Goal: Task Accomplishment & Management: Use online tool/utility

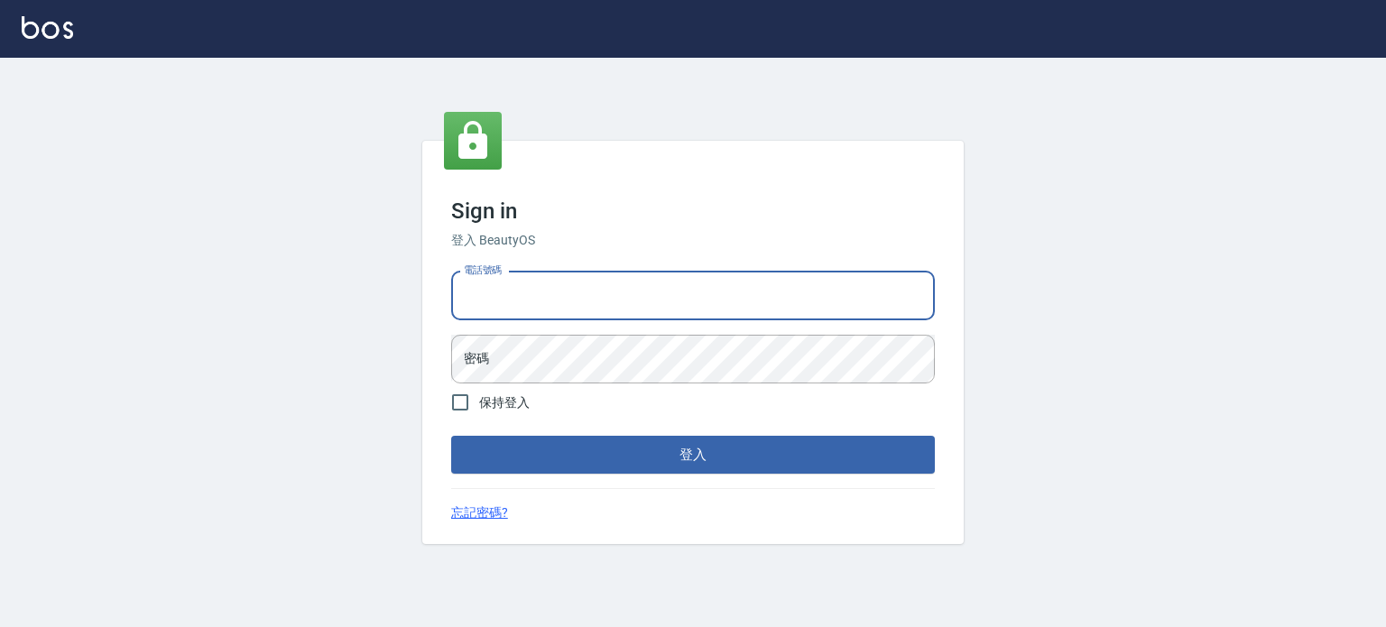
click at [785, 291] on input "電話號碼" at bounding box center [693, 296] width 484 height 49
type input "0977239969"
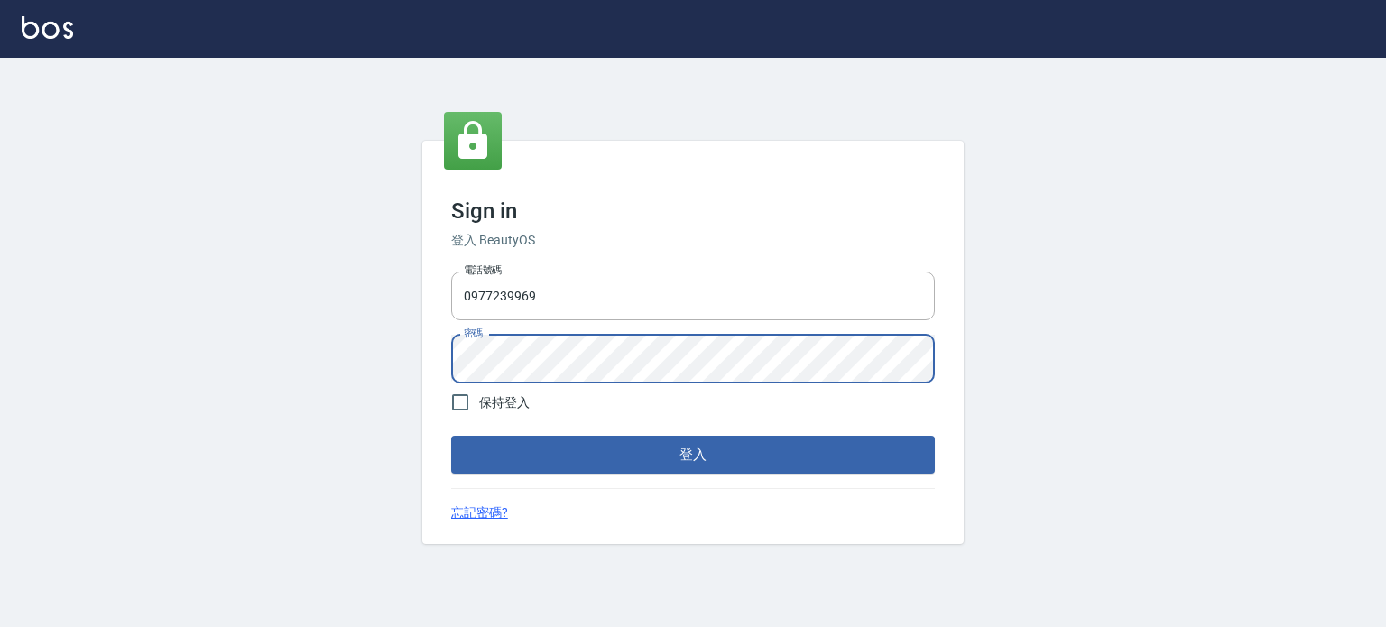
click at [451, 436] on button "登入" at bounding box center [693, 455] width 484 height 38
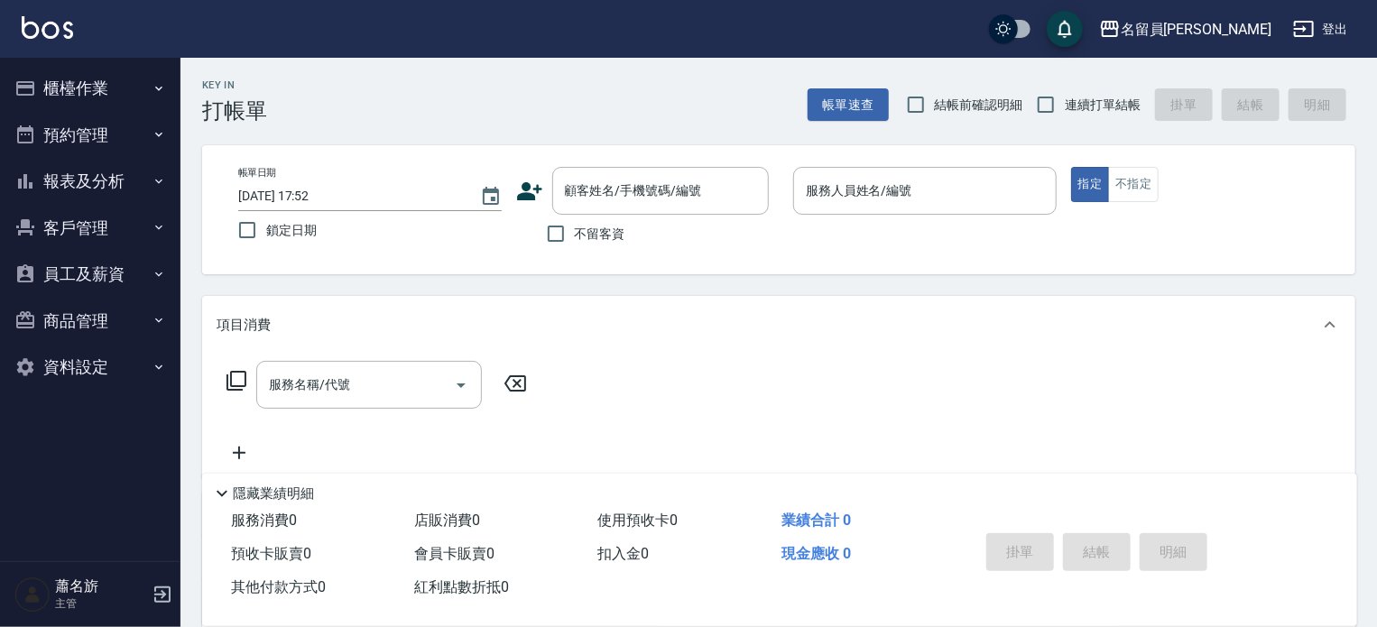
click at [595, 252] on label "不留客資" at bounding box center [581, 234] width 88 height 38
click at [575, 252] on input "不留客資" at bounding box center [556, 234] width 38 height 38
checkbox input "true"
click at [1059, 98] on input "連續打單結帳" at bounding box center [1046, 105] width 38 height 38
checkbox input "true"
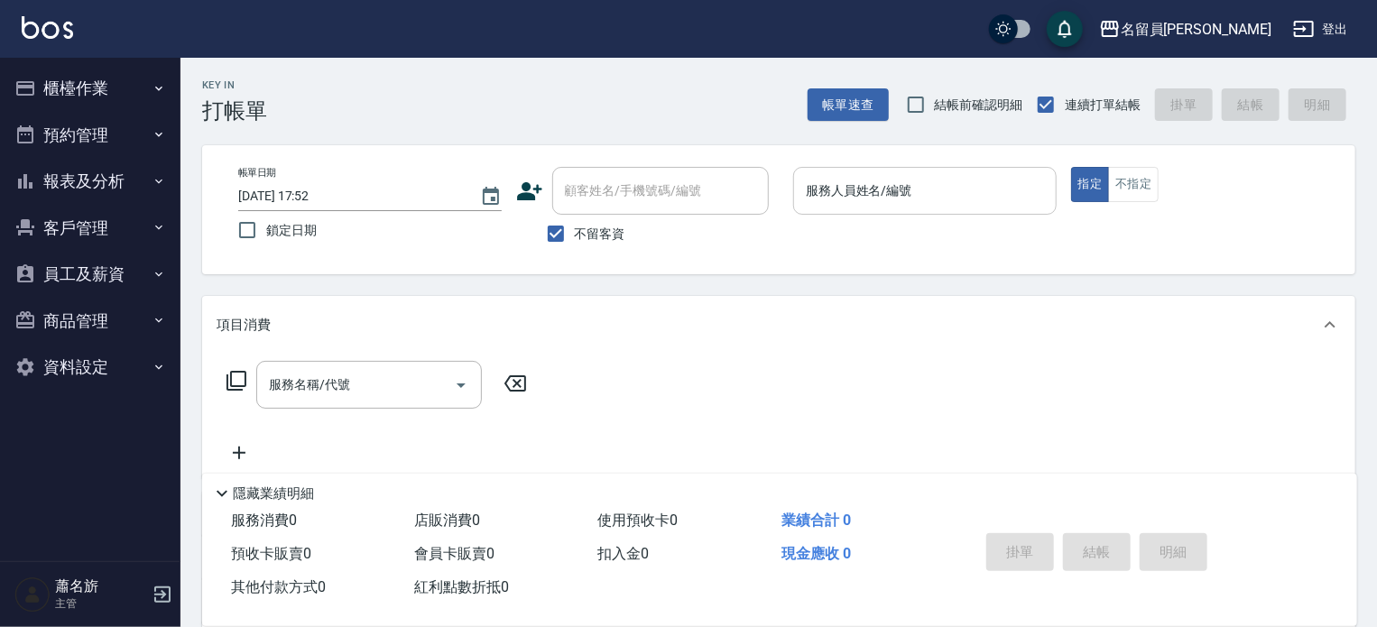
click at [991, 203] on input "服務人員姓名/編號" at bounding box center [925, 191] width 247 height 32
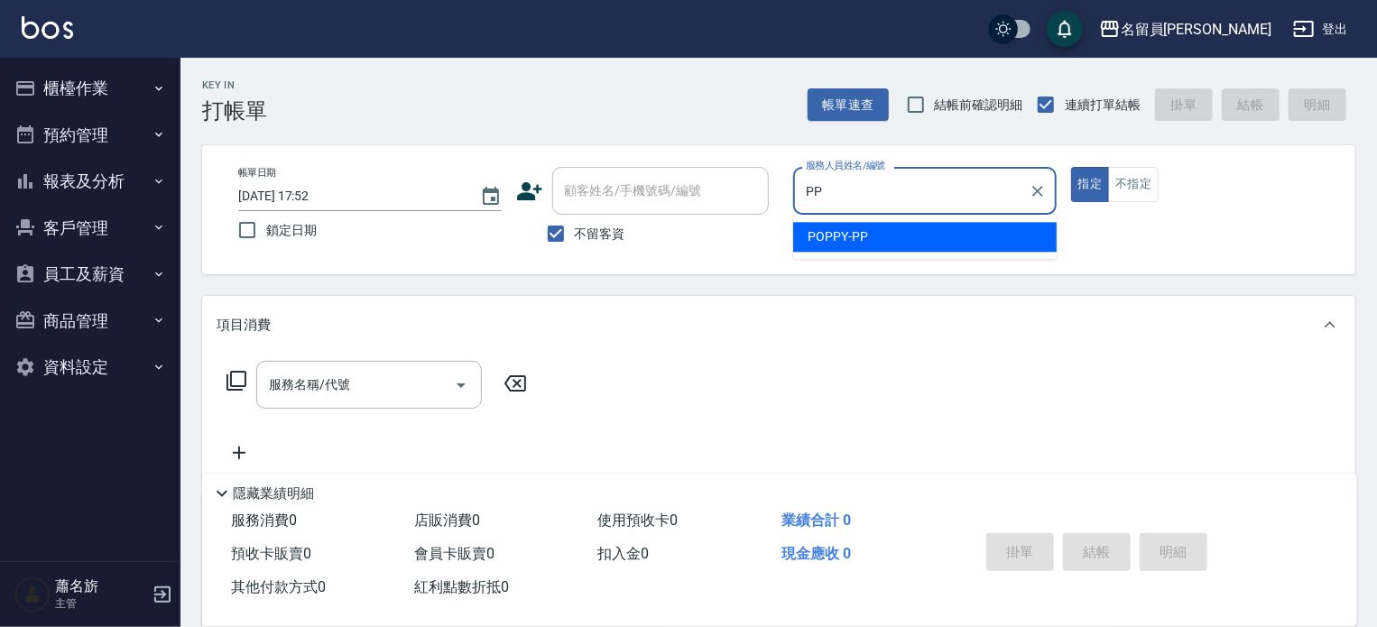
type input "POPPY-PP"
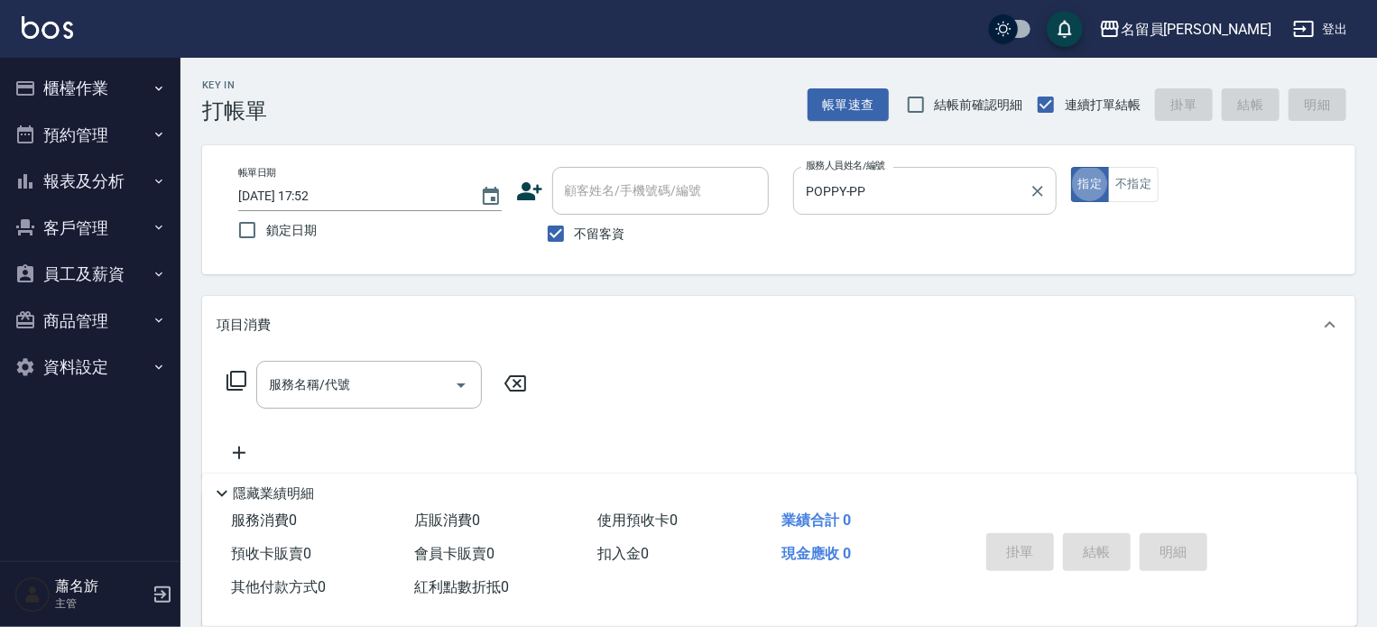
type button "true"
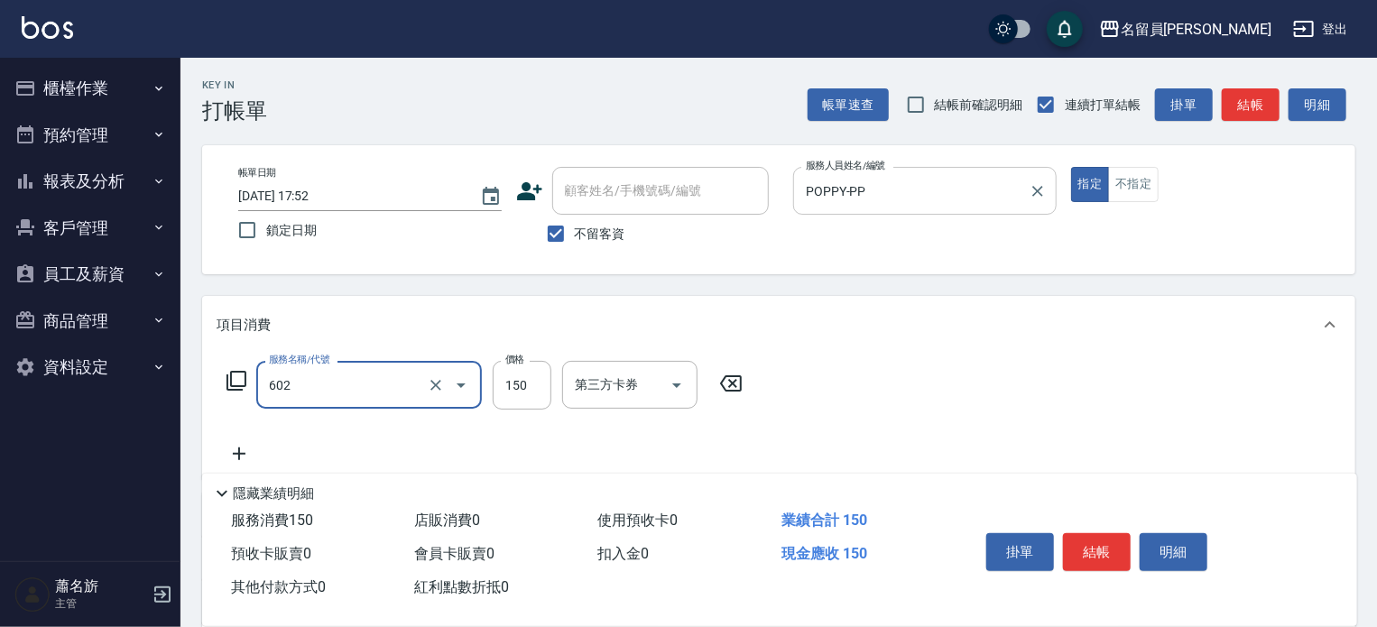
type input "一般洗髮(602)"
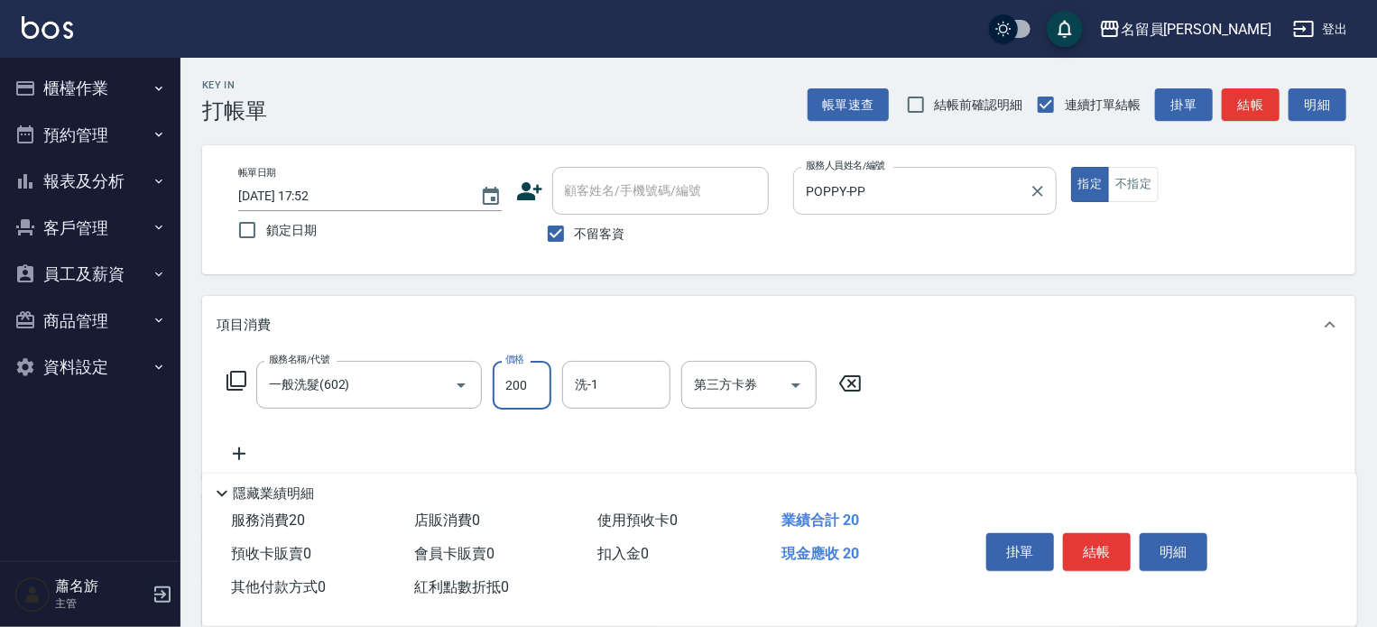
type input "200"
type input "[PERSON_NAME]-23"
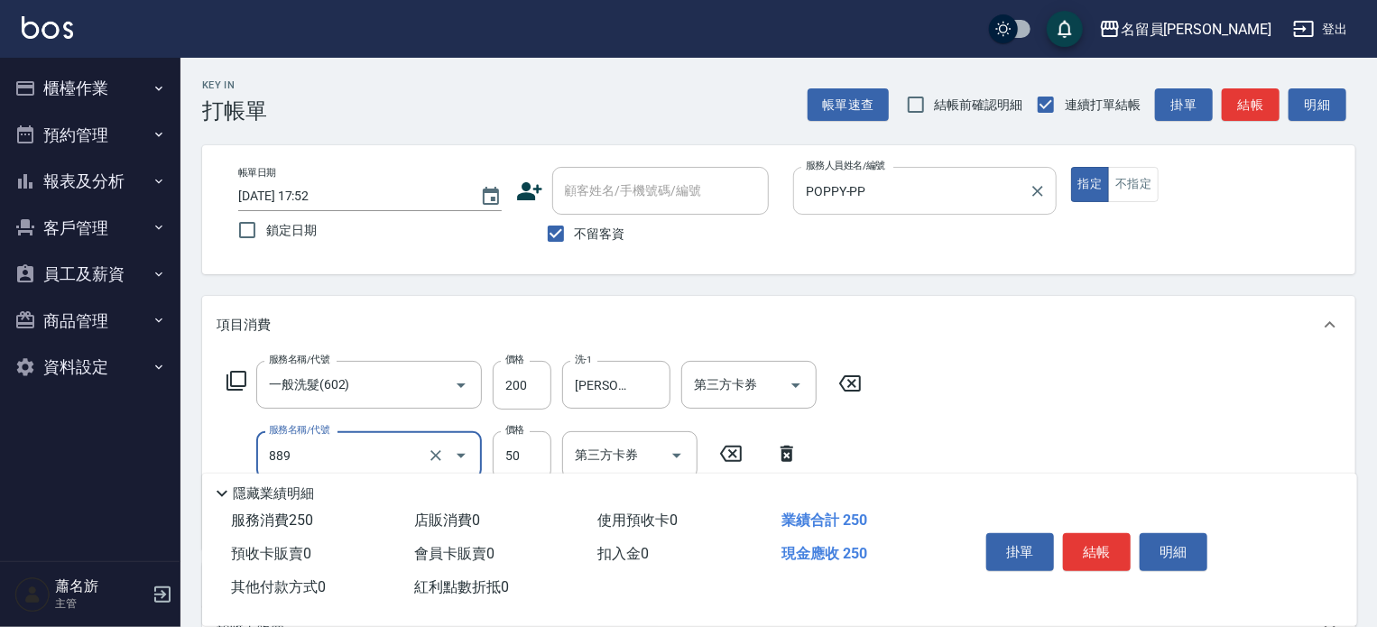
type input "精油(889)"
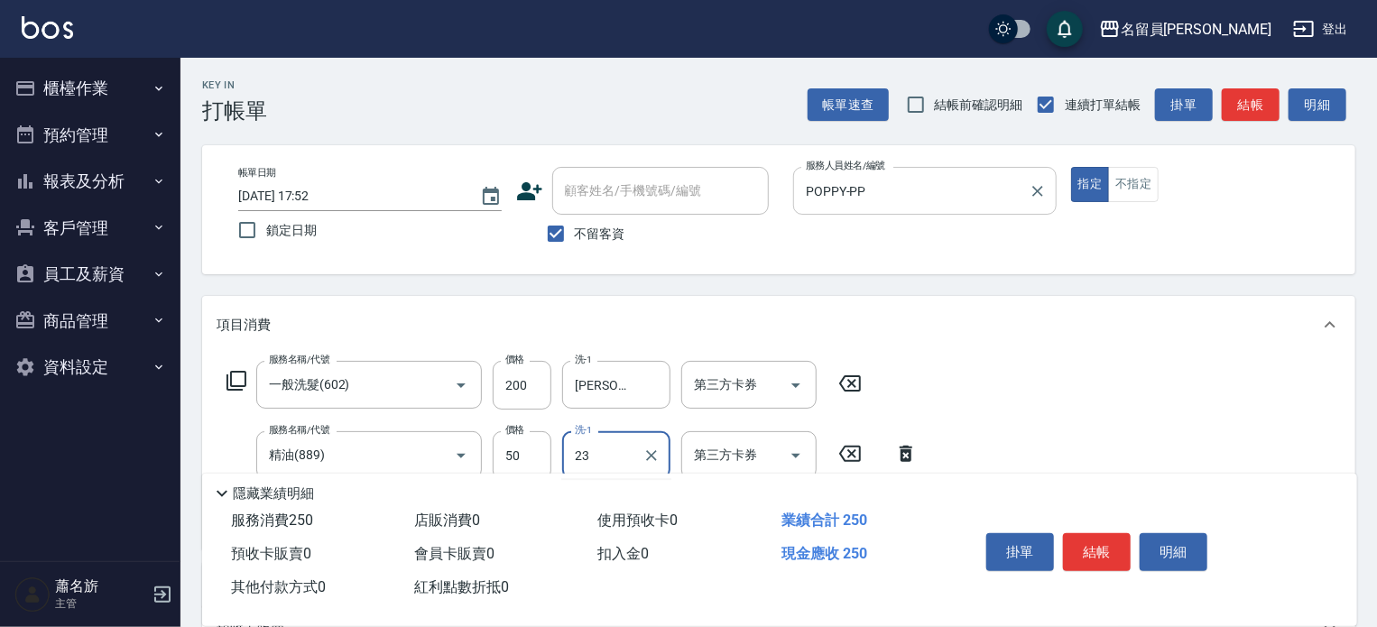
type input "[PERSON_NAME]-23"
type input "瞬間保養(415)"
type input "[PERSON_NAME]-23"
type input "剪髮(302)"
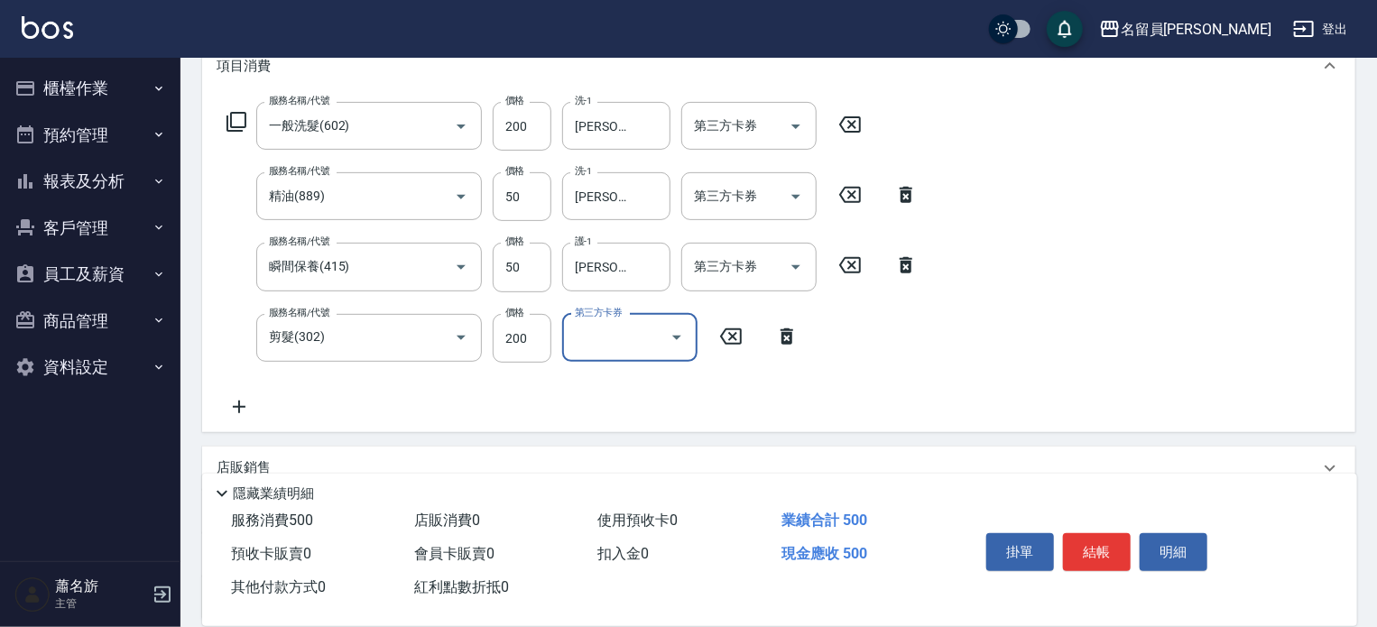
scroll to position [271, 0]
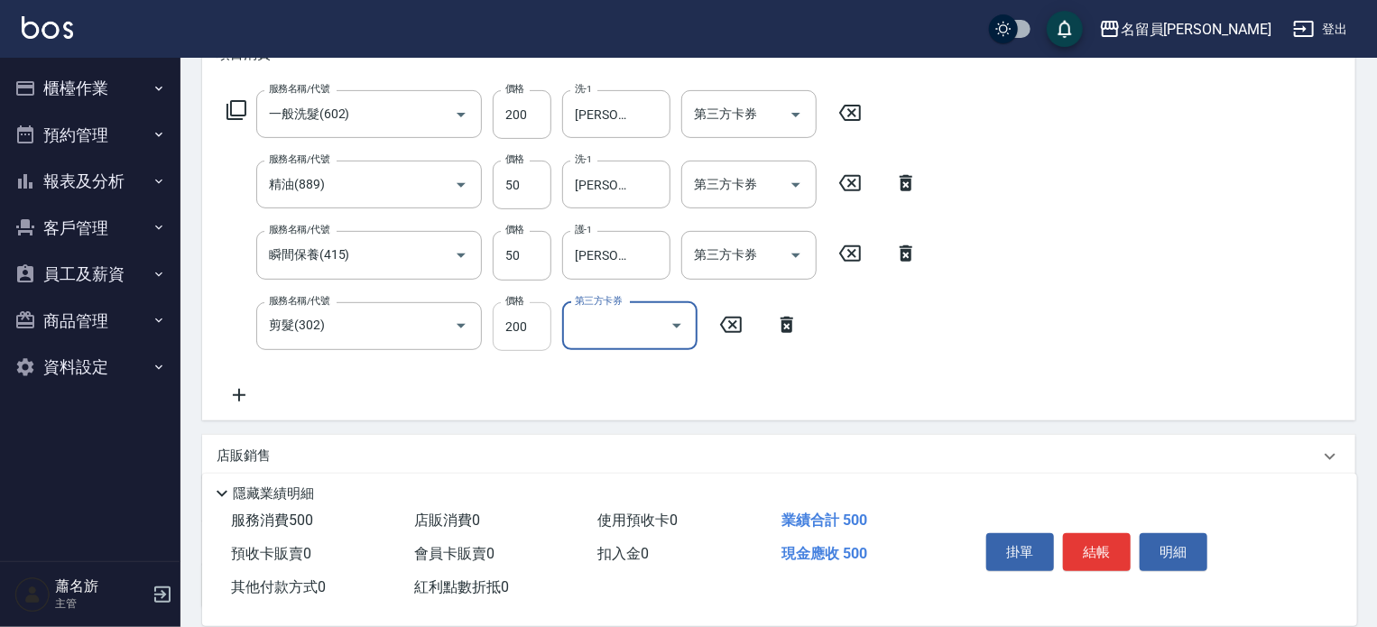
click at [532, 329] on input "200" at bounding box center [522, 326] width 59 height 49
type input "150"
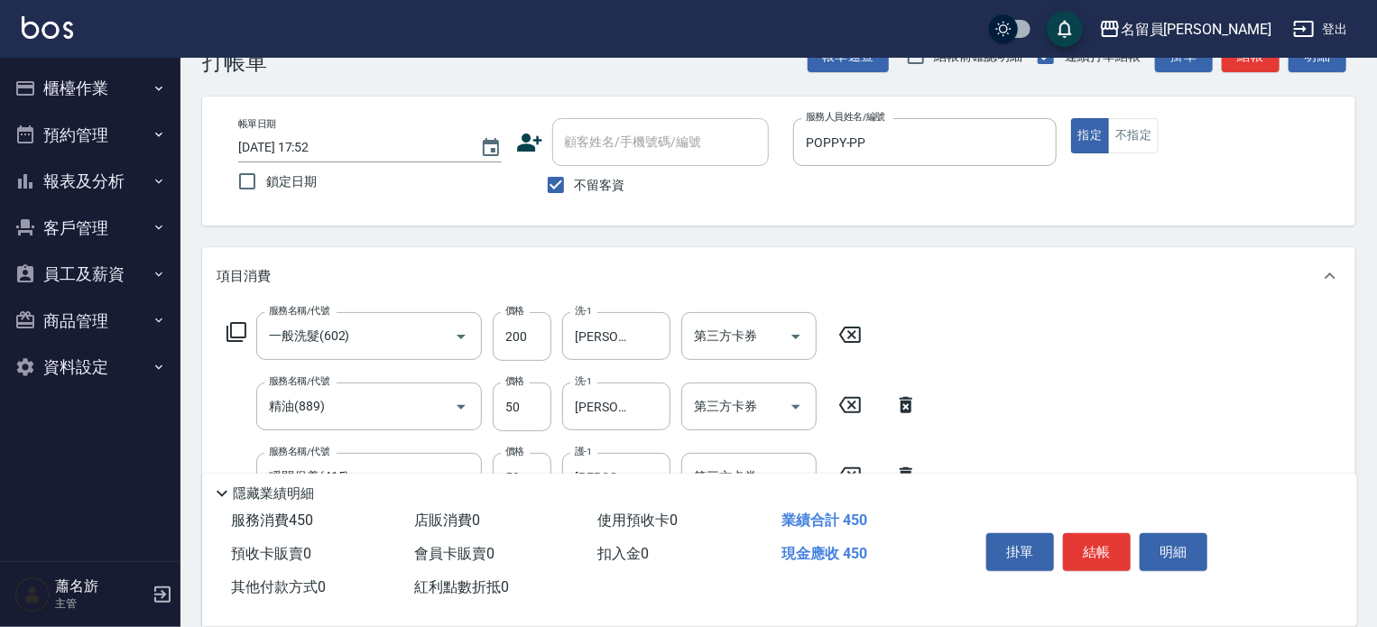
scroll to position [0, 0]
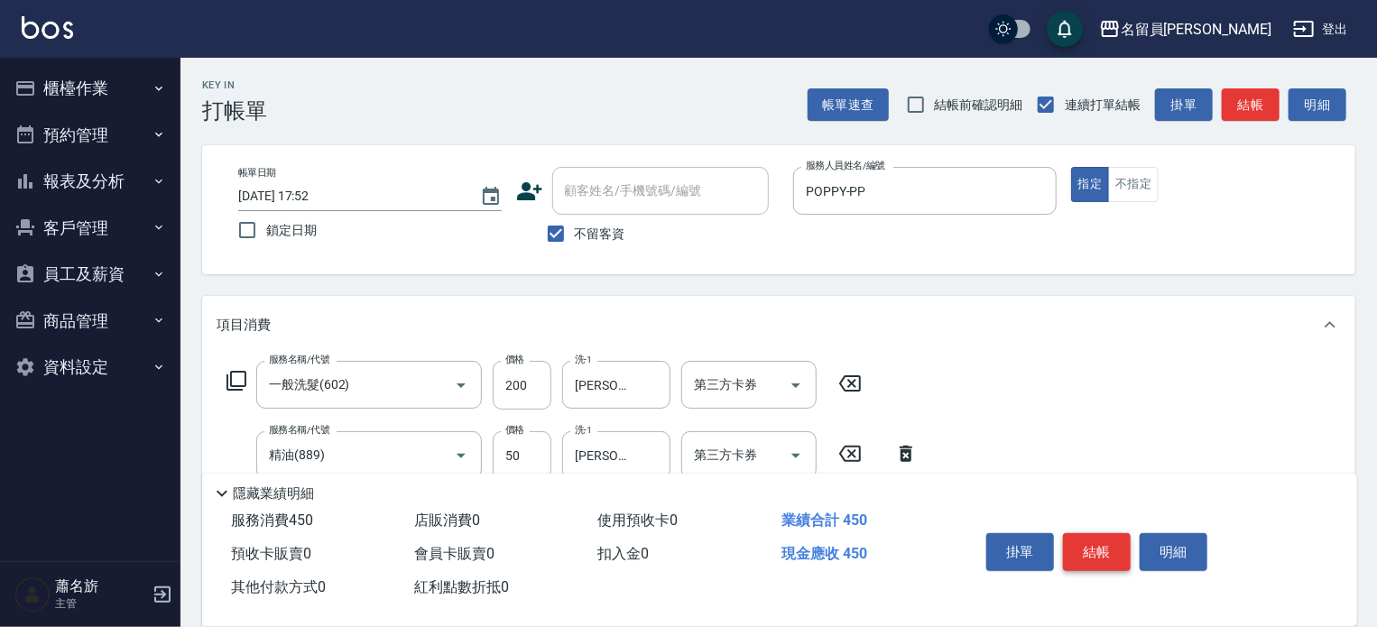
click at [1126, 552] on button "結帳" at bounding box center [1097, 552] width 68 height 38
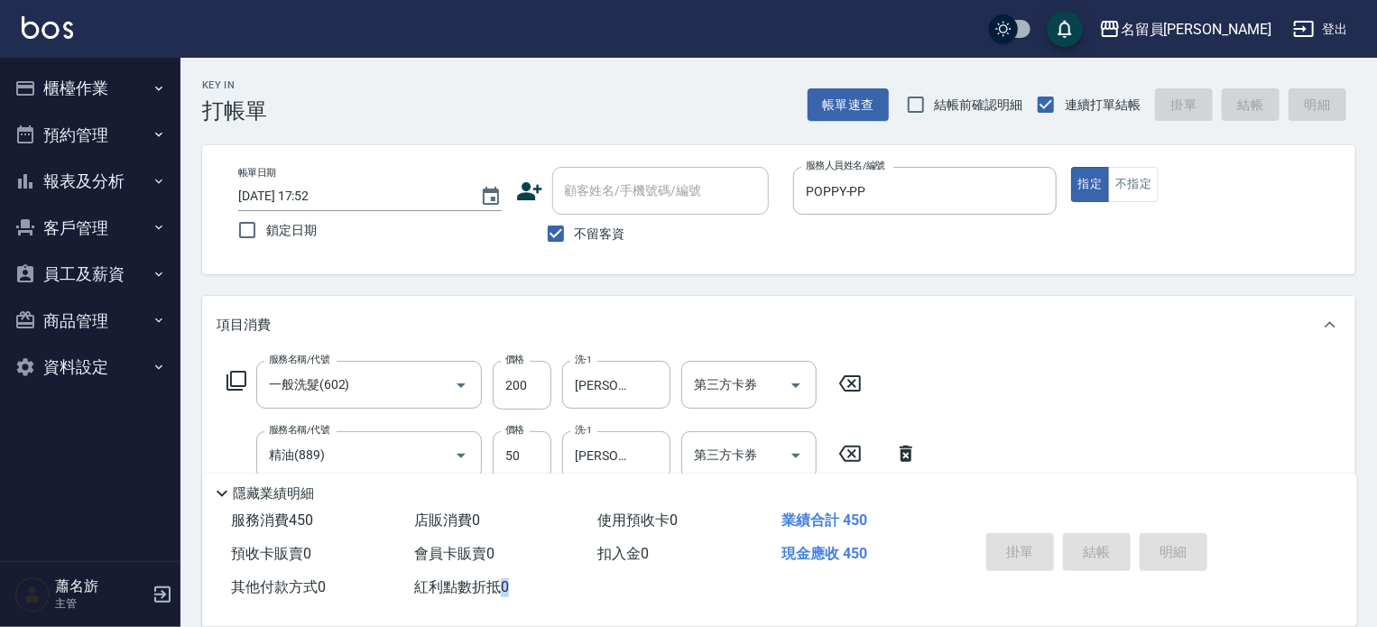
click at [1126, 552] on div "掛單 結帳 明細" at bounding box center [1097, 554] width 236 height 57
type input "[DATE] 17:53"
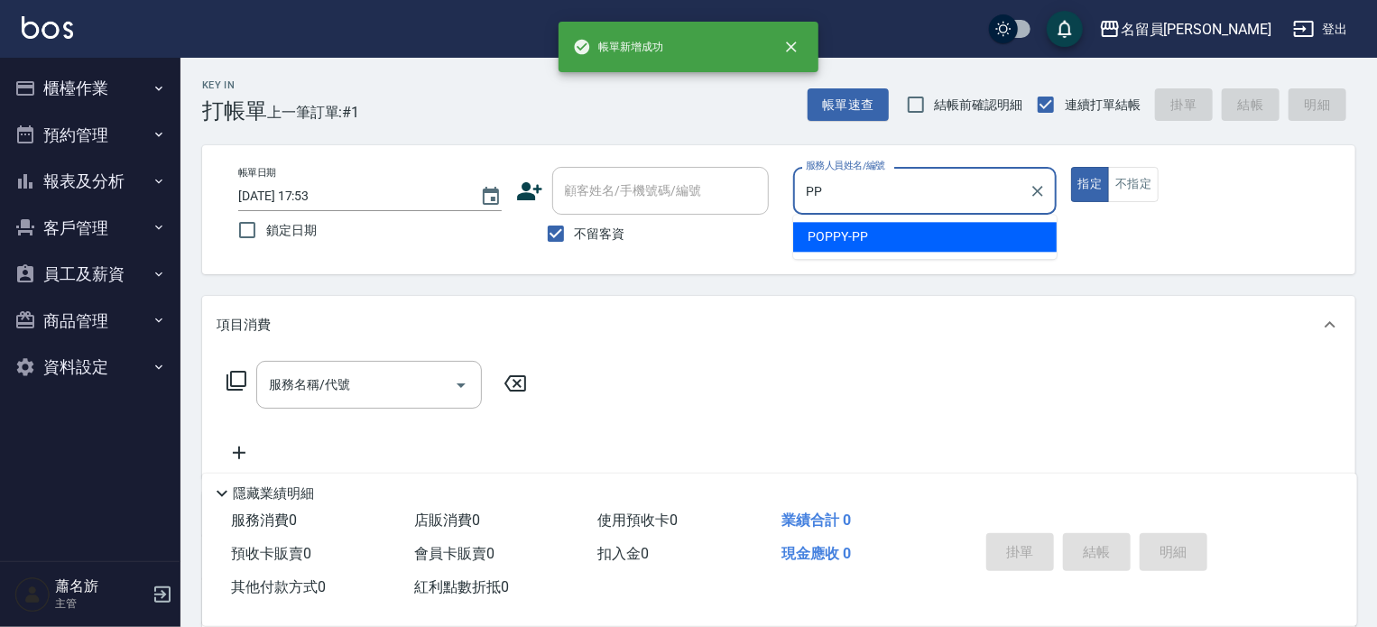
type input "POPPY-PP"
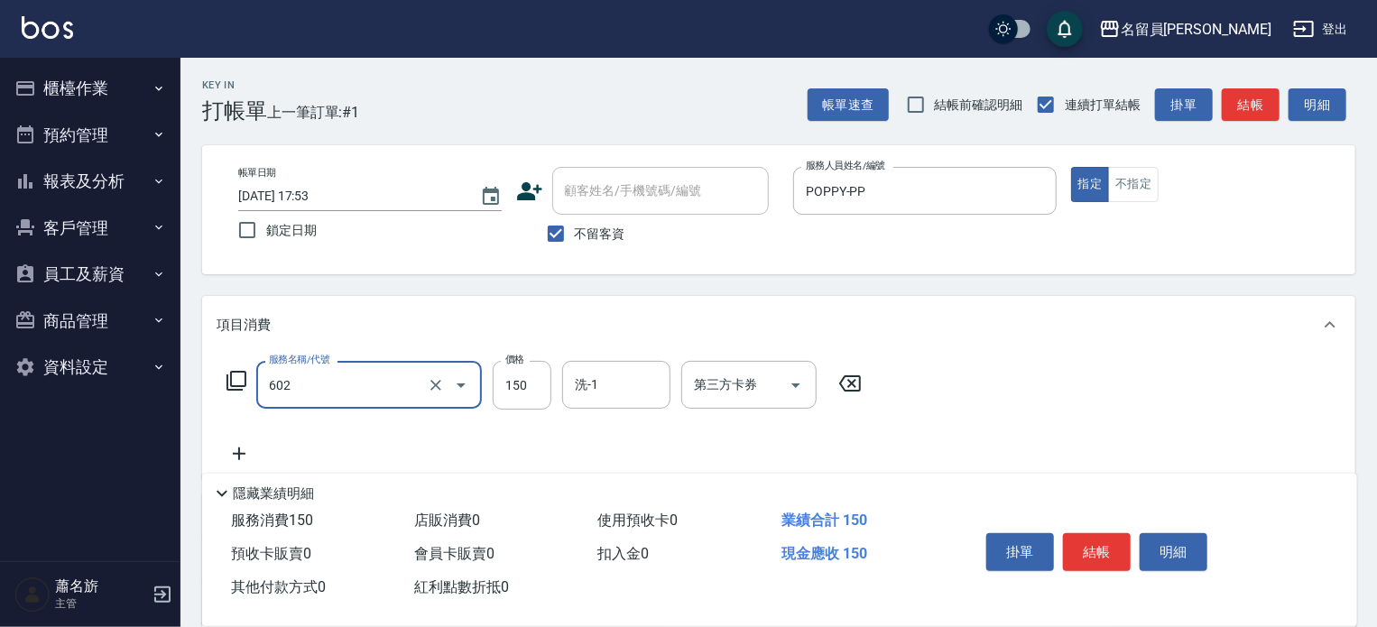
type input "一般洗髮(602)"
type input "200"
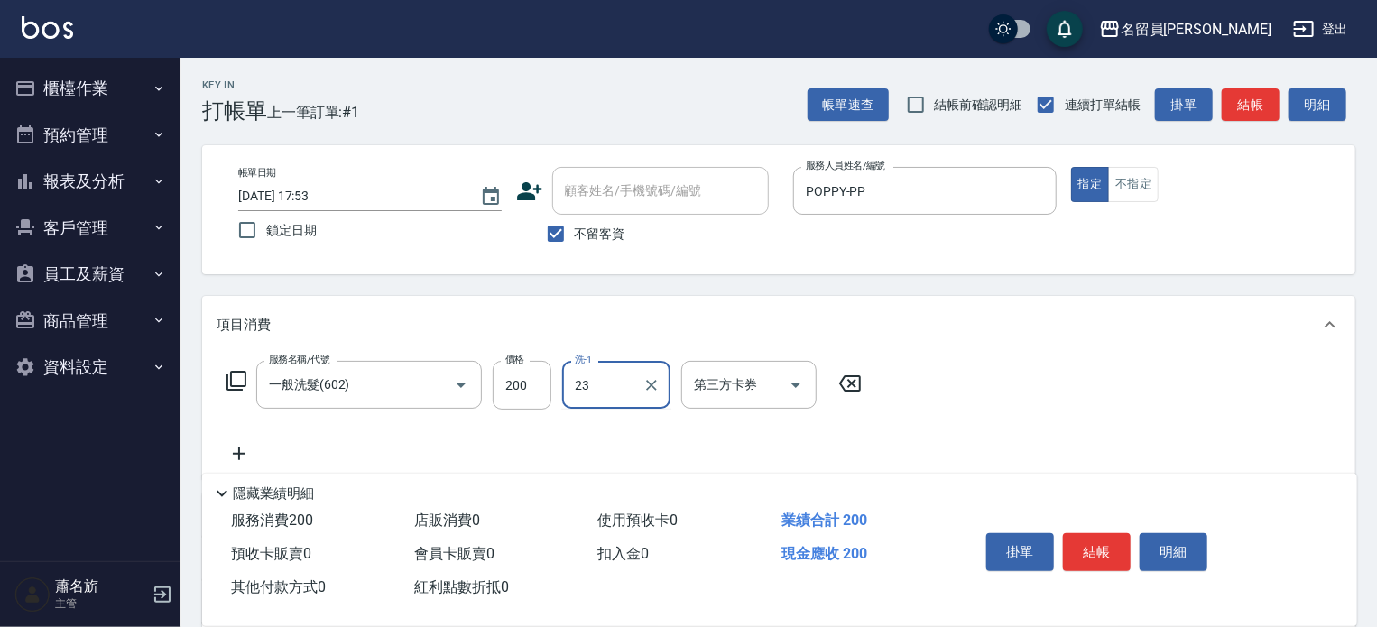
type input "[PERSON_NAME]-23"
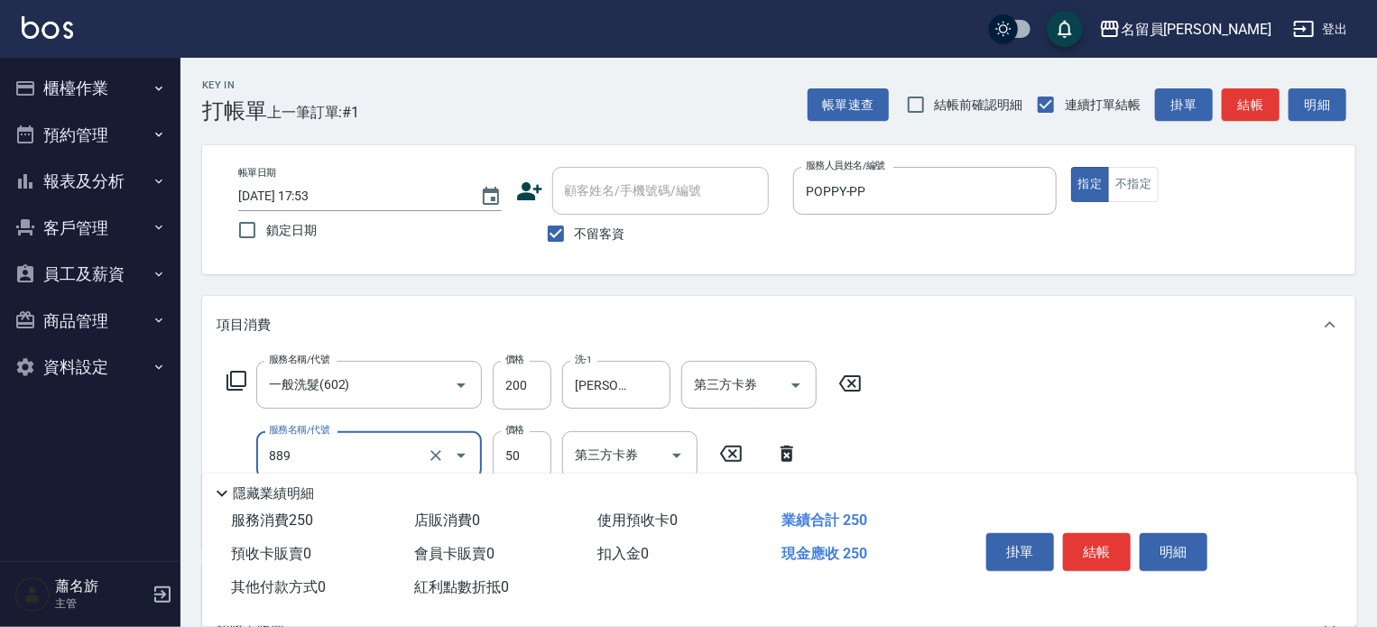
type input "精油(889)"
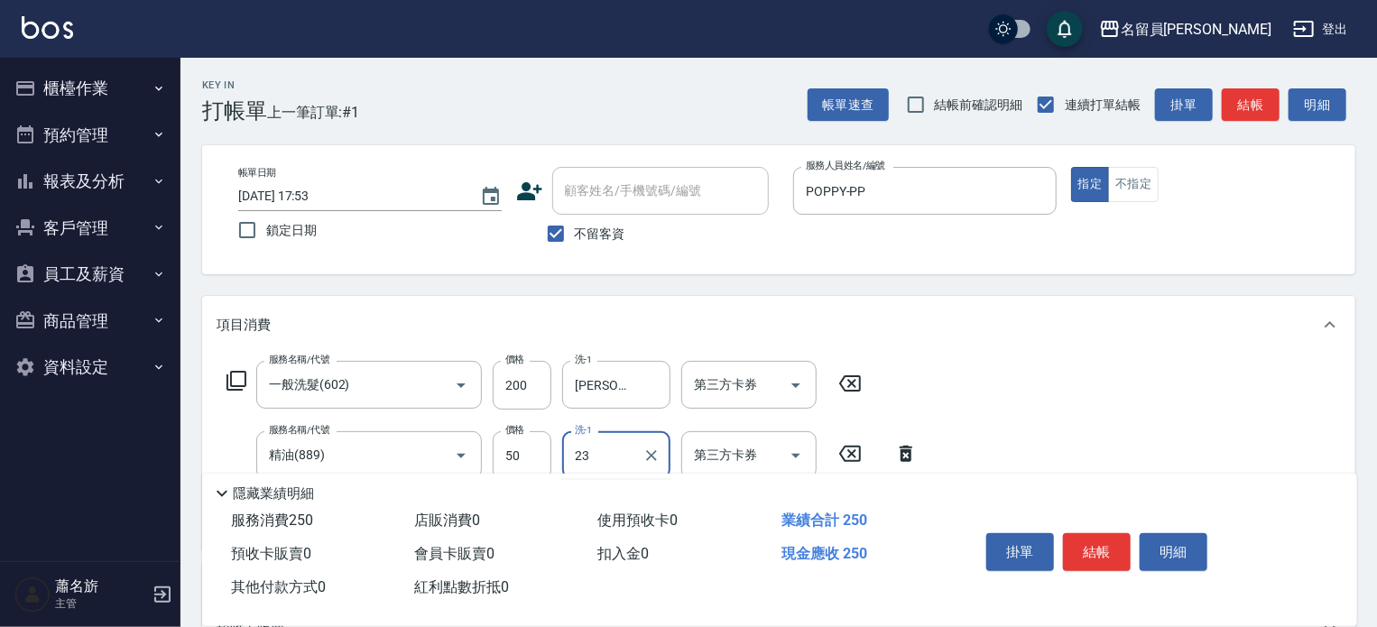
type input "[PERSON_NAME]-23"
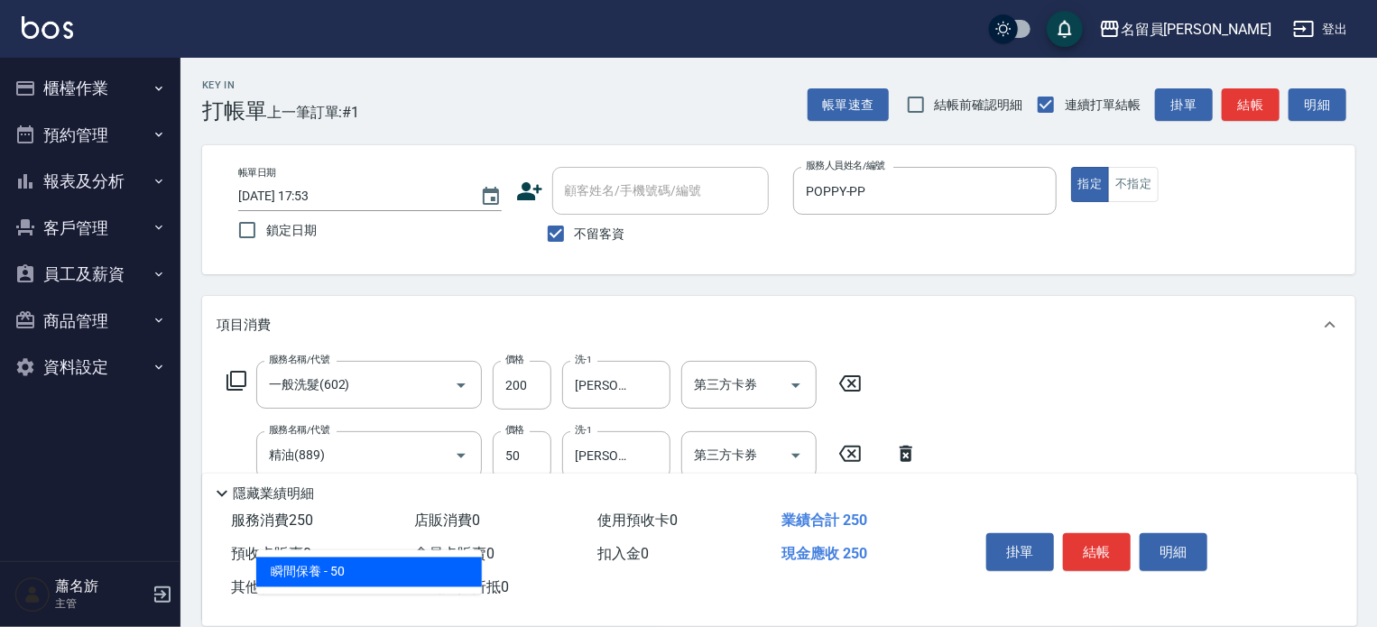
type input "瞬間保養(415)"
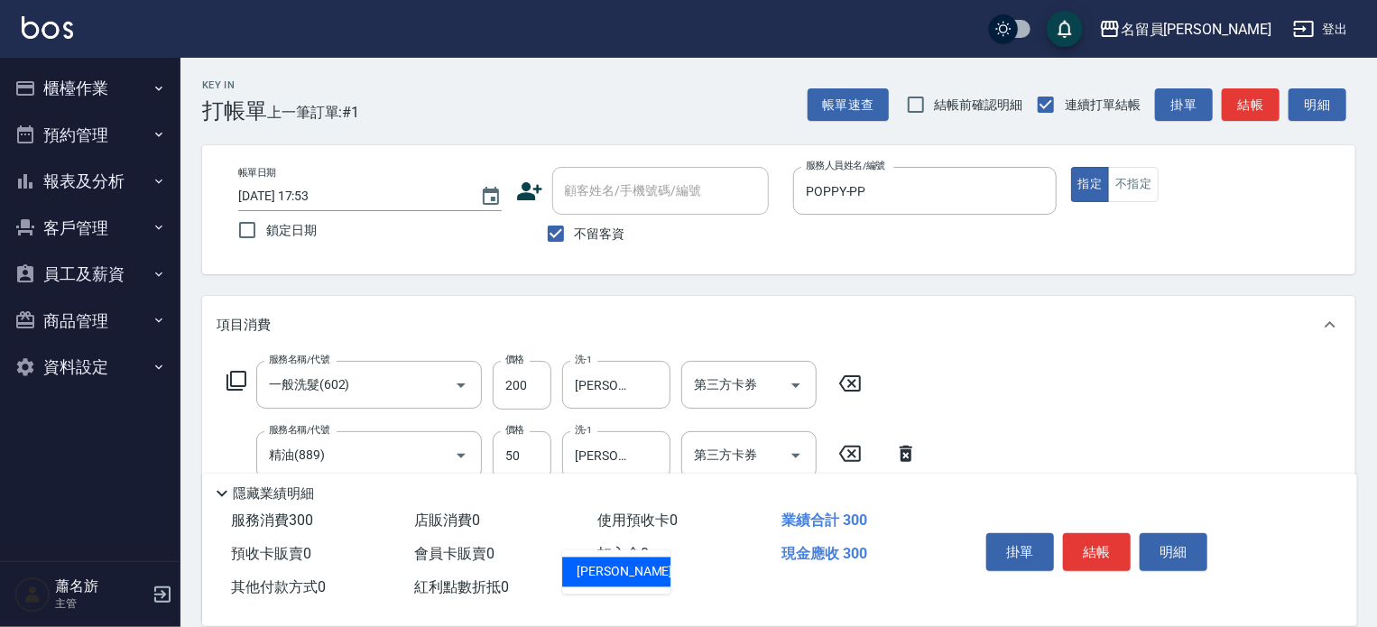
type input "[PERSON_NAME]-23"
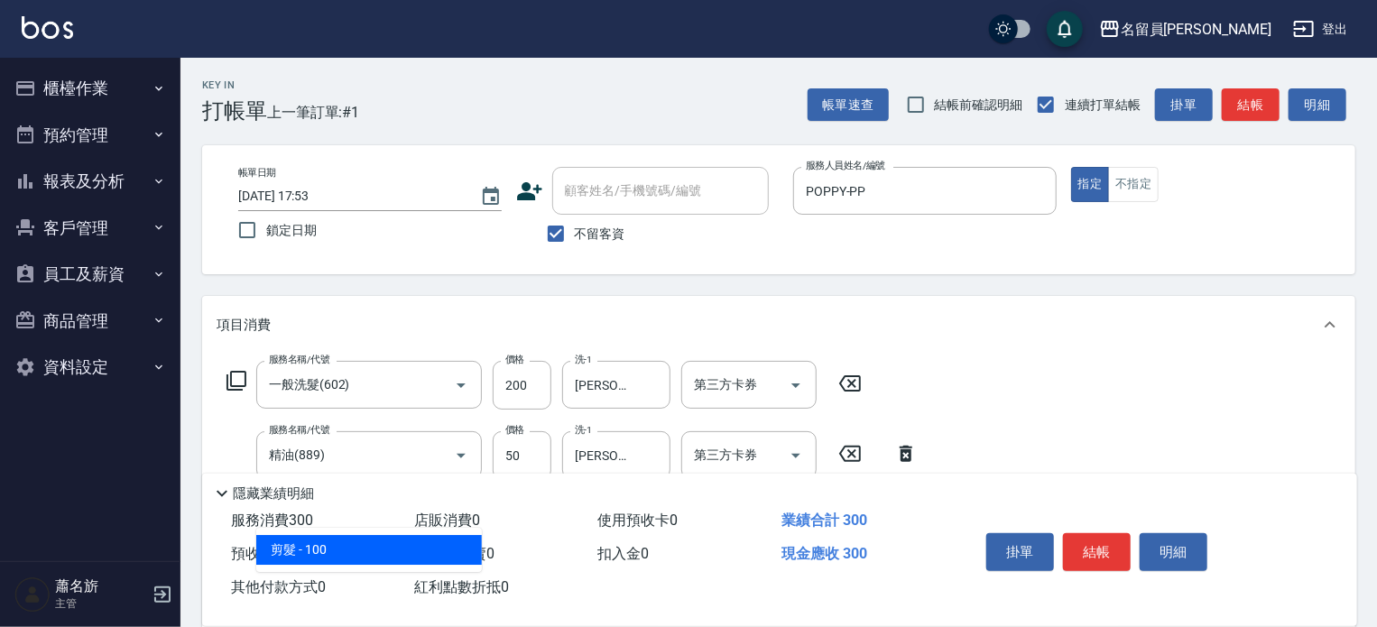
type input "剪髮(302)"
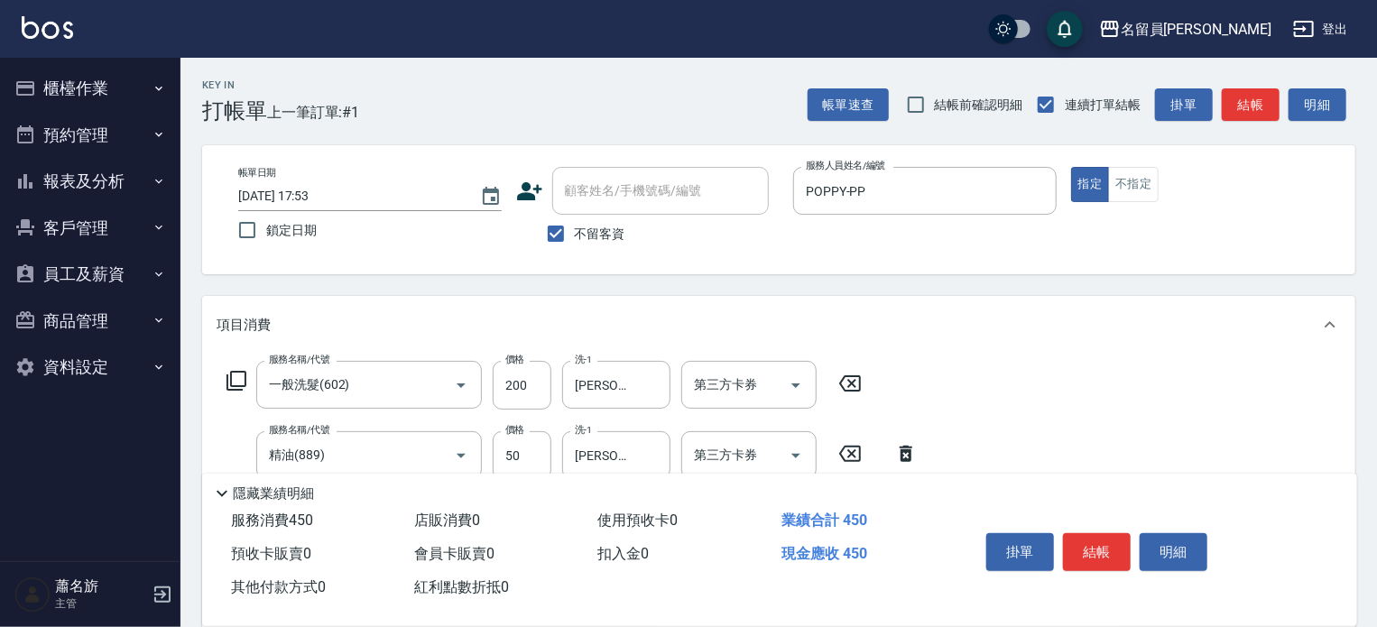
type input "150"
click at [1120, 550] on button "結帳" at bounding box center [1097, 552] width 68 height 38
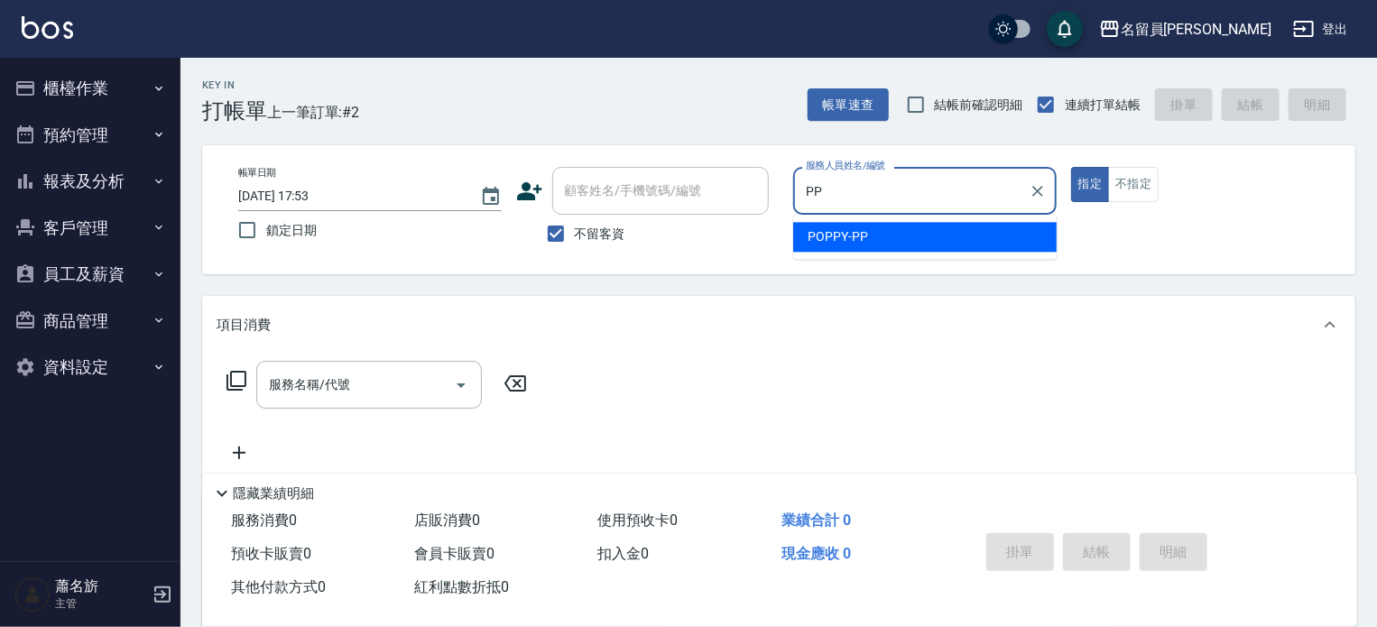
type input "POPPY-PP"
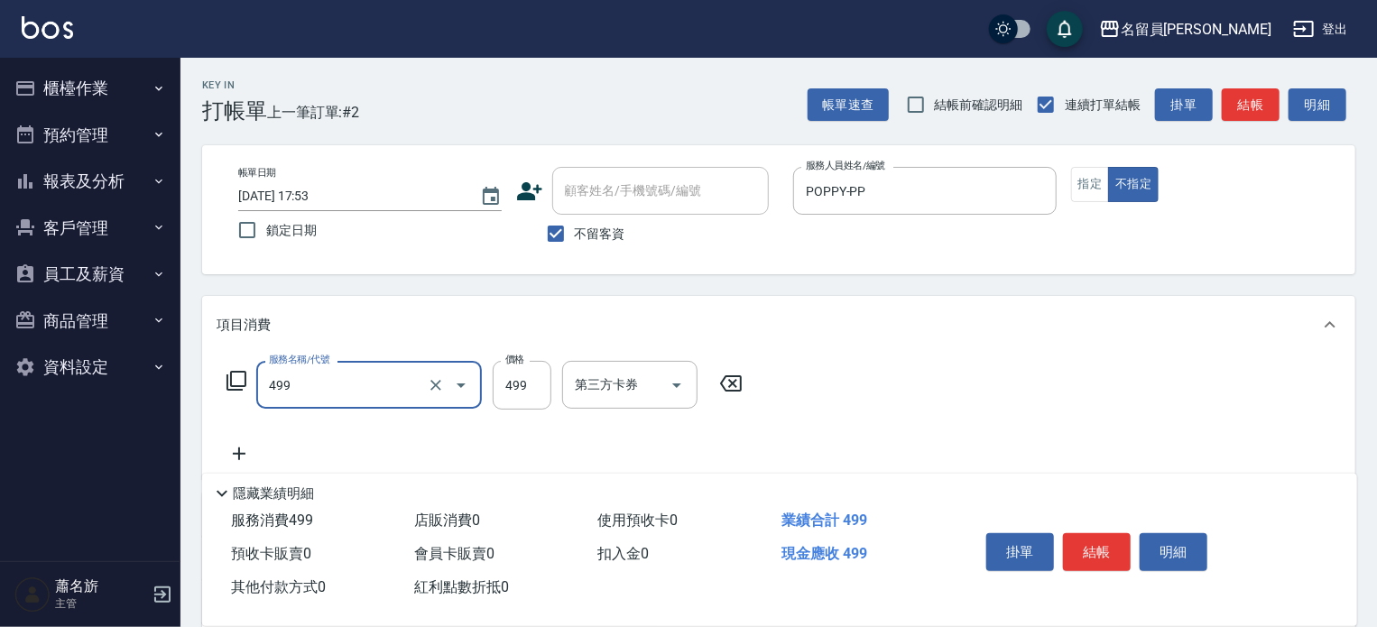
type input "去角質洗髮(499)"
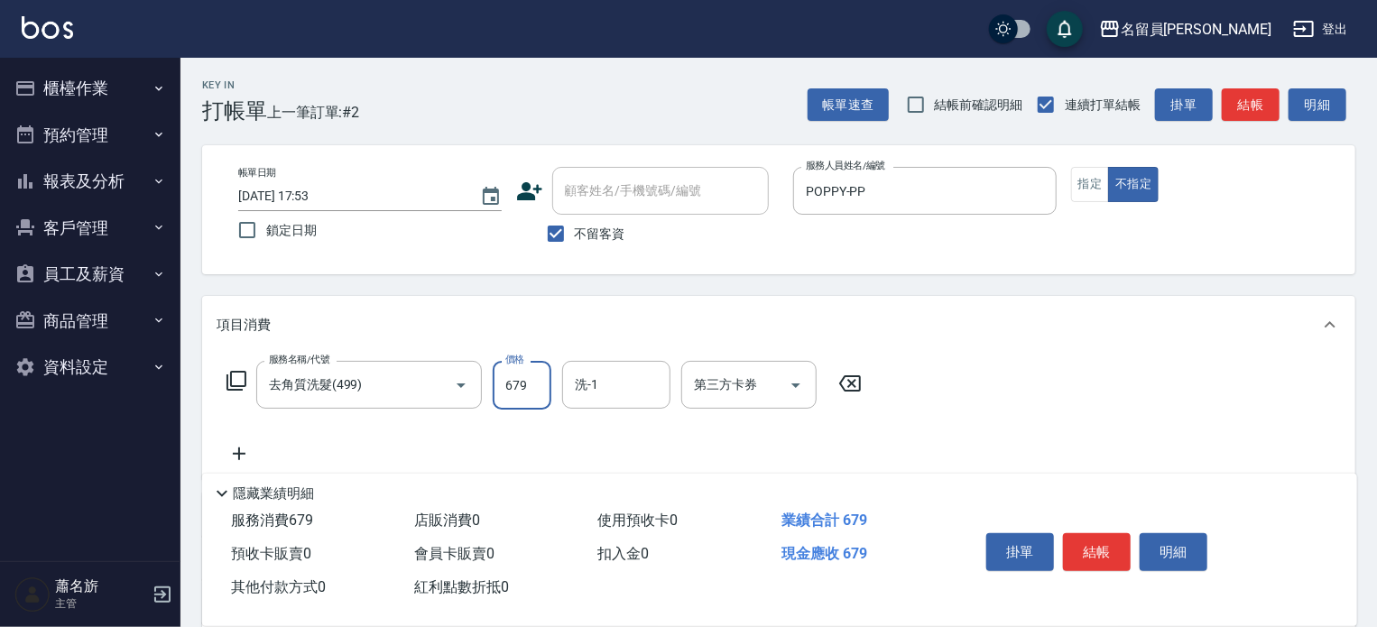
type input "679"
type input "[PERSON_NAME]-23"
click at [1120, 550] on button "結帳" at bounding box center [1097, 552] width 68 height 38
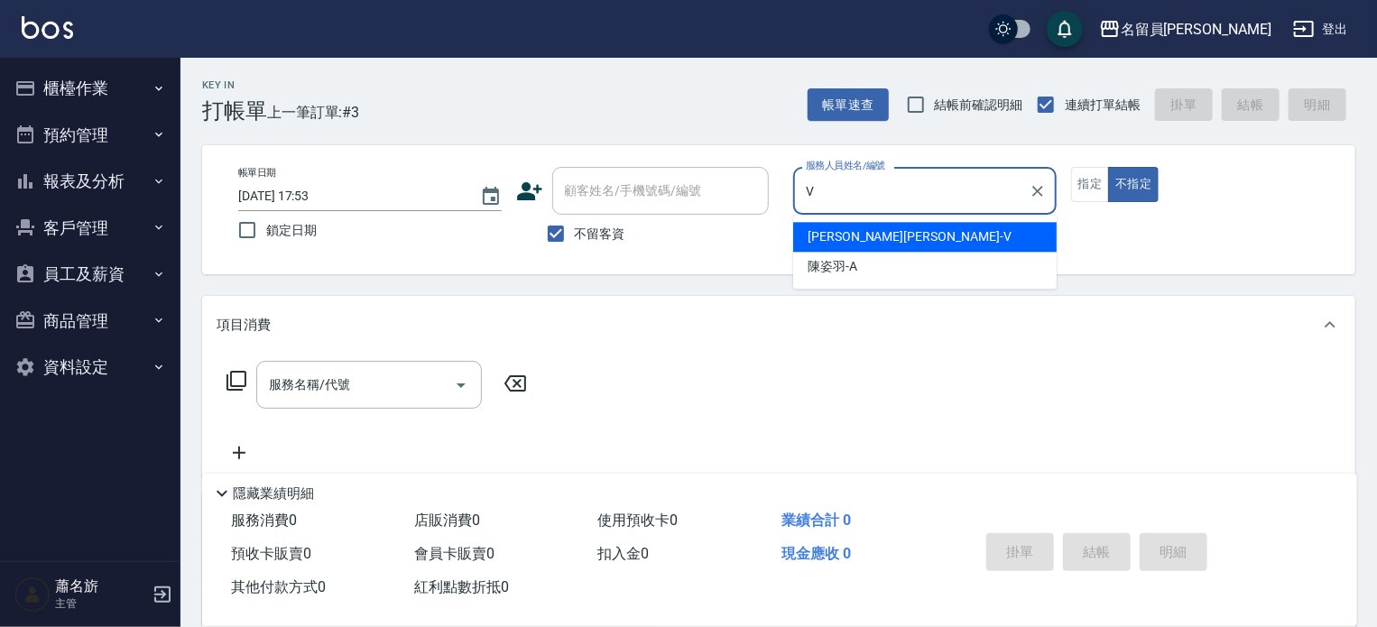
type input "[PERSON_NAME][PERSON_NAME]-V"
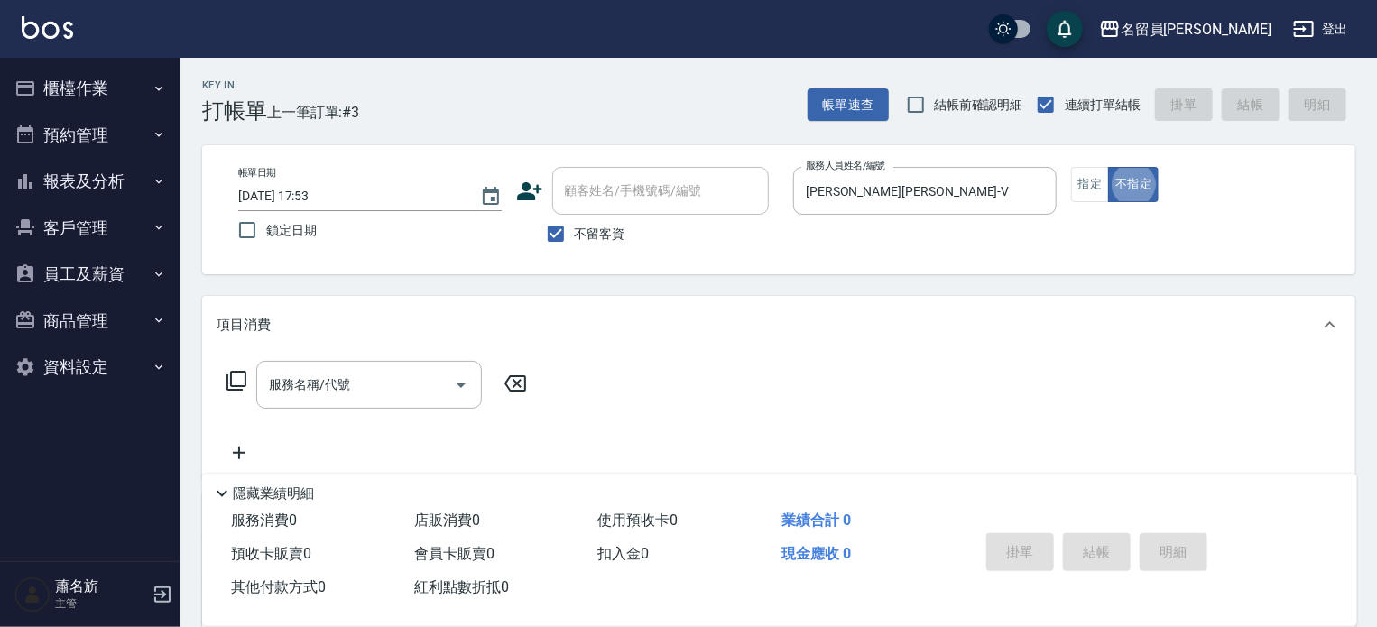
type button "false"
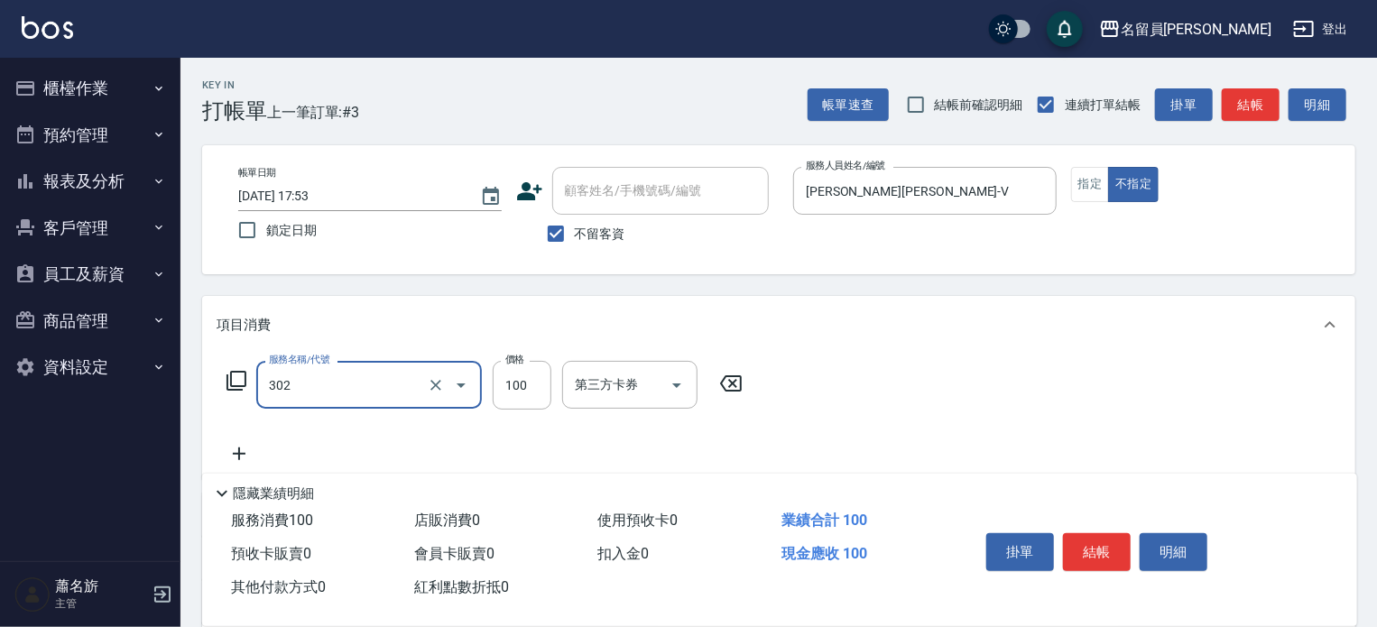
type input "剪髮(302)"
click at [1120, 550] on button "結帳" at bounding box center [1097, 552] width 68 height 38
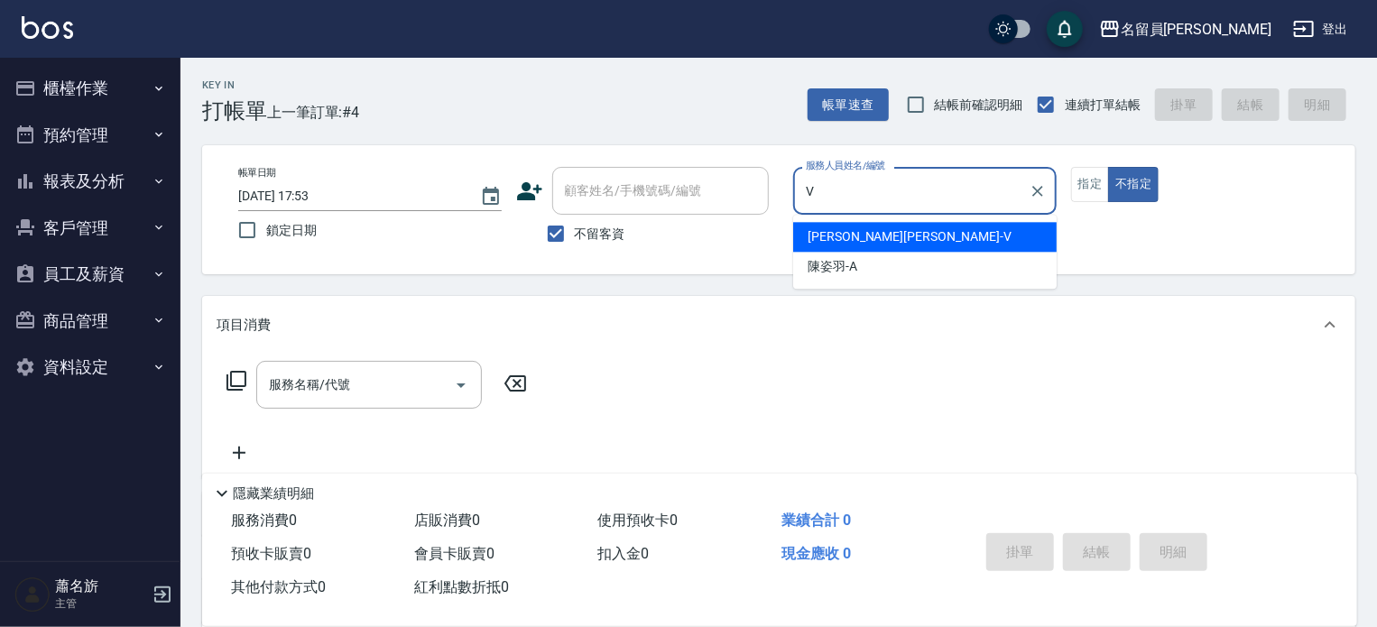
type input "[PERSON_NAME][PERSON_NAME]-V"
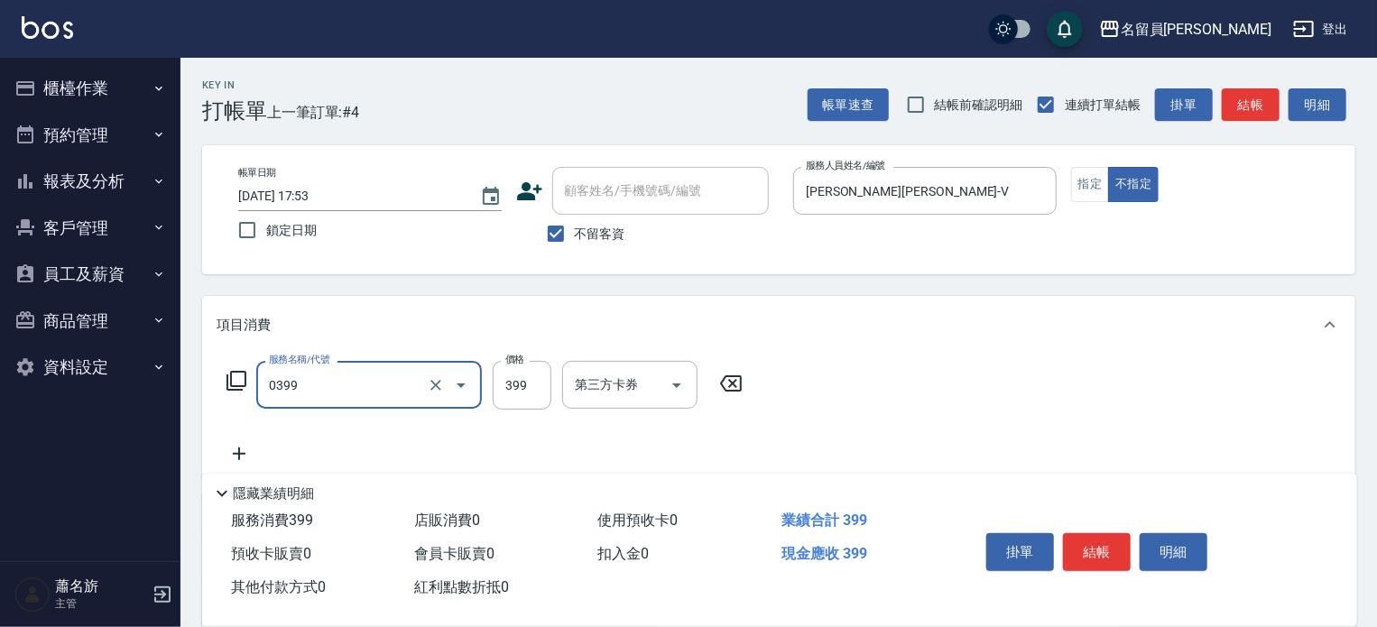
type input "海鹽SPA(0399)"
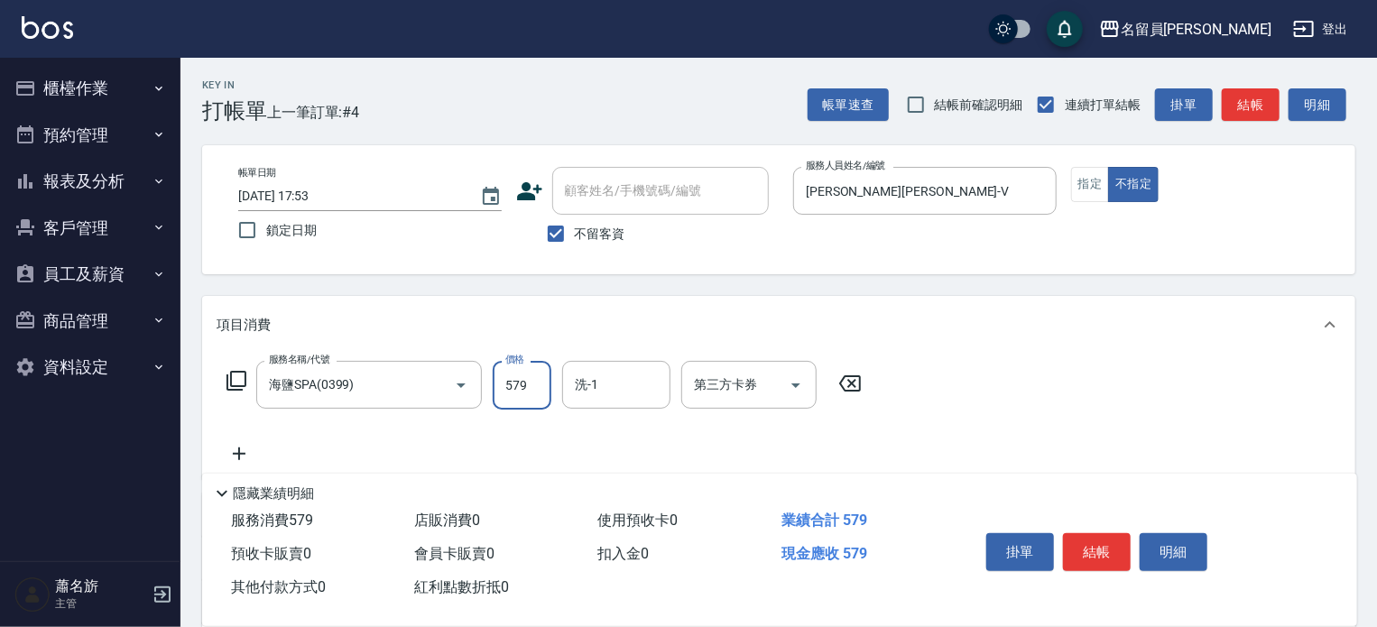
type input "579"
type input "[PERSON_NAME]-15"
click at [1120, 550] on button "結帳" at bounding box center [1097, 552] width 68 height 38
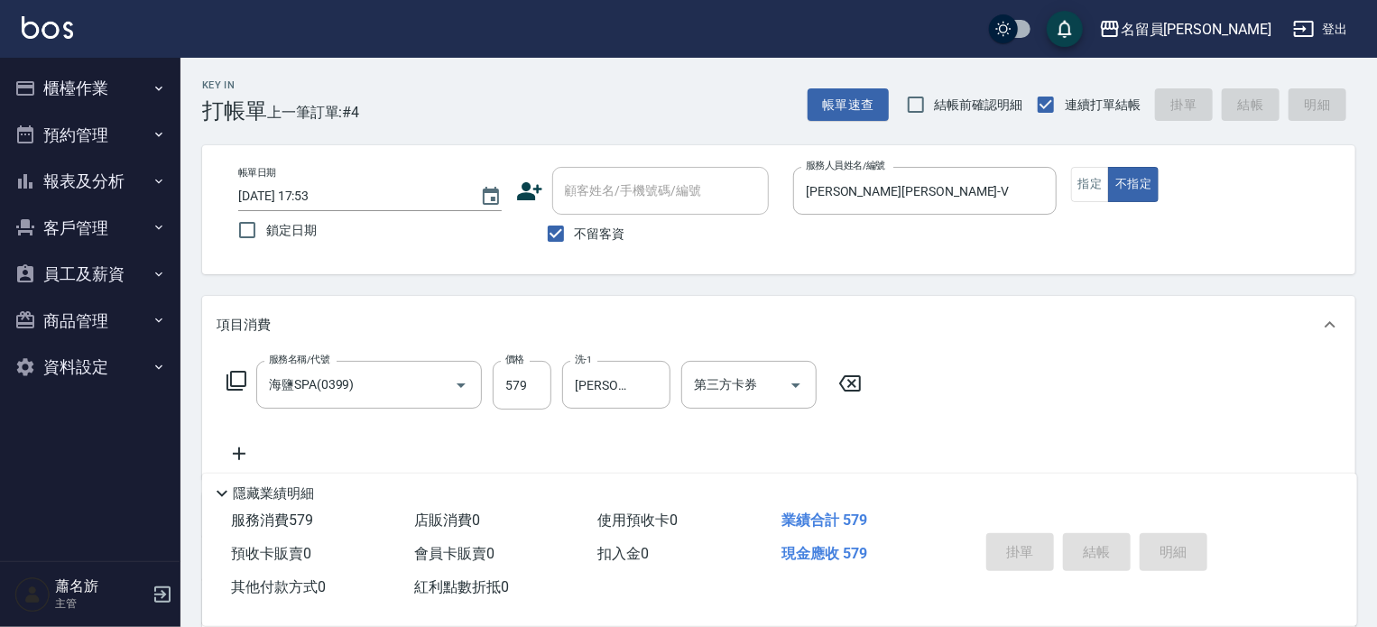
type input "[DATE] 17:54"
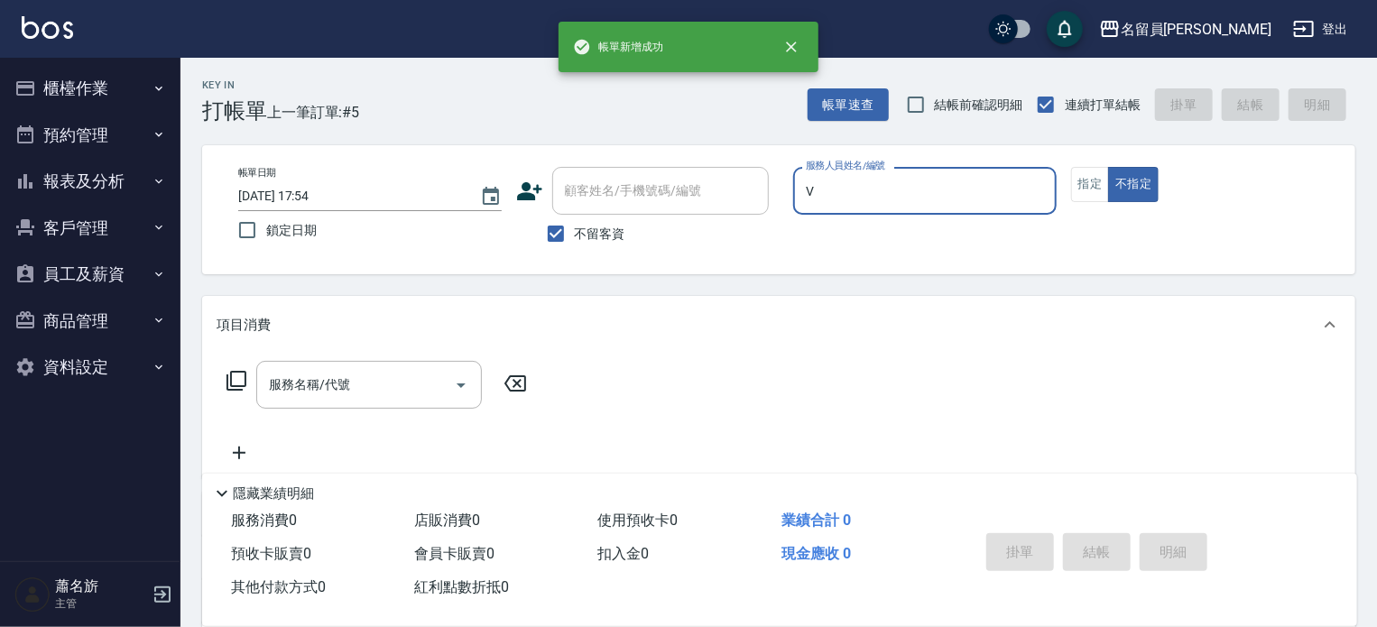
type input "[PERSON_NAME][PERSON_NAME]-V"
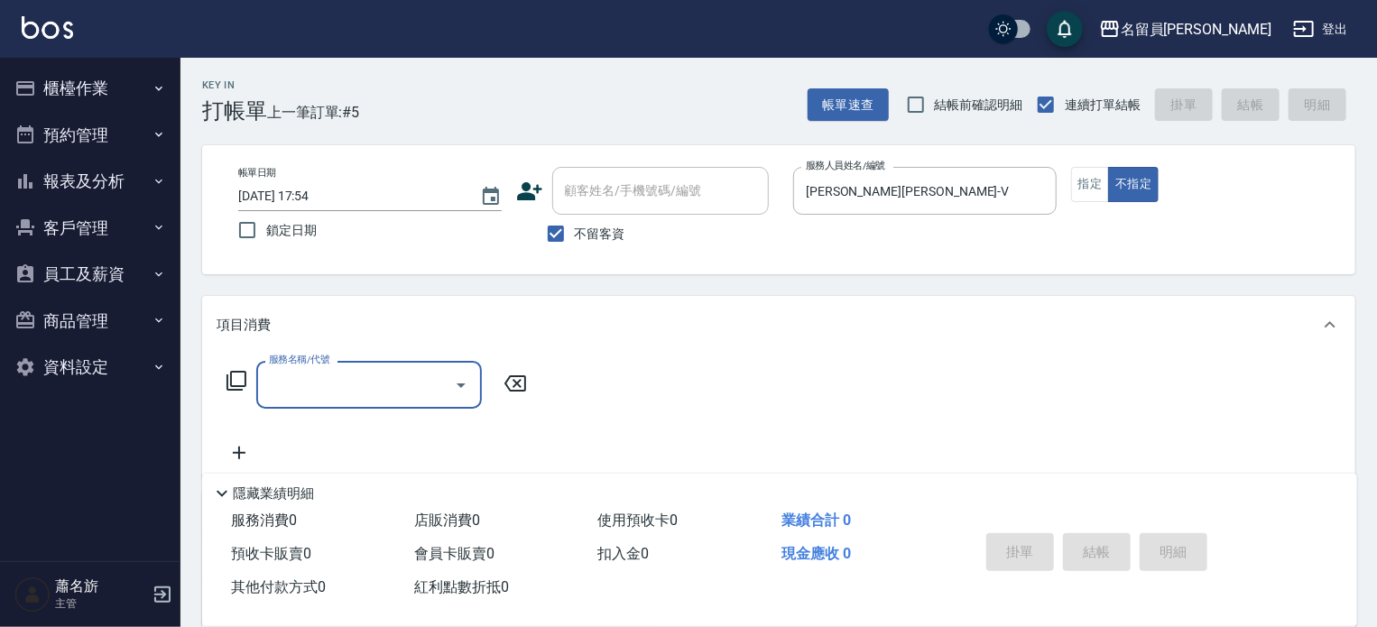
type input "6"
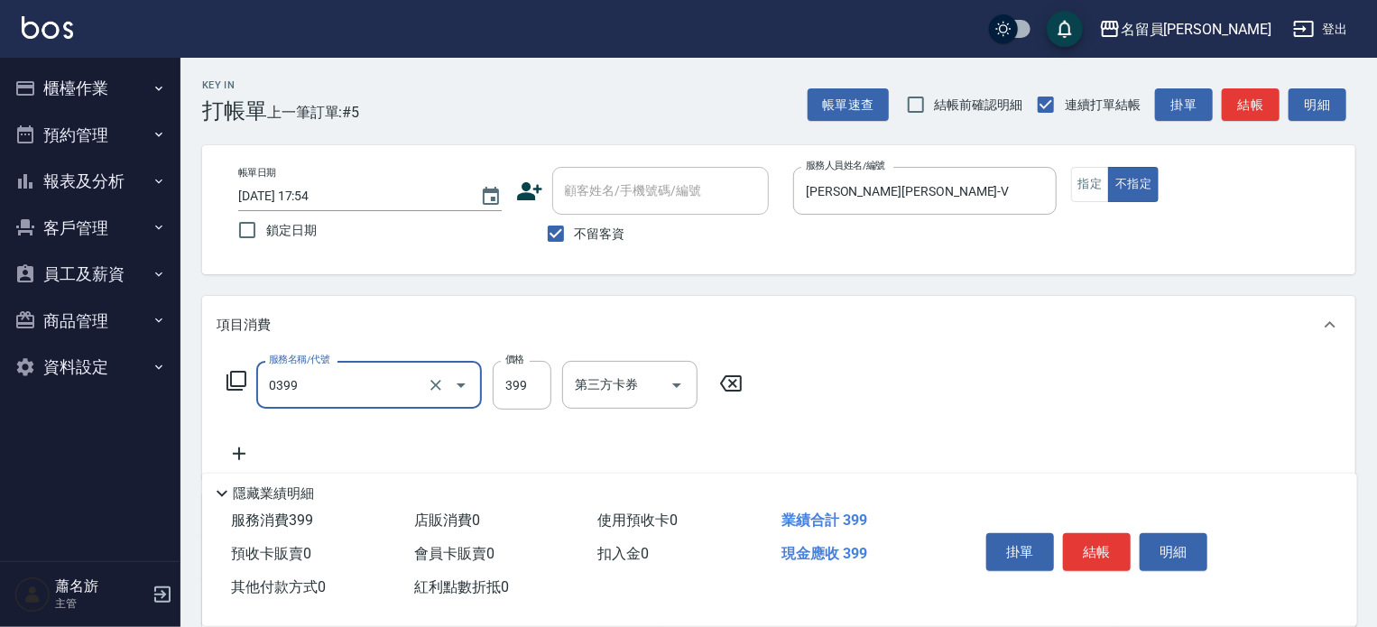
type input "海鹽SPA(0399)"
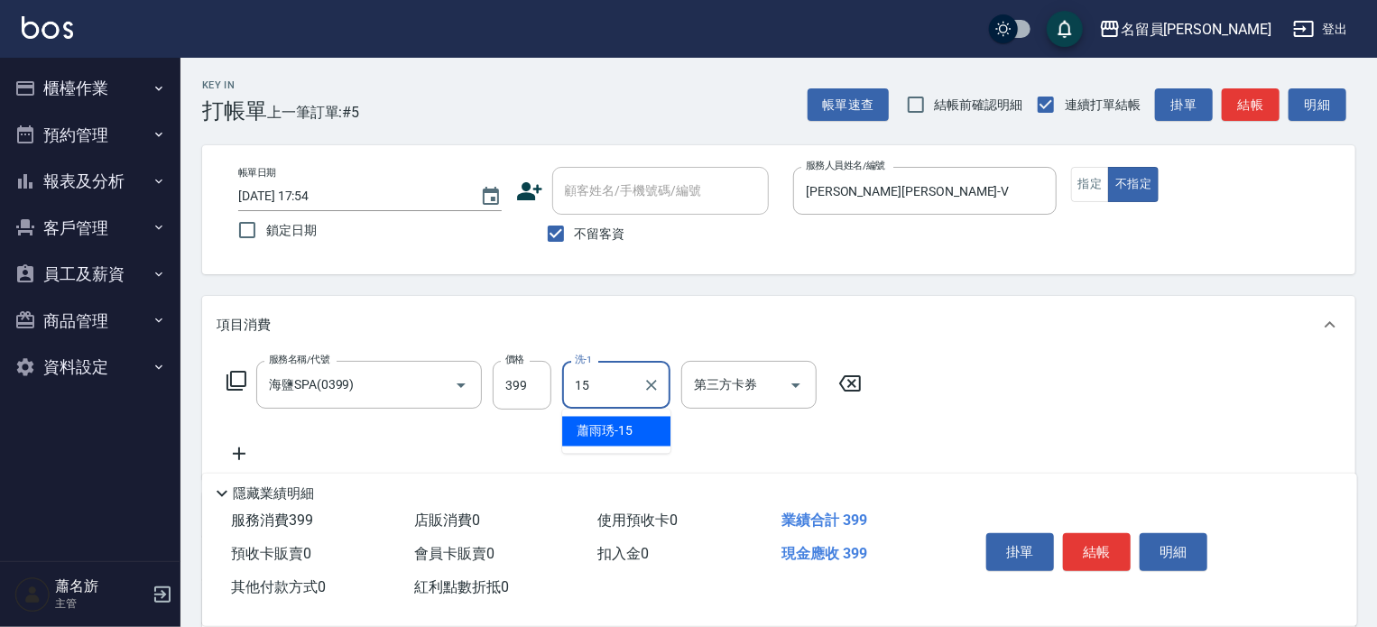
type input "[PERSON_NAME]-15"
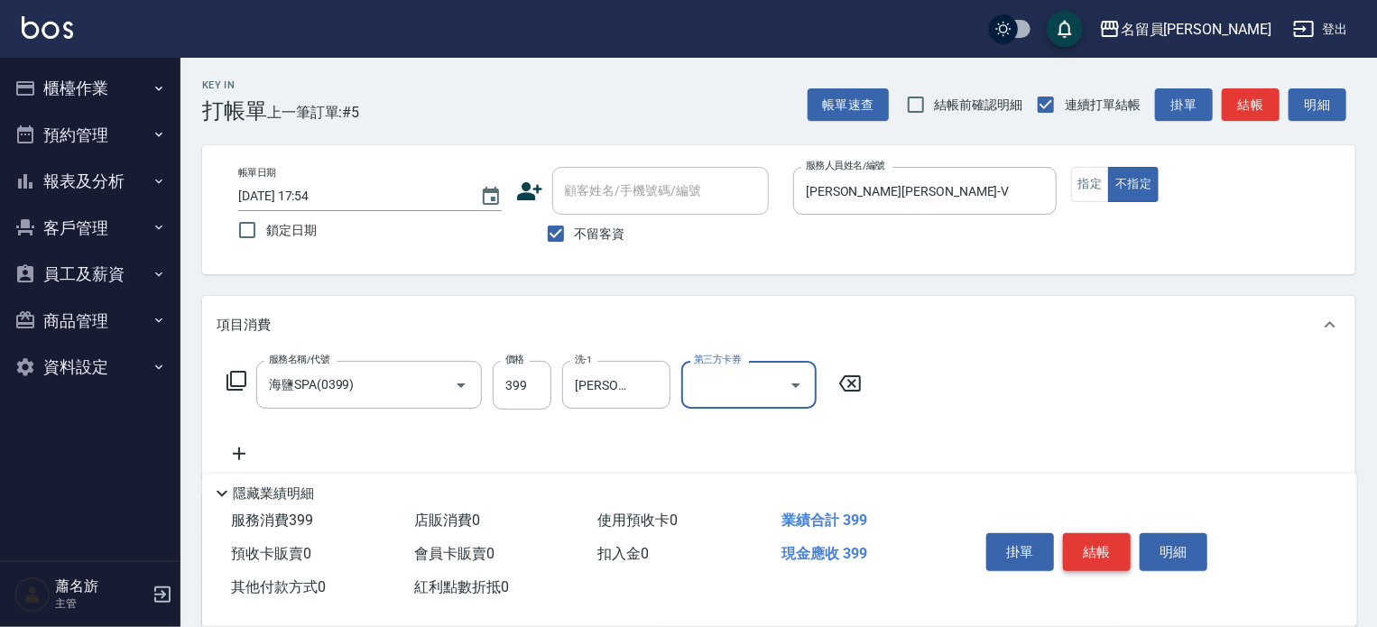
click at [1114, 549] on button "結帳" at bounding box center [1097, 552] width 68 height 38
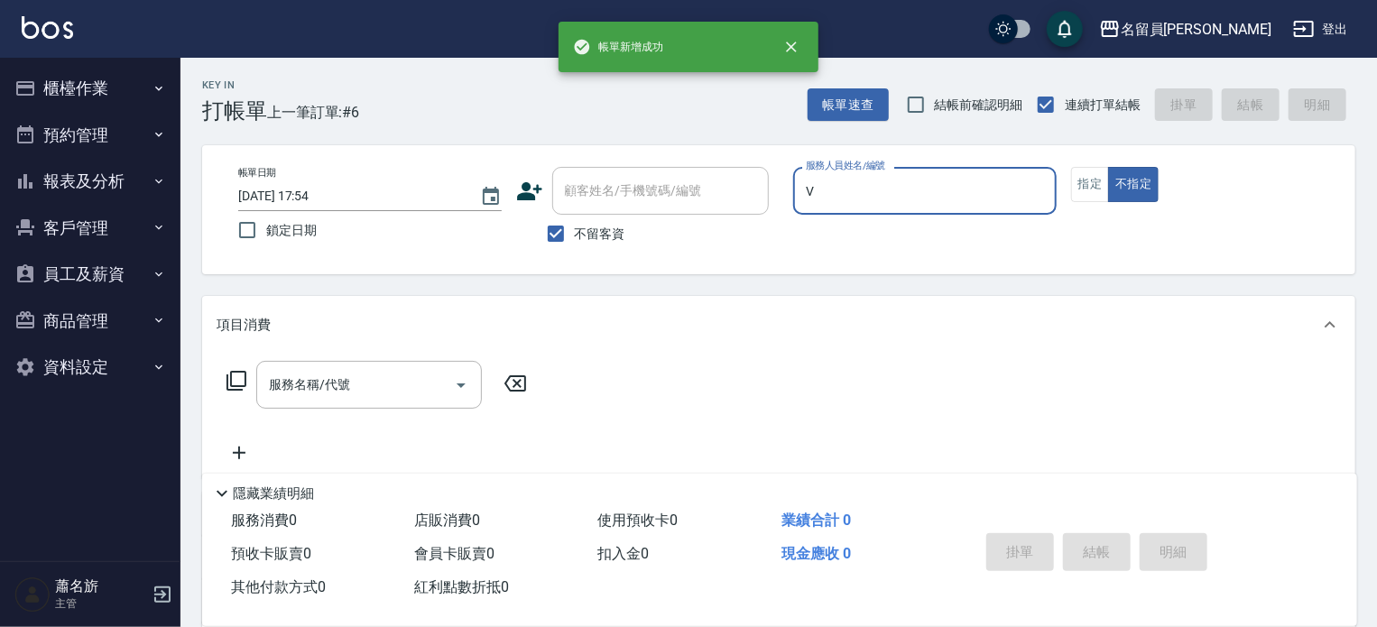
type input "[PERSON_NAME][PERSON_NAME]-V"
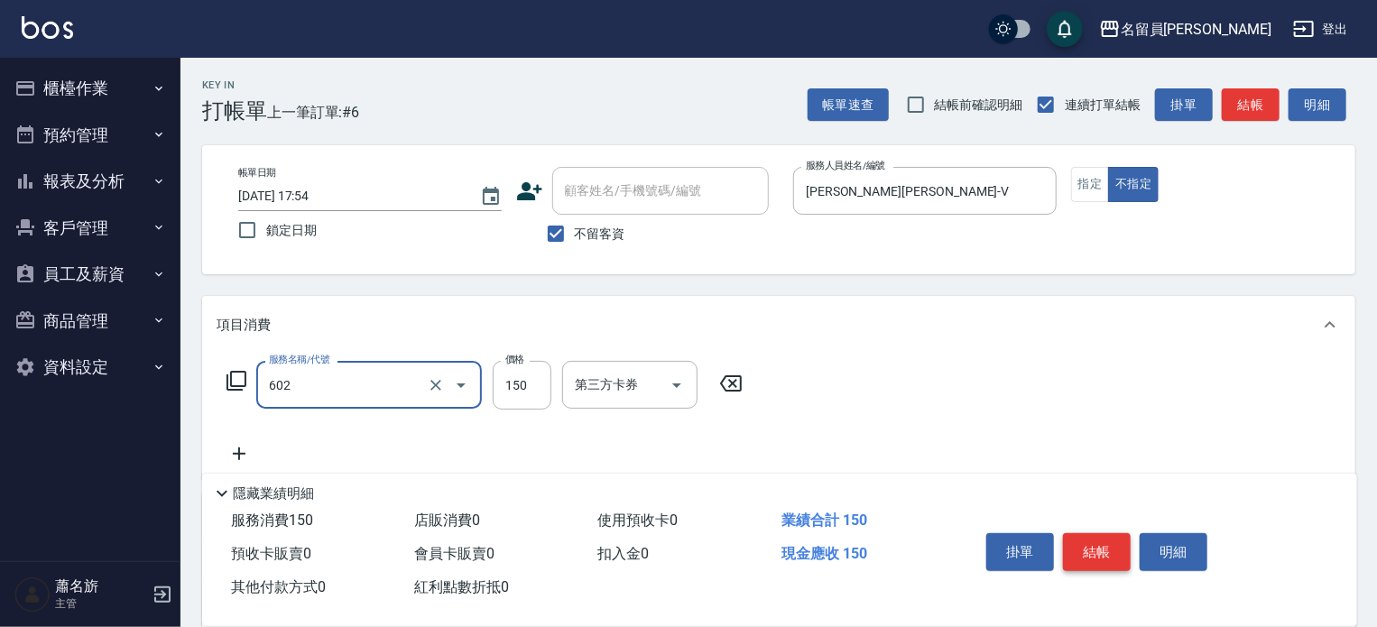
type input "一般洗髮(602)"
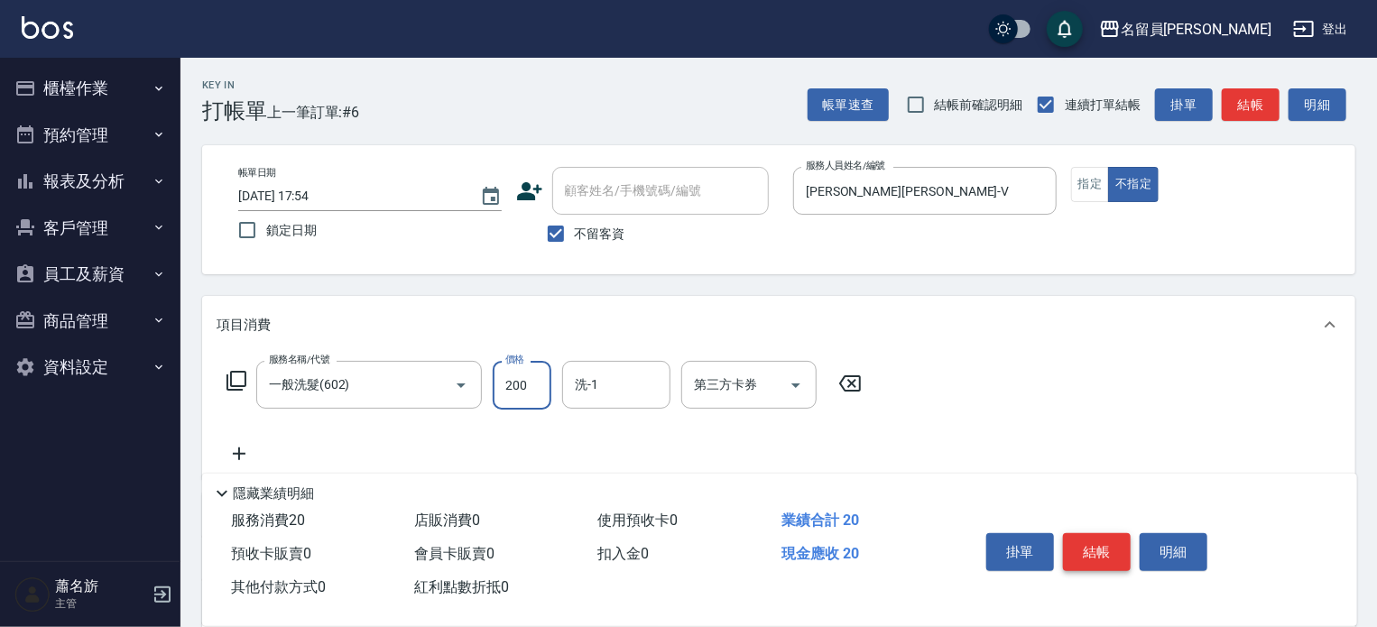
type input "200"
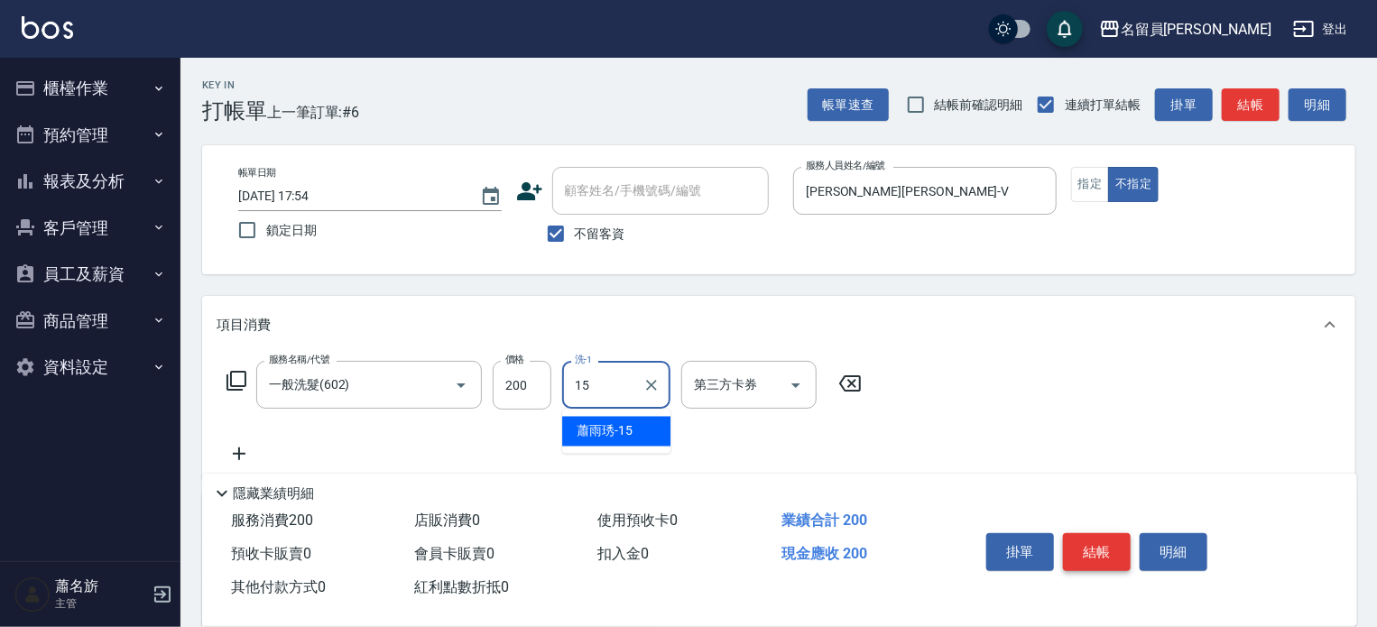
type input "[PERSON_NAME]-15"
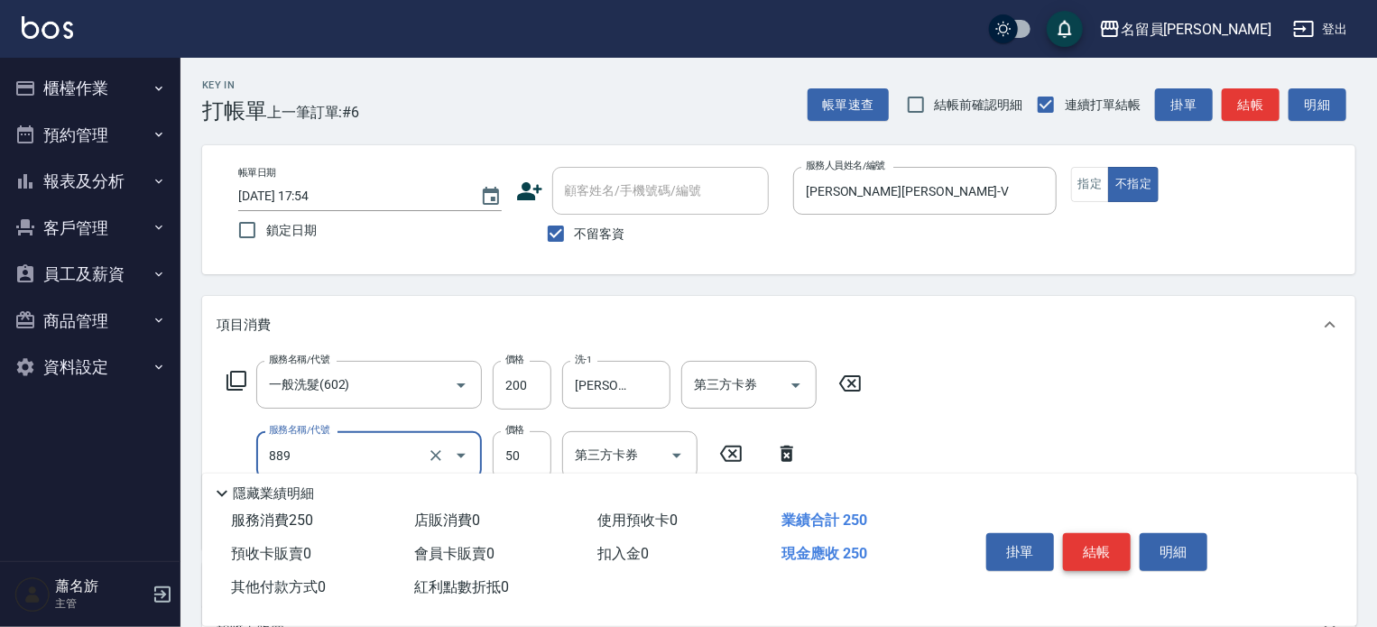
type input "精油(889)"
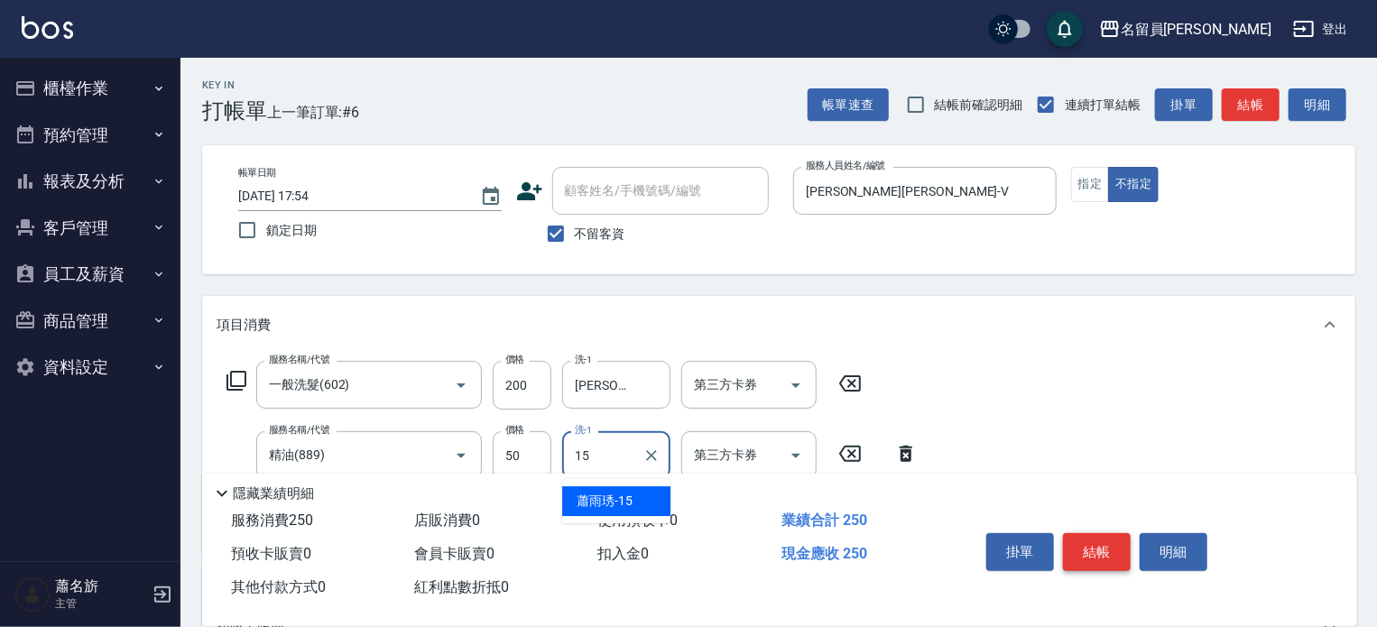
type input "[PERSON_NAME]-15"
type input "瞬間保養(415)"
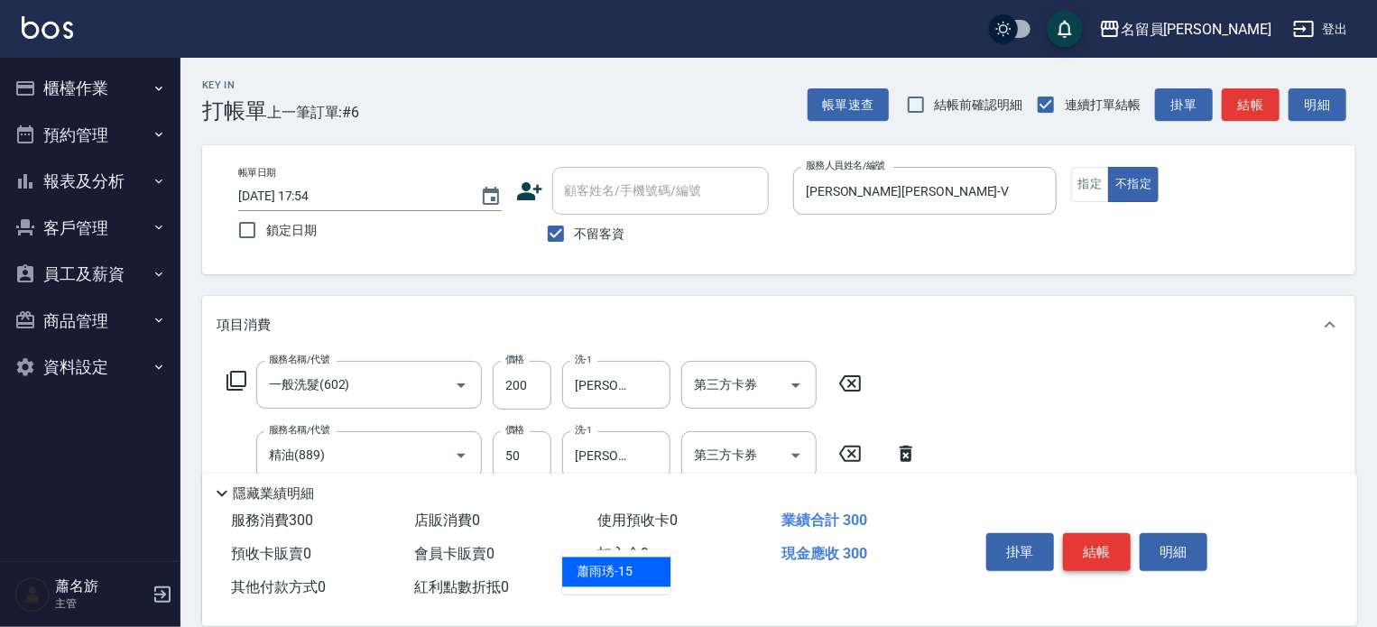
type input "[PERSON_NAME]-15"
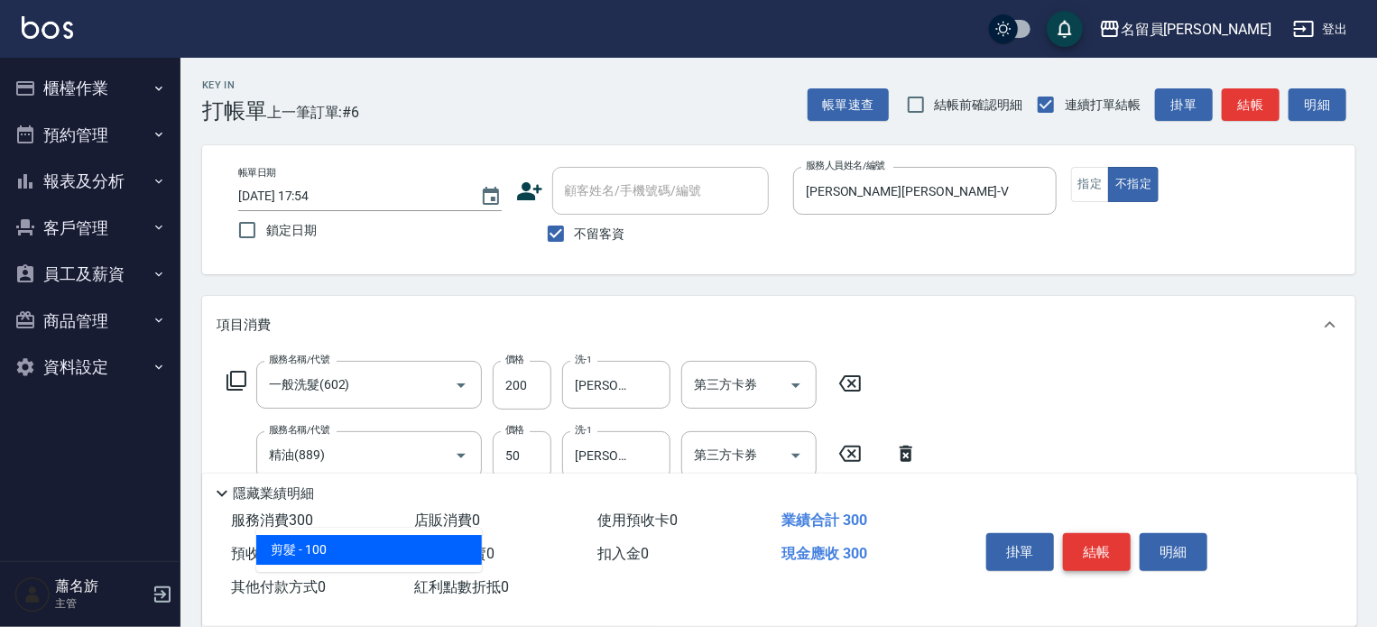
type input "剪髮(302)"
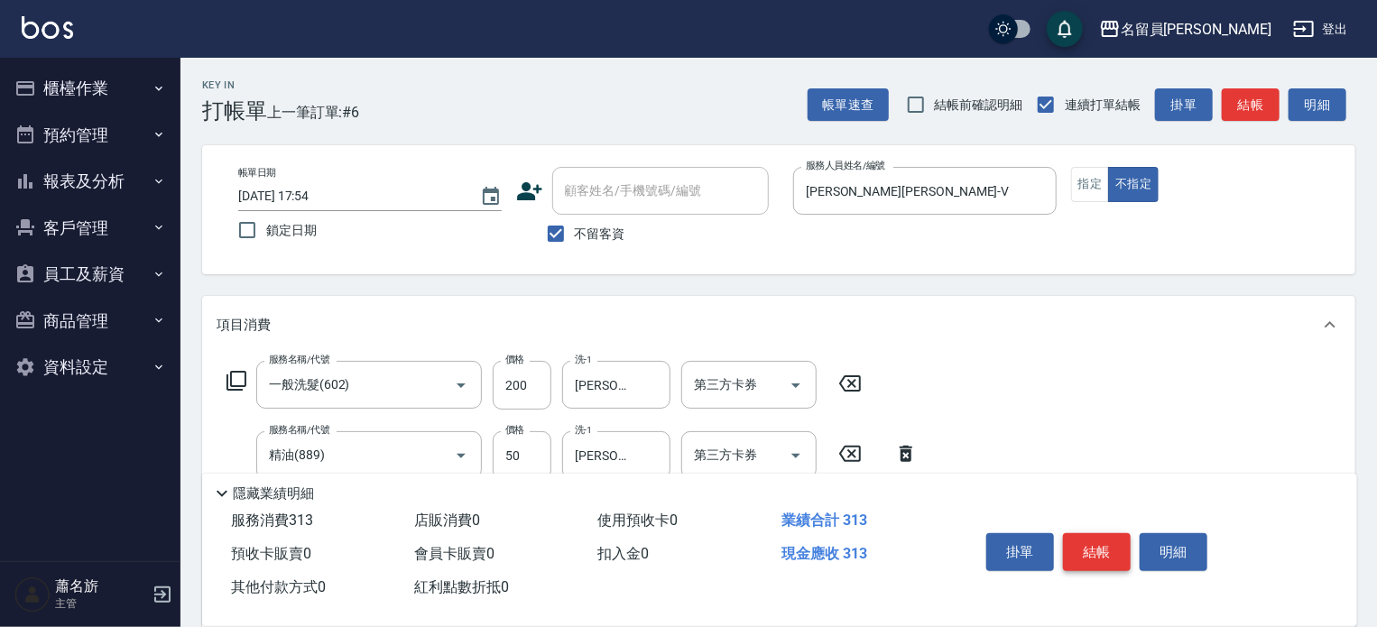
type input "130"
click at [1114, 549] on button "結帳" at bounding box center [1097, 552] width 68 height 38
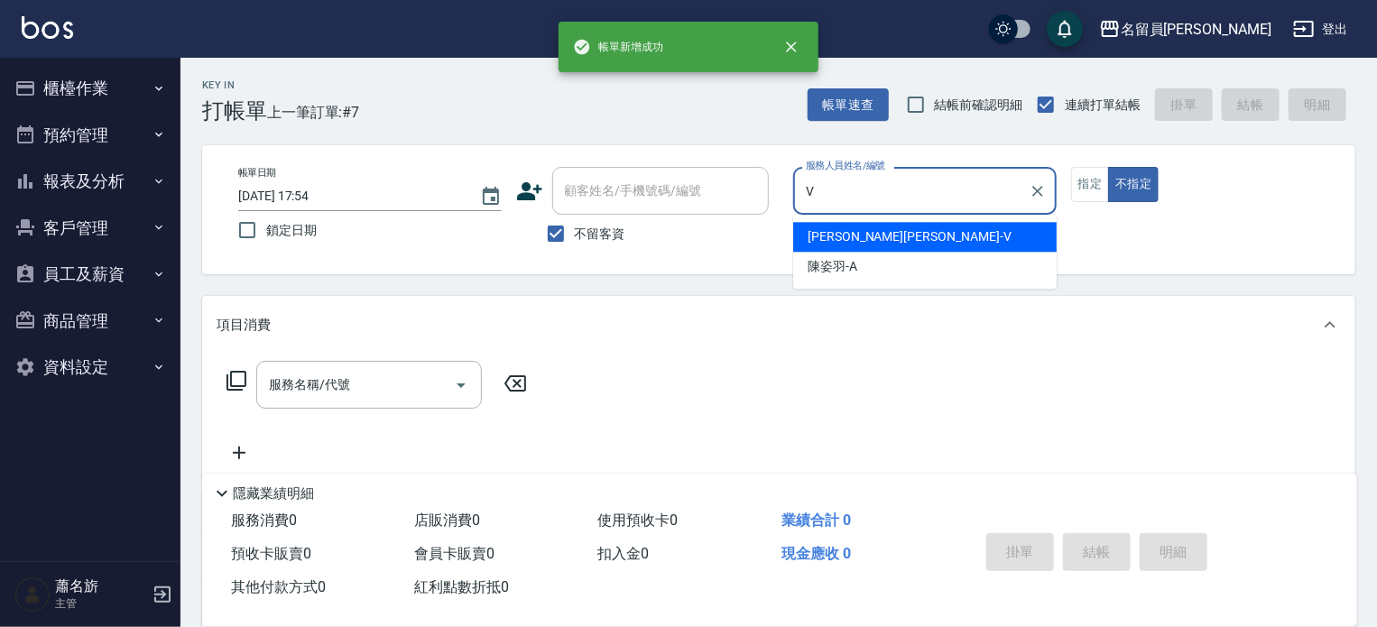
type input "[PERSON_NAME][PERSON_NAME]-V"
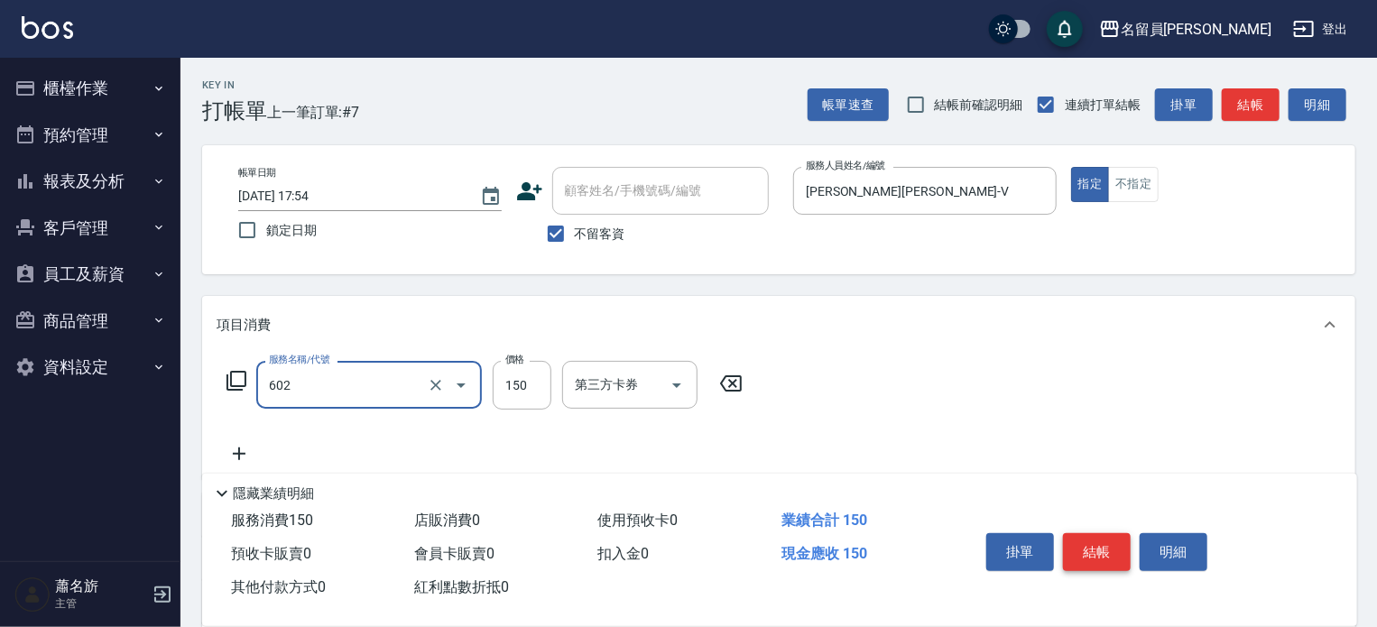
type input "一般洗髮(602)"
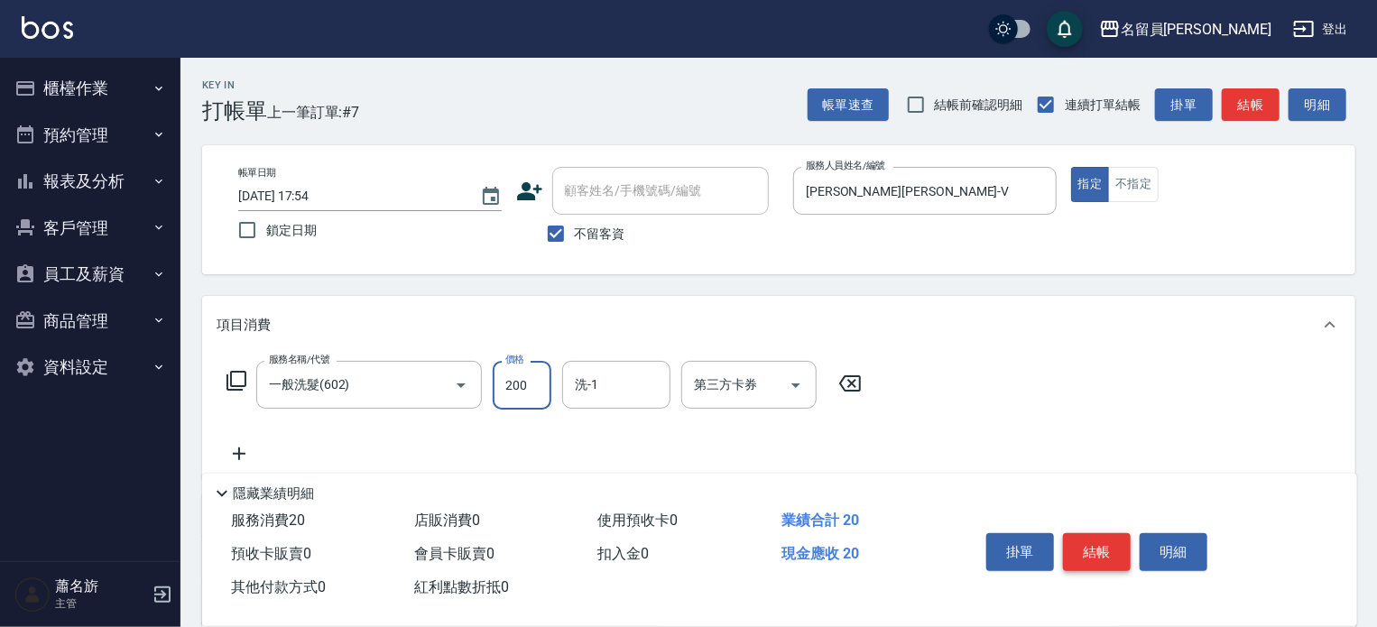
type input "200"
type input "[PERSON_NAME]-15"
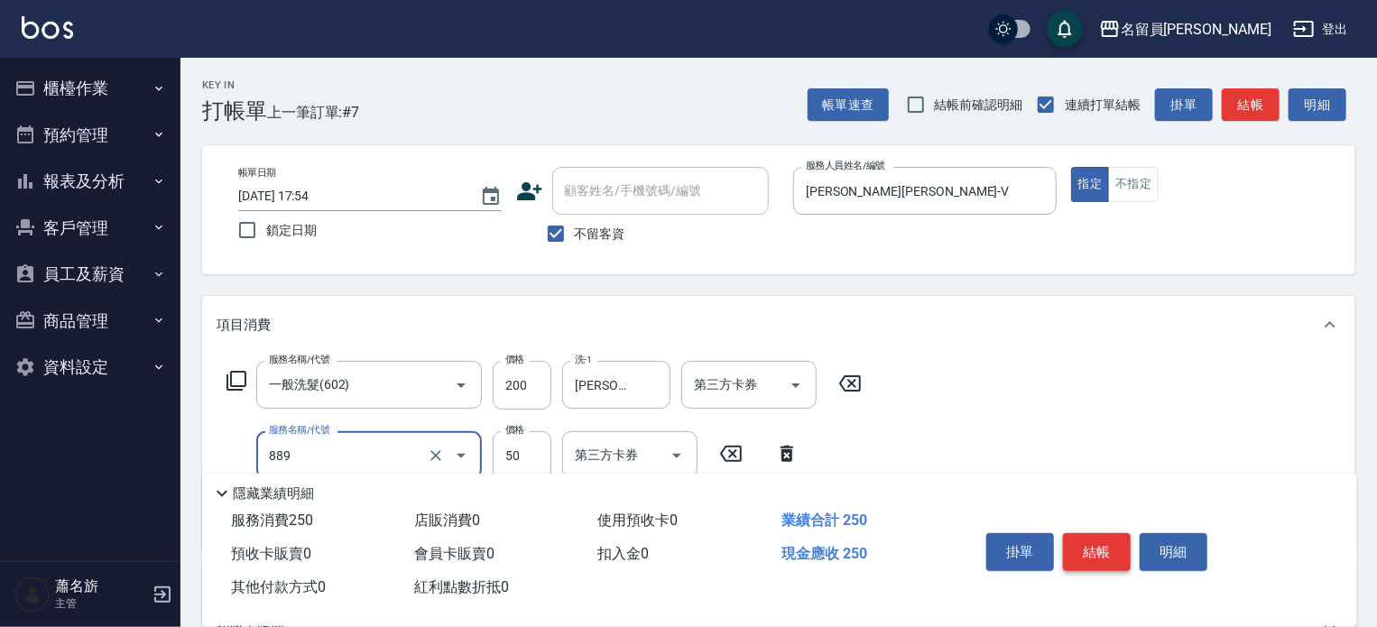
type input "精油(889)"
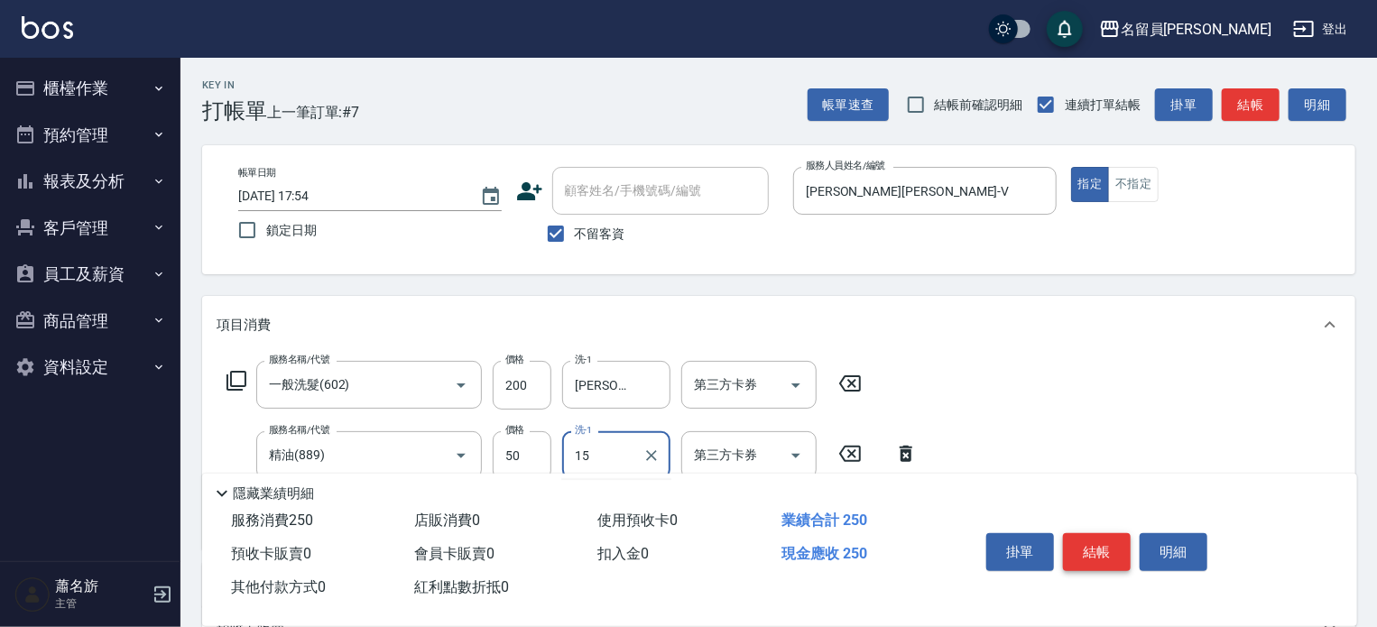
type input "[PERSON_NAME]-15"
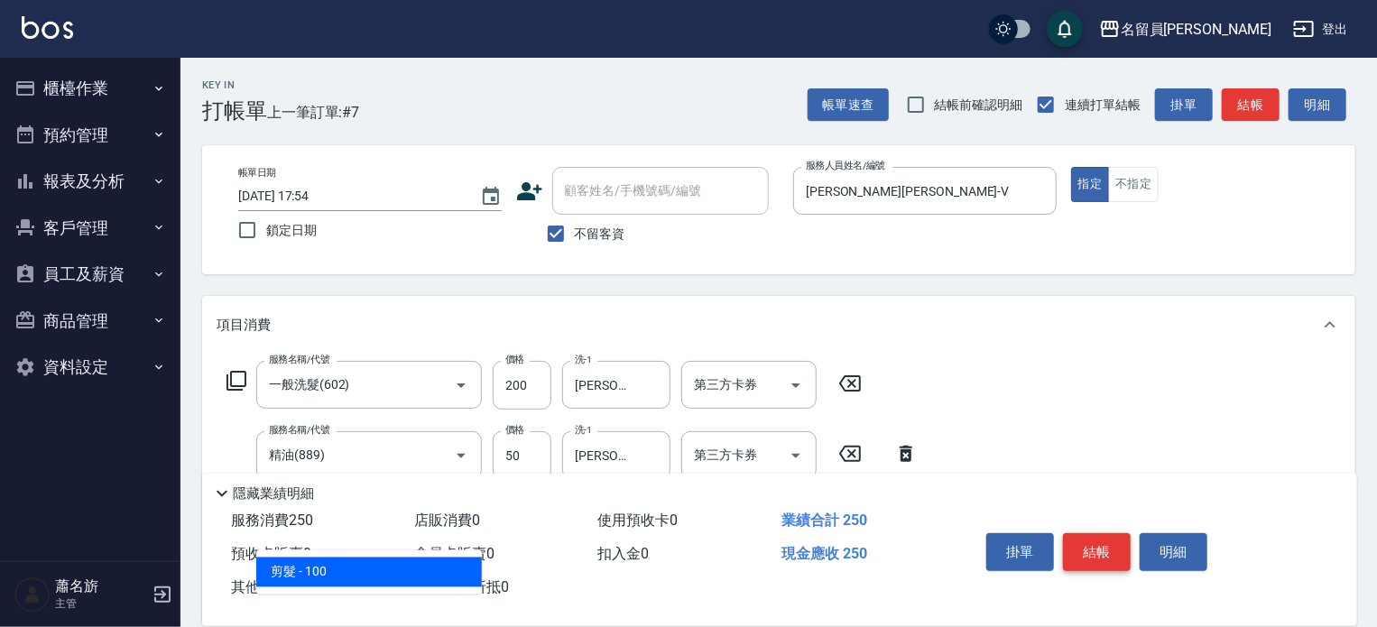
type input "剪髮(302)"
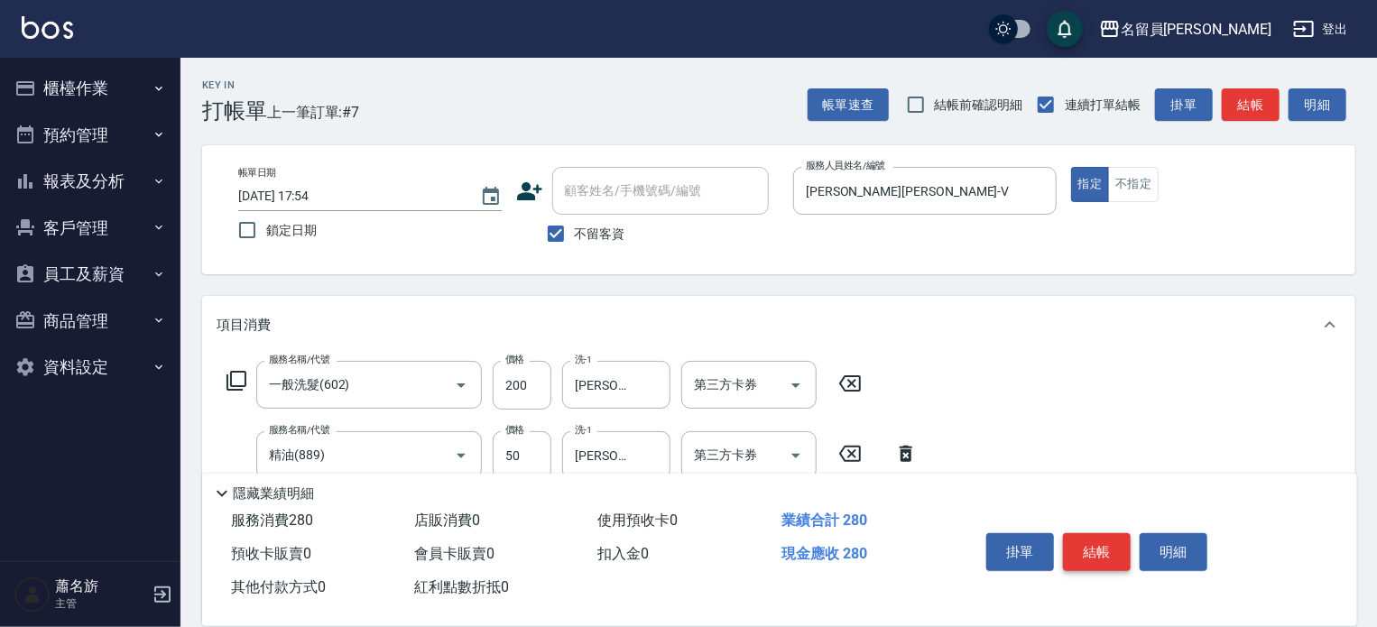
type input "300"
click at [1114, 549] on button "結帳" at bounding box center [1097, 552] width 68 height 38
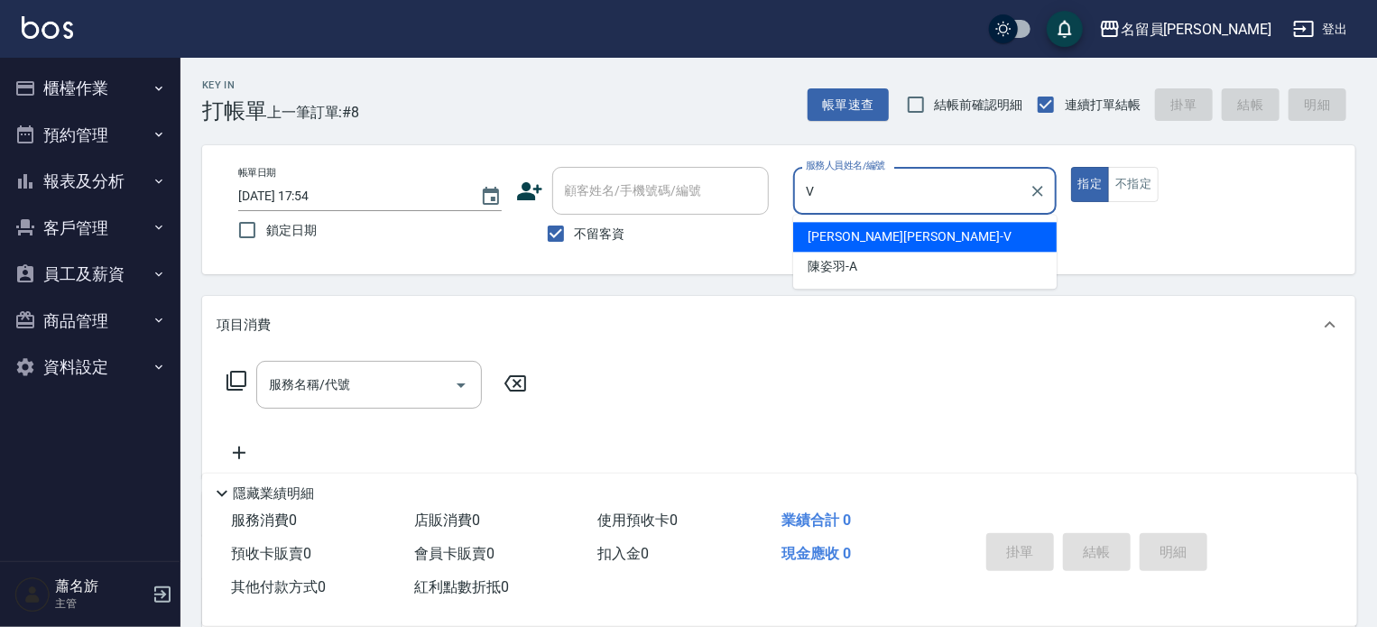
type input "[PERSON_NAME][PERSON_NAME]-V"
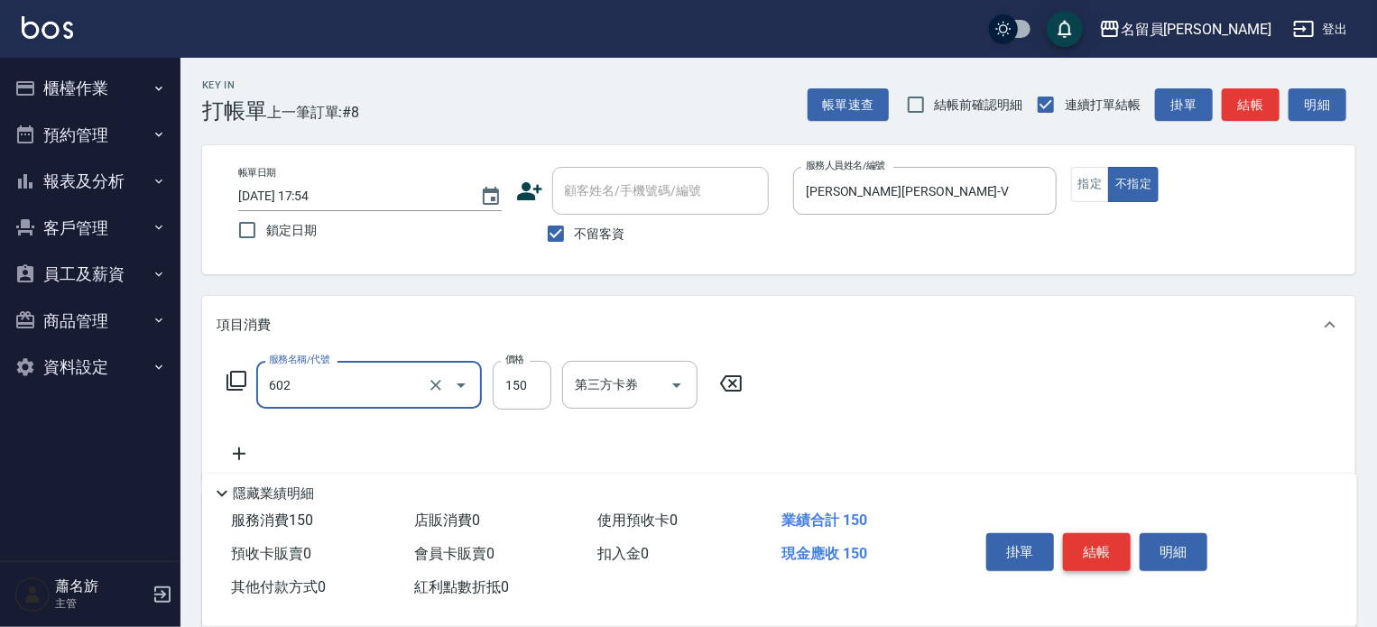
type input "一般洗髮(602)"
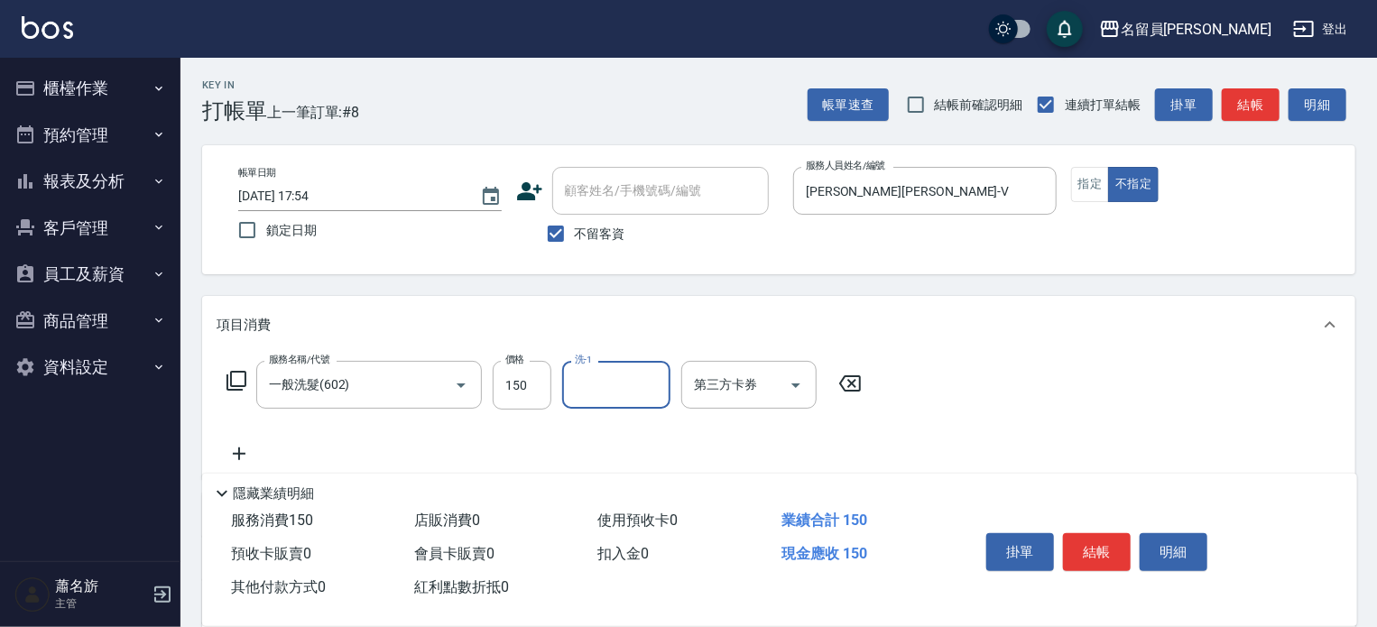
click at [554, 396] on div "服務名稱/代號 一般洗髮(602) 服務名稱/代號 價格 150 價格 洗-1 洗-1 第三方卡券 第三方卡券" at bounding box center [545, 385] width 656 height 49
type input "200"
type input "[PERSON_NAME]-15"
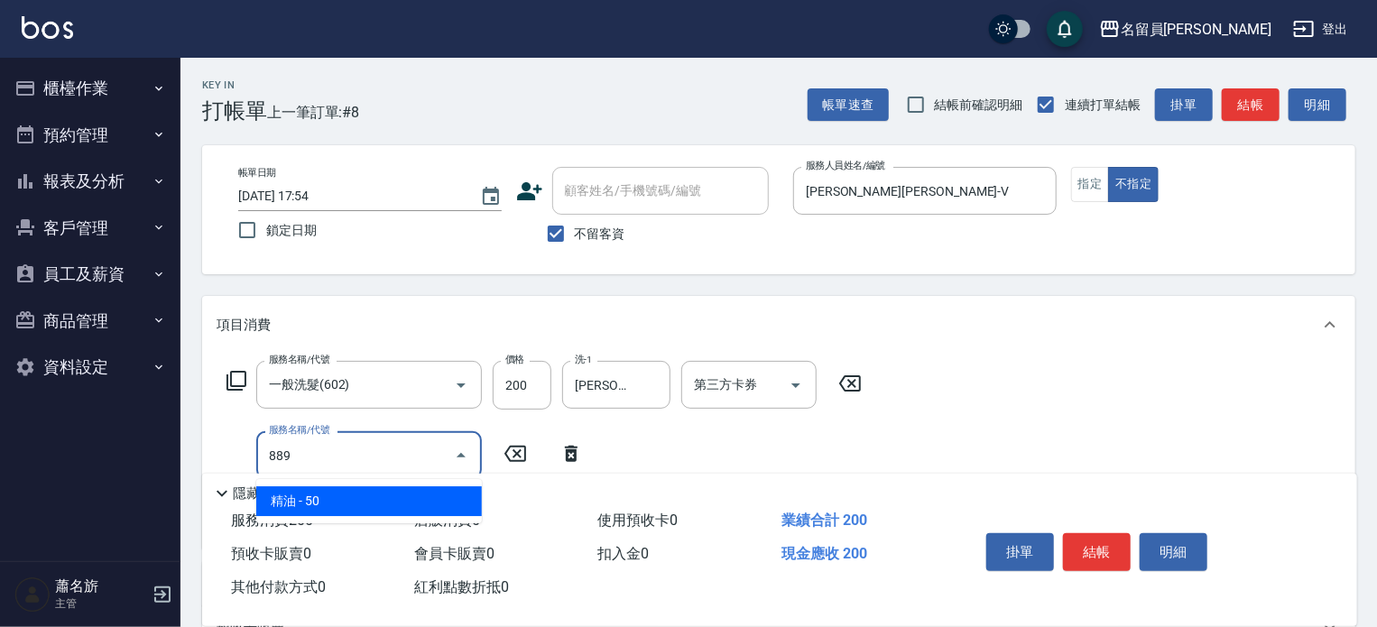
type input "精油(889)"
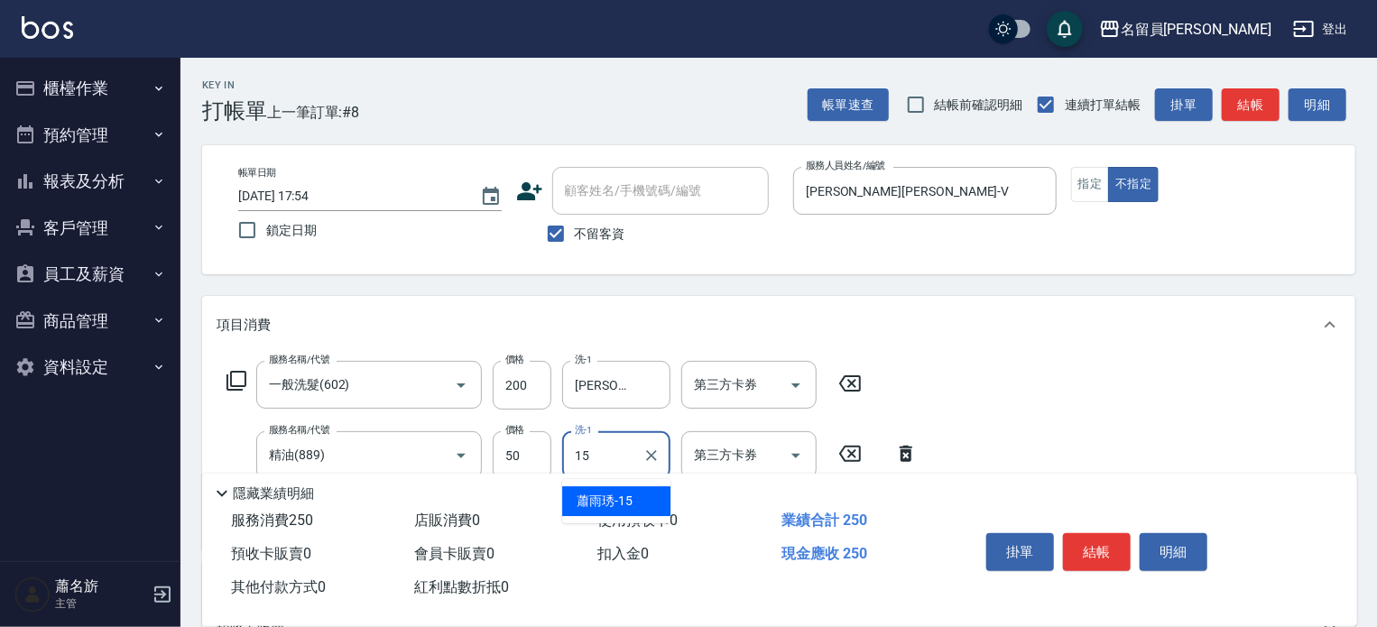
type input "[PERSON_NAME]-15"
click at [902, 453] on icon at bounding box center [906, 454] width 13 height 16
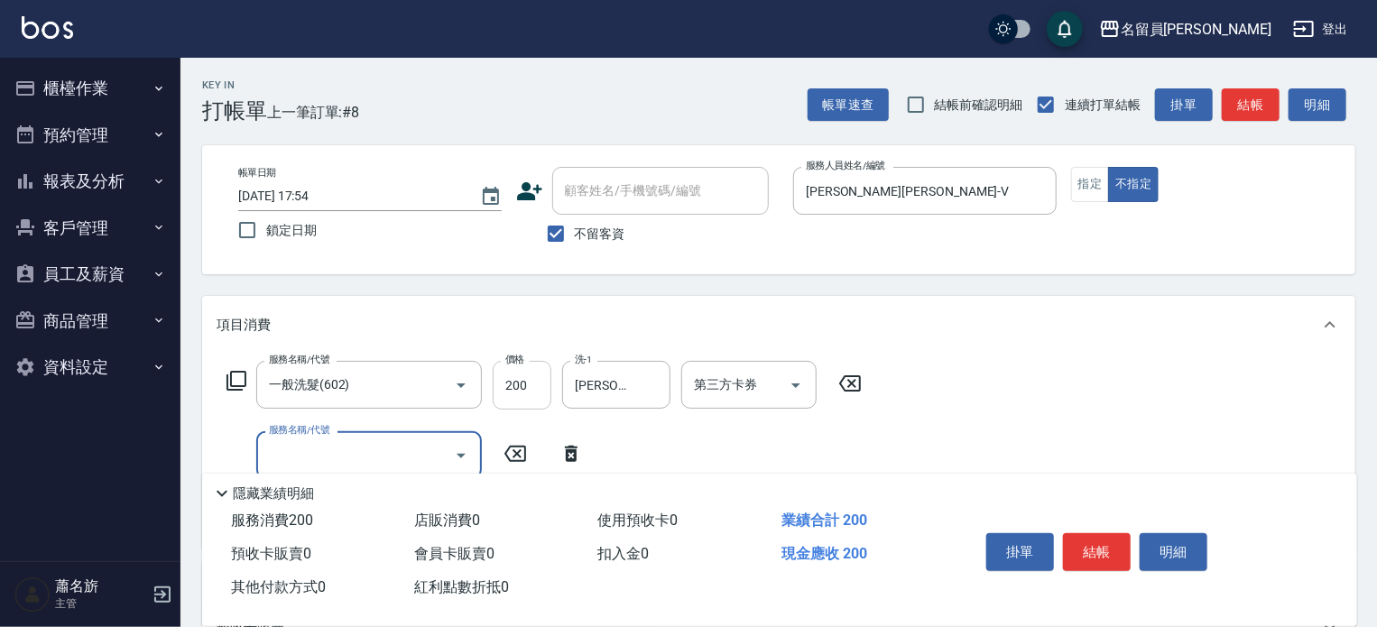
click at [534, 370] on input "200" at bounding box center [522, 385] width 59 height 49
type input "330"
click at [1086, 538] on button "結帳" at bounding box center [1097, 552] width 68 height 38
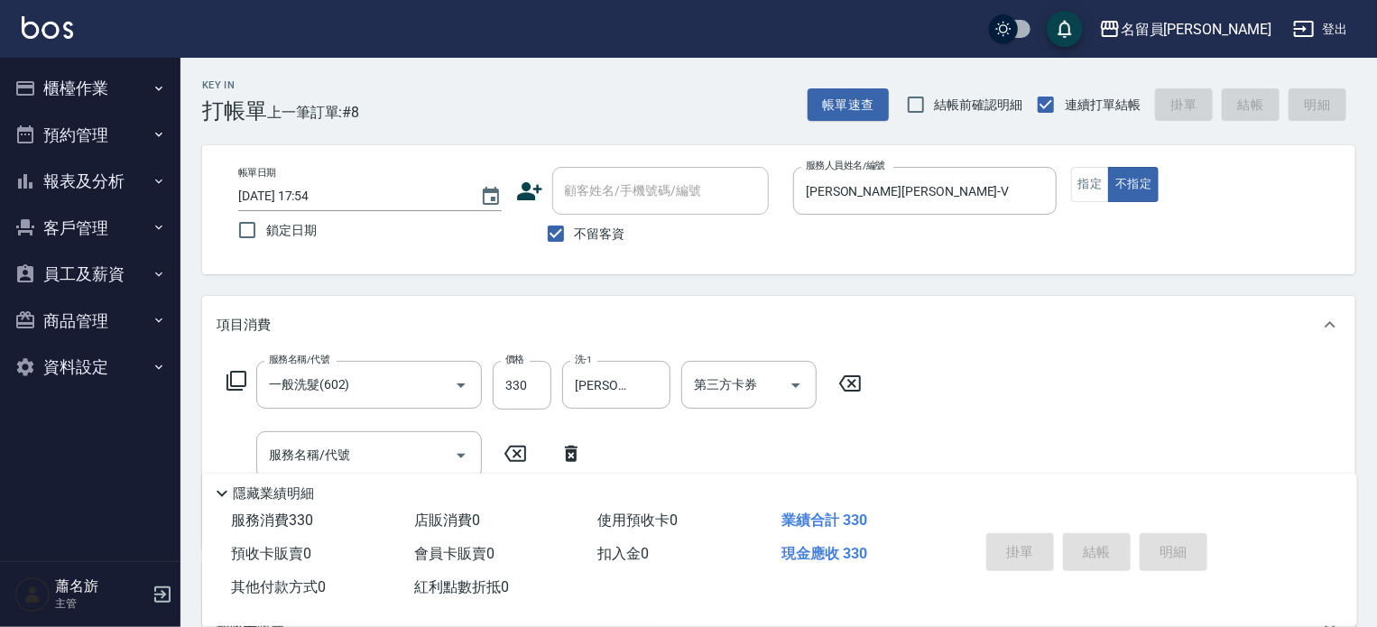
type input "[DATE] 17:55"
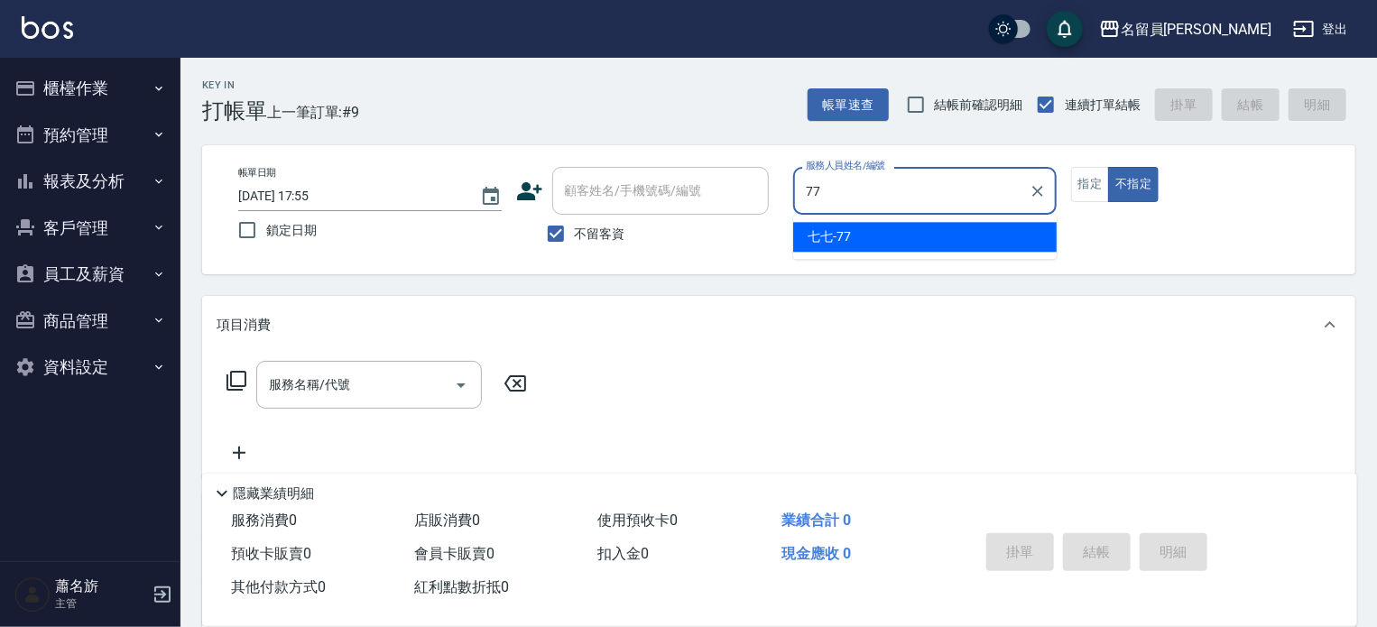
type input "七七-77"
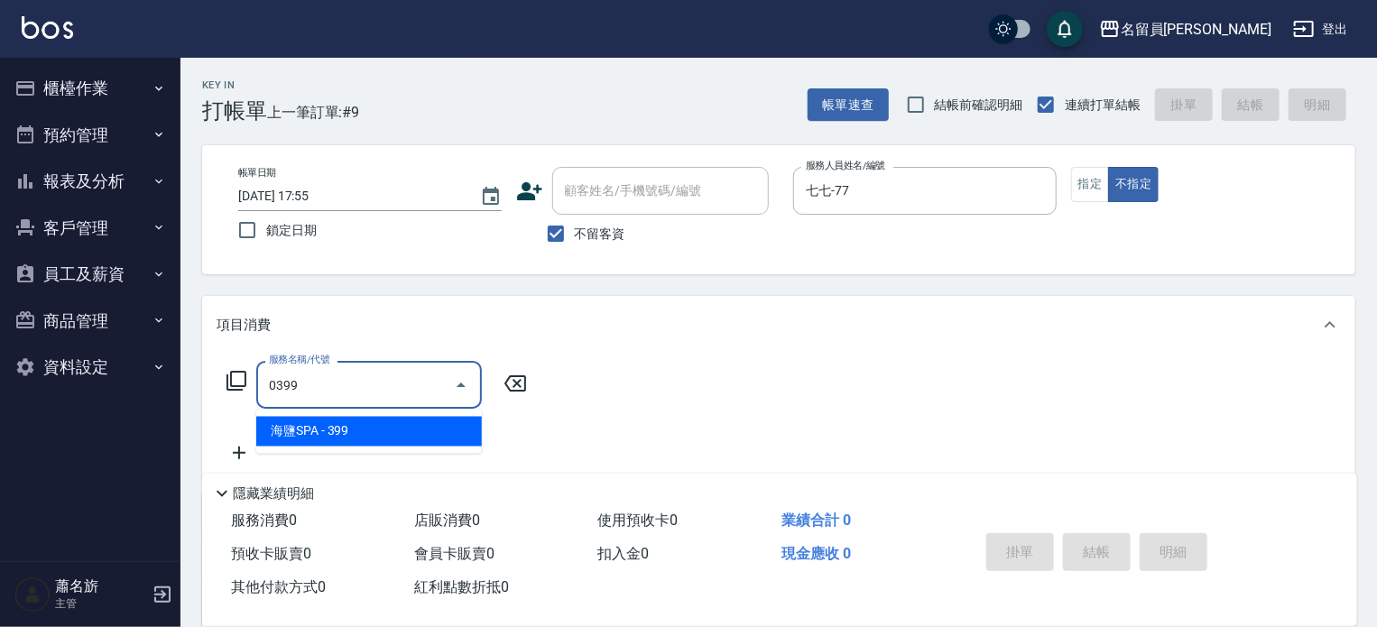
type input "海鹽SPA(0399)"
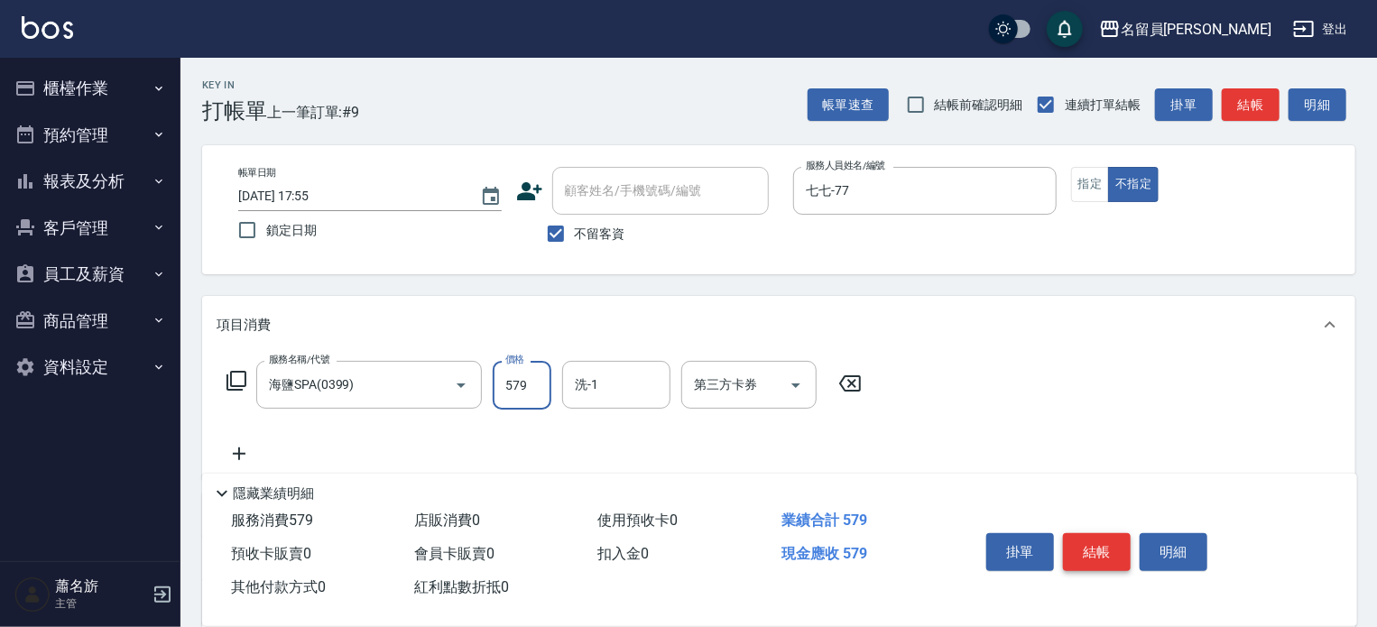
type input "579"
type input "2"
click at [605, 373] on input "洗-1" at bounding box center [616, 385] width 92 height 32
type input "[PERSON_NAME]-23"
click at [1086, 541] on button "結帳" at bounding box center [1097, 552] width 68 height 38
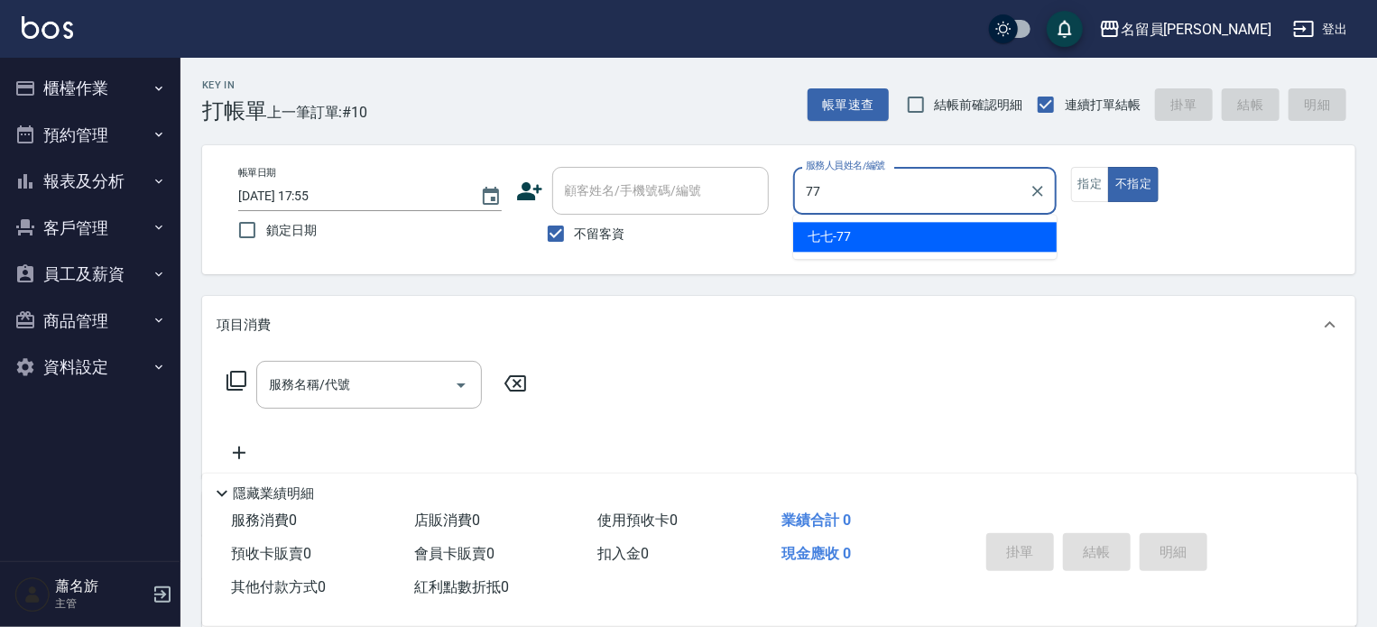
type input "七七-77"
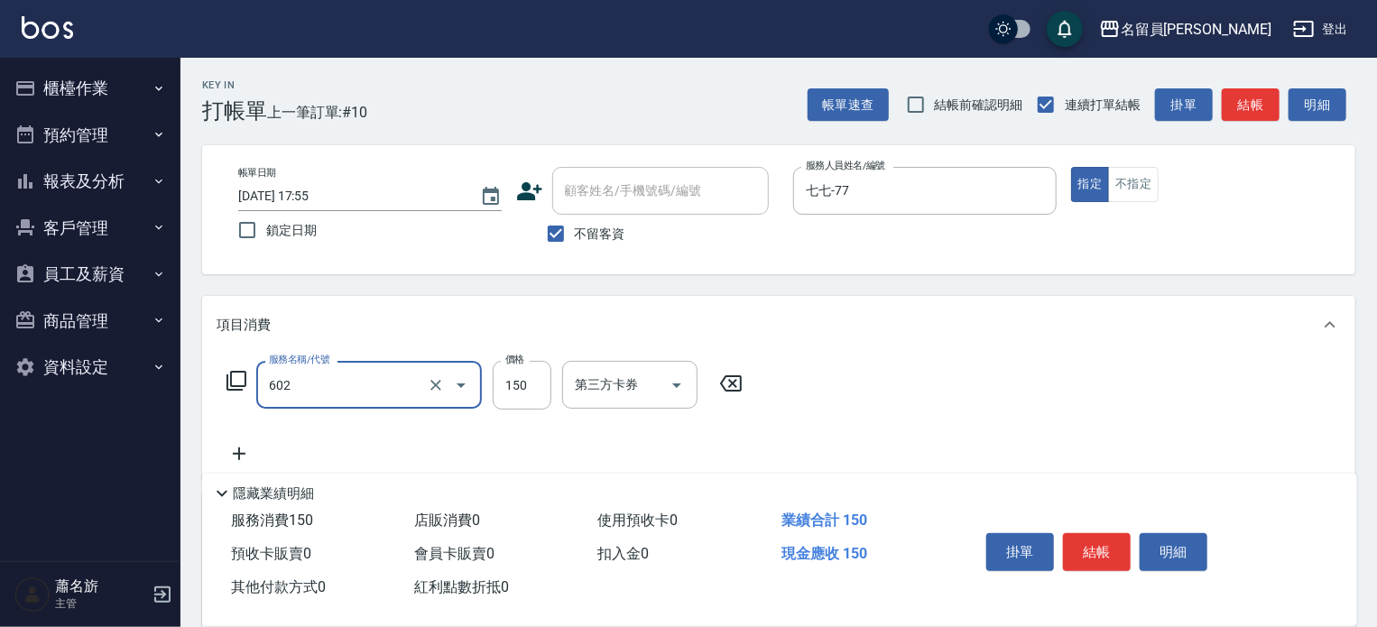
type input "一般洗髮(602)"
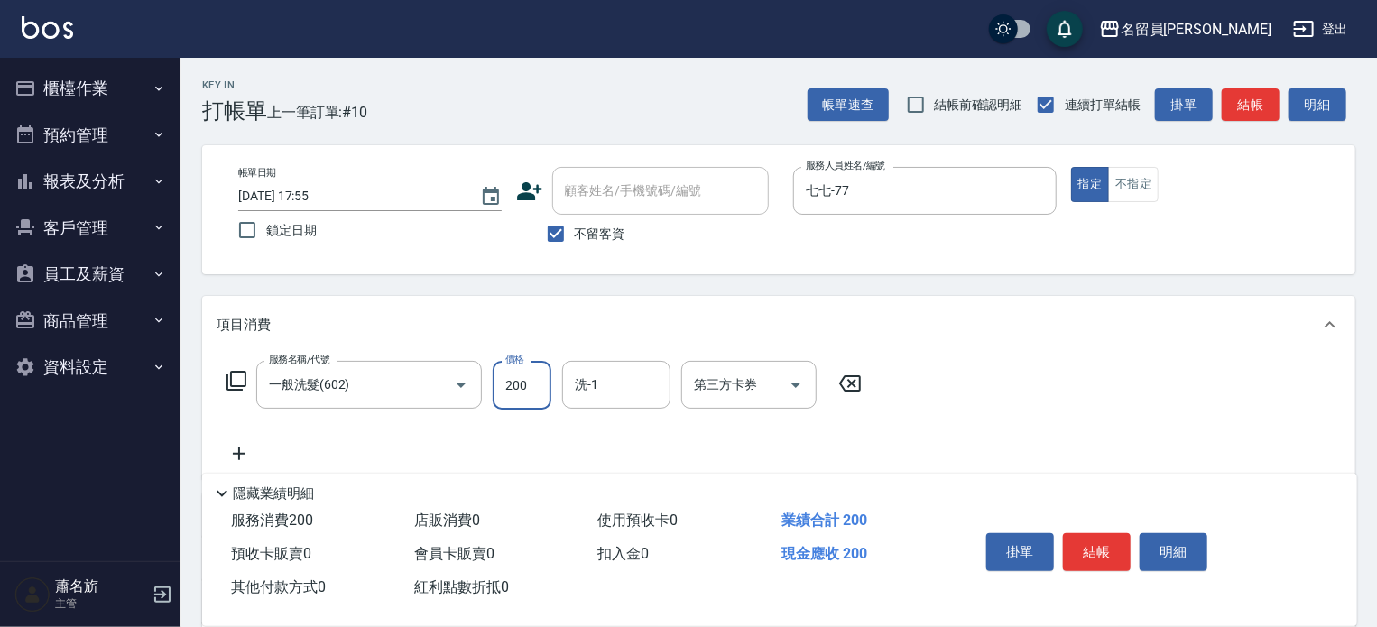
type input "200"
type input "[PERSON_NAME]-23"
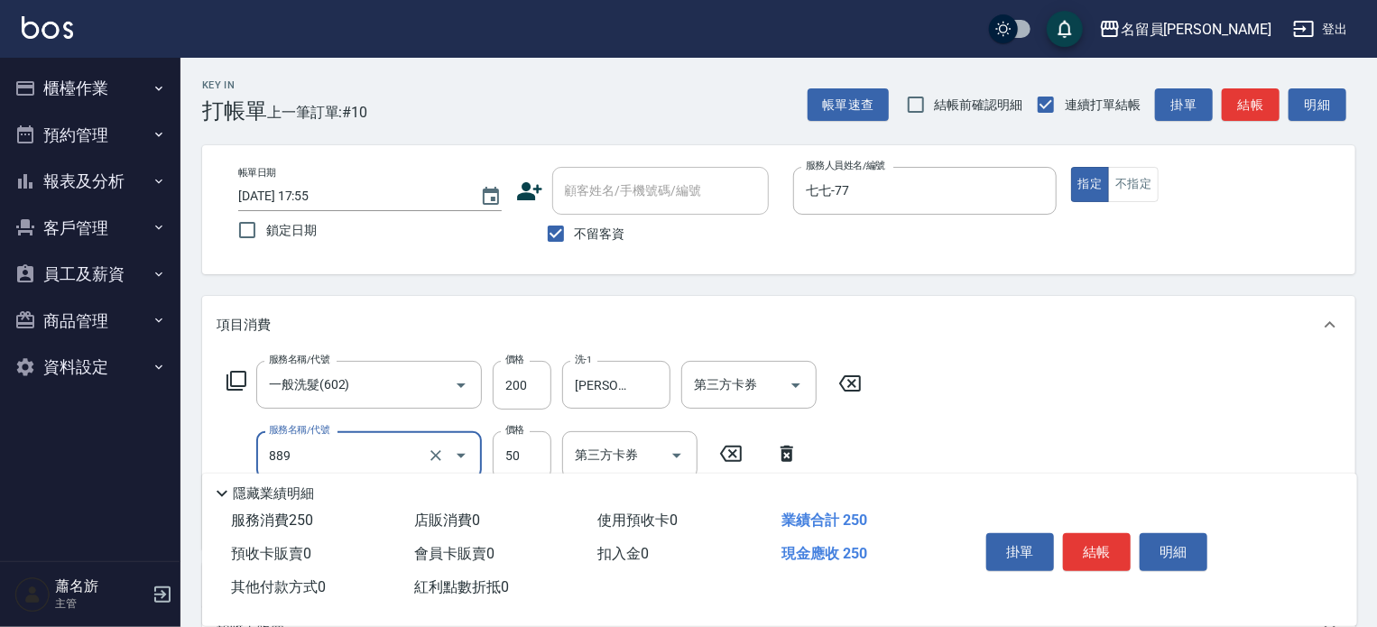
type input "精油(889)"
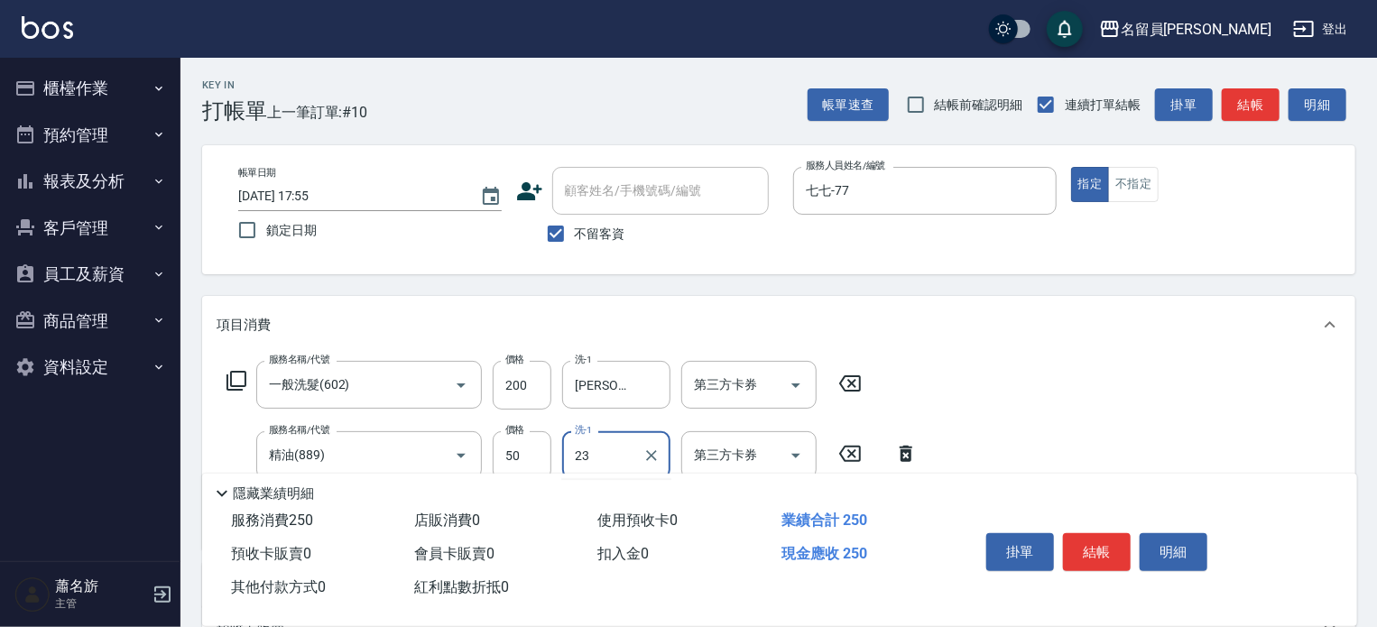
type input "[PERSON_NAME]-23"
type input "剪髮(302)"
type input "200"
click at [1088, 541] on button "結帳" at bounding box center [1097, 552] width 68 height 38
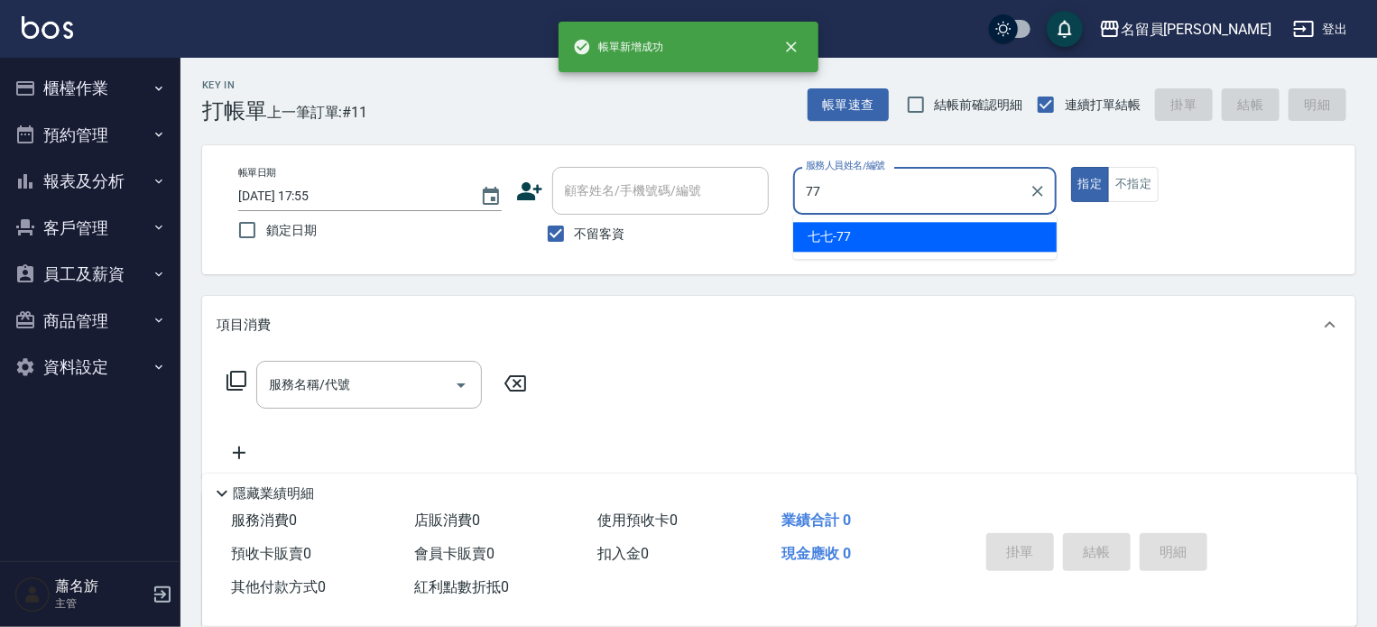
type input "七七-77"
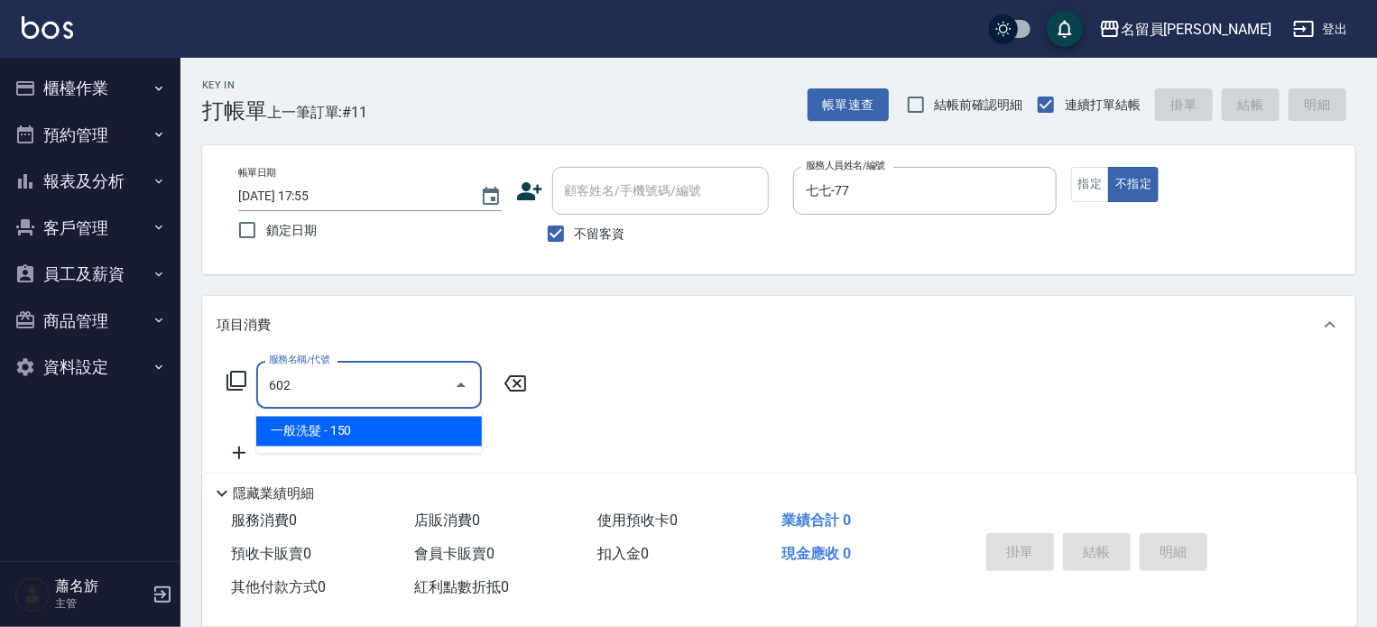
type input "一般洗髮(602)"
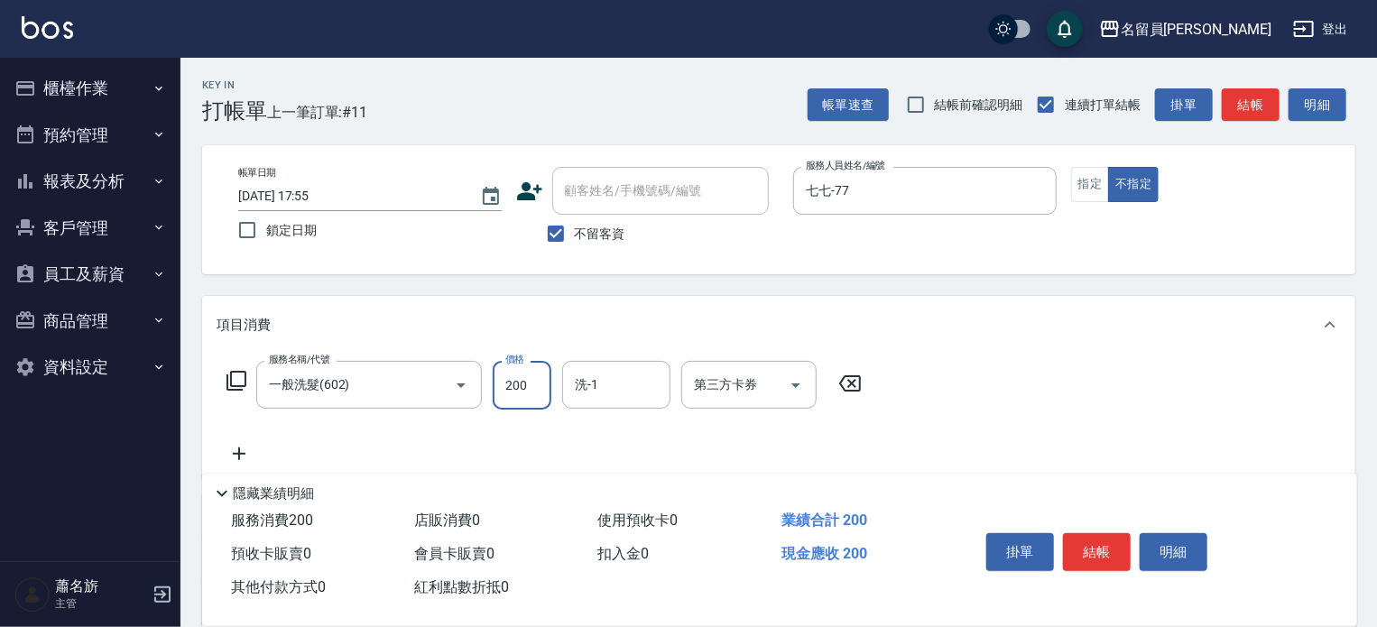
type input "200"
type input "[PERSON_NAME]-17"
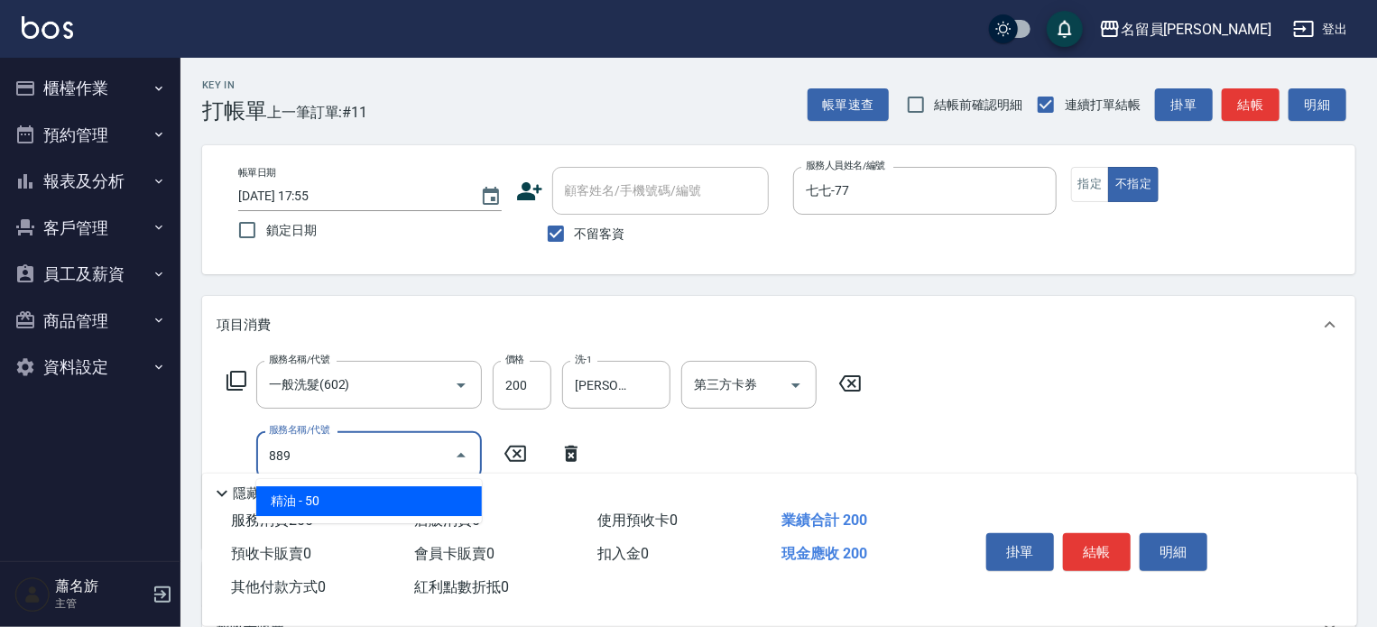
type input "精油(889)"
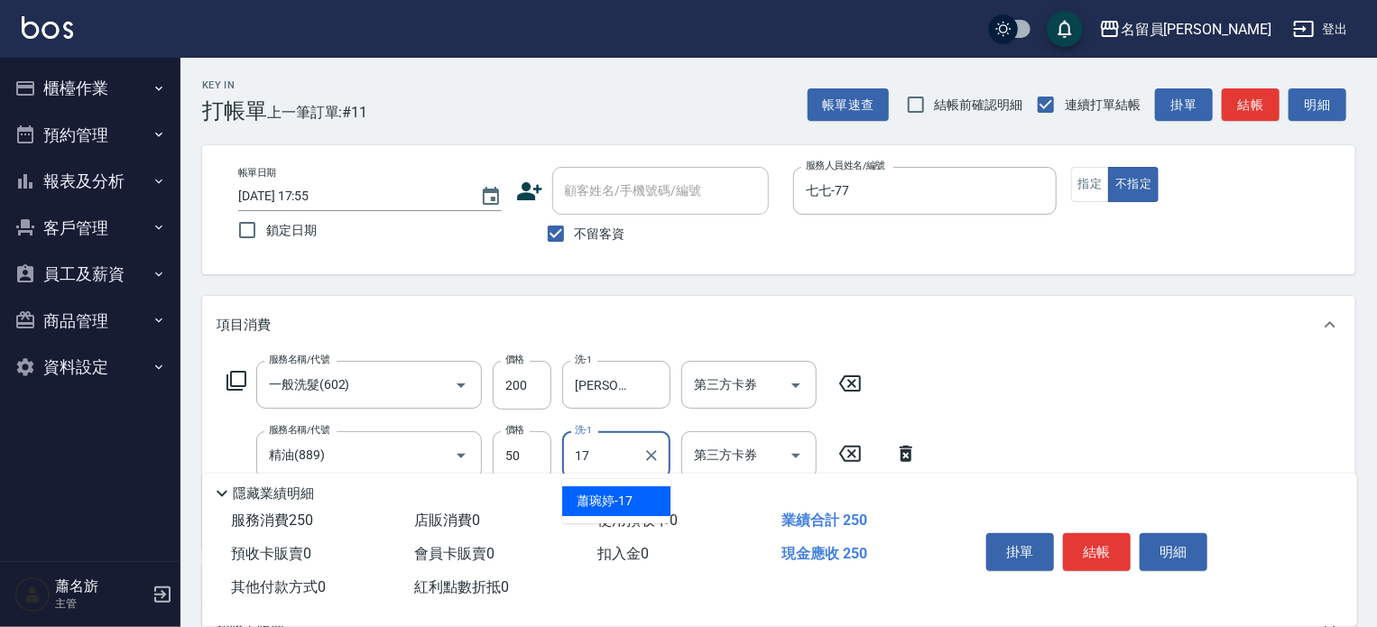
type input "[PERSON_NAME]-17"
type input "瞬間保養(415)"
type input "50"
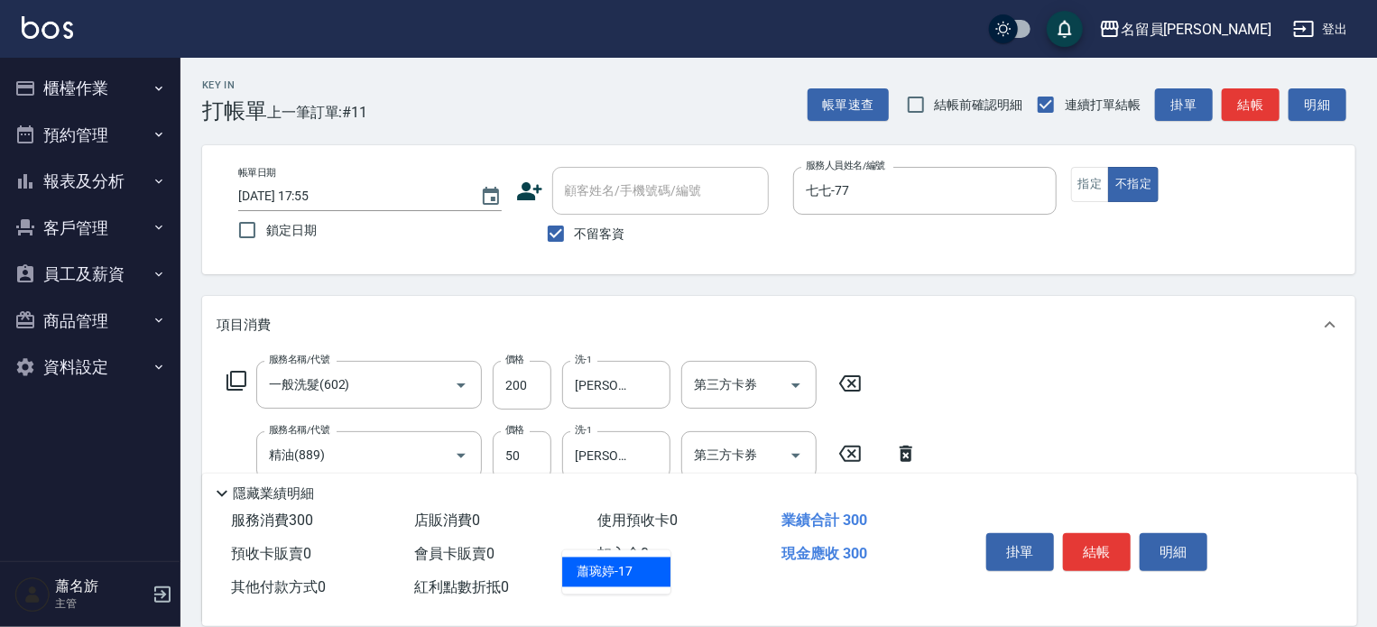
type input "[PERSON_NAME]-17"
type input "剪髮(302)"
type input "130"
click at [1088, 541] on button "結帳" at bounding box center [1097, 552] width 68 height 38
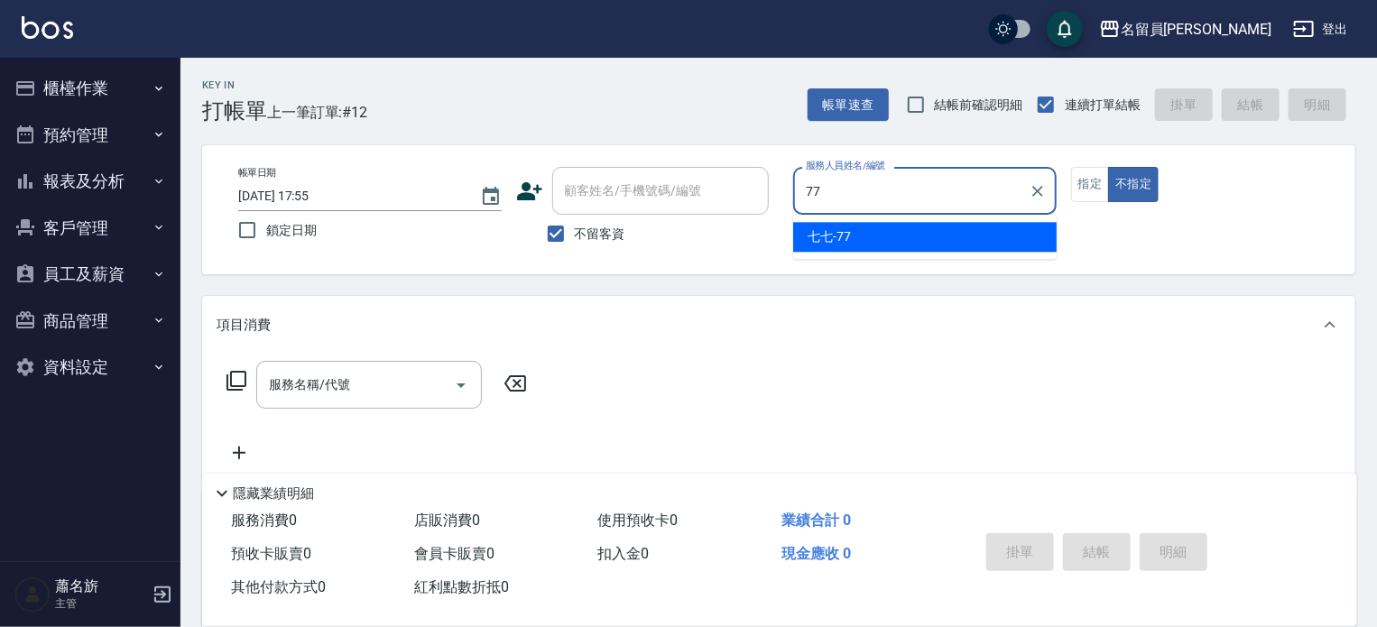
type input "七七-77"
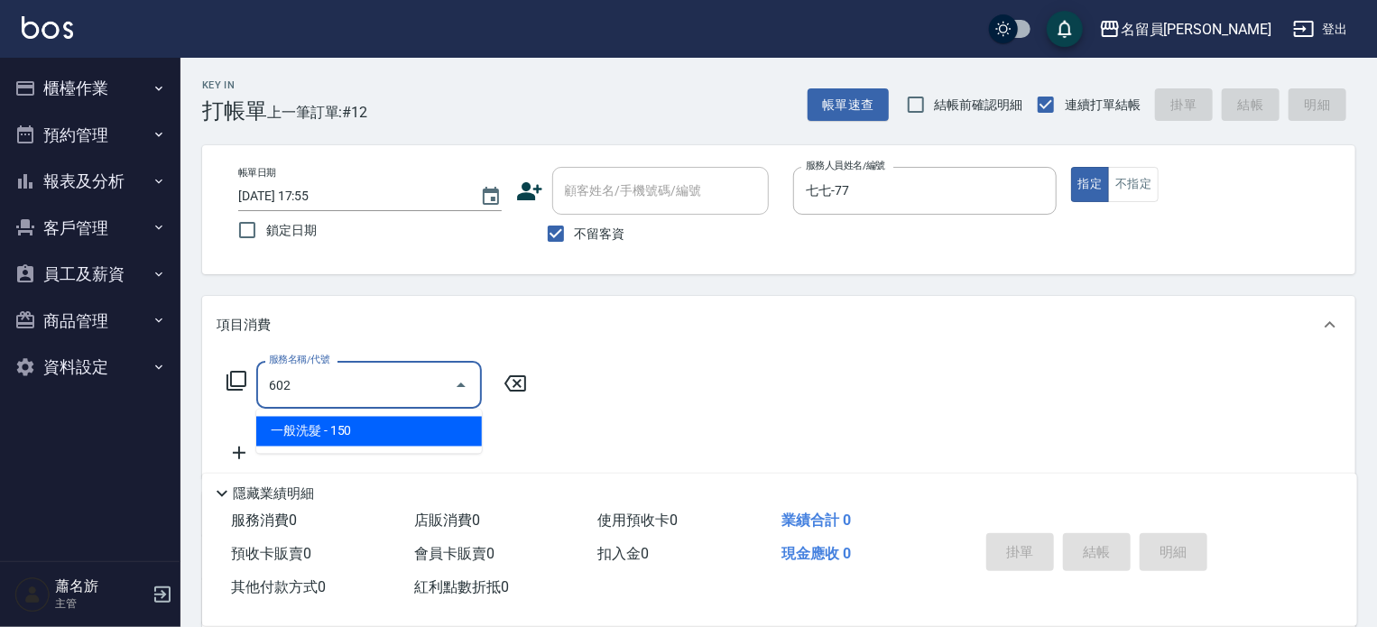
type input "一般洗髮(602)"
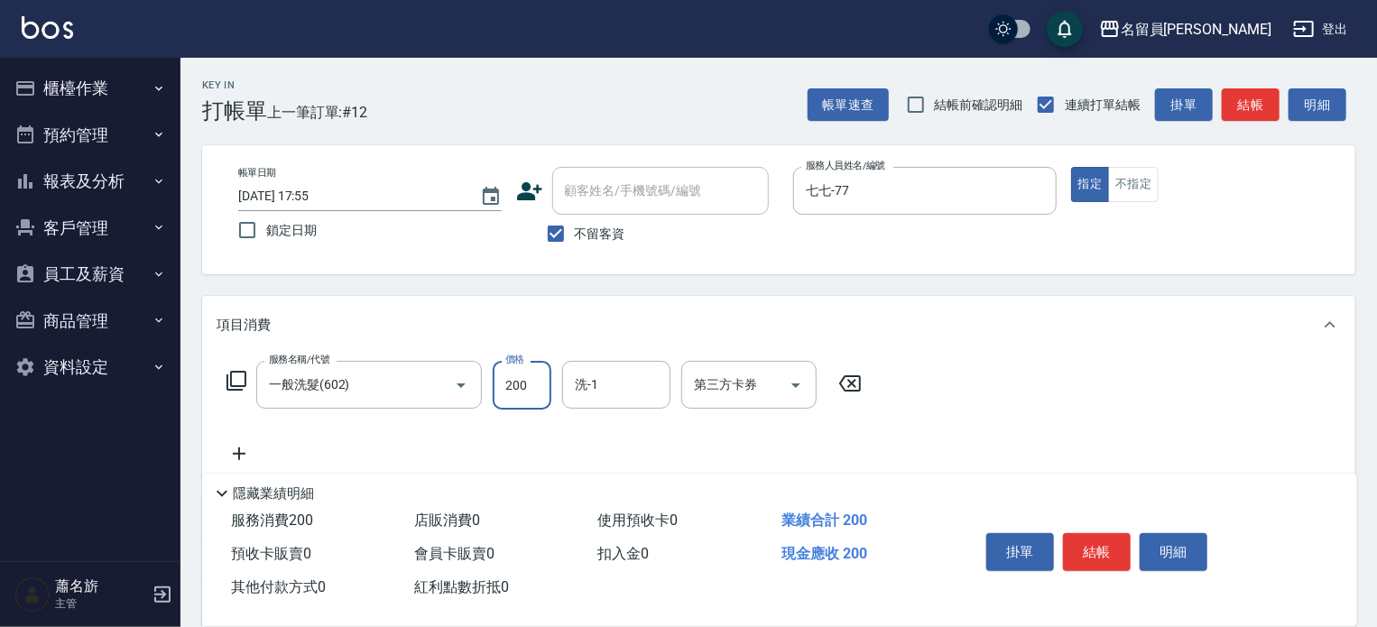
type input "200"
type input "[PERSON_NAME]-23"
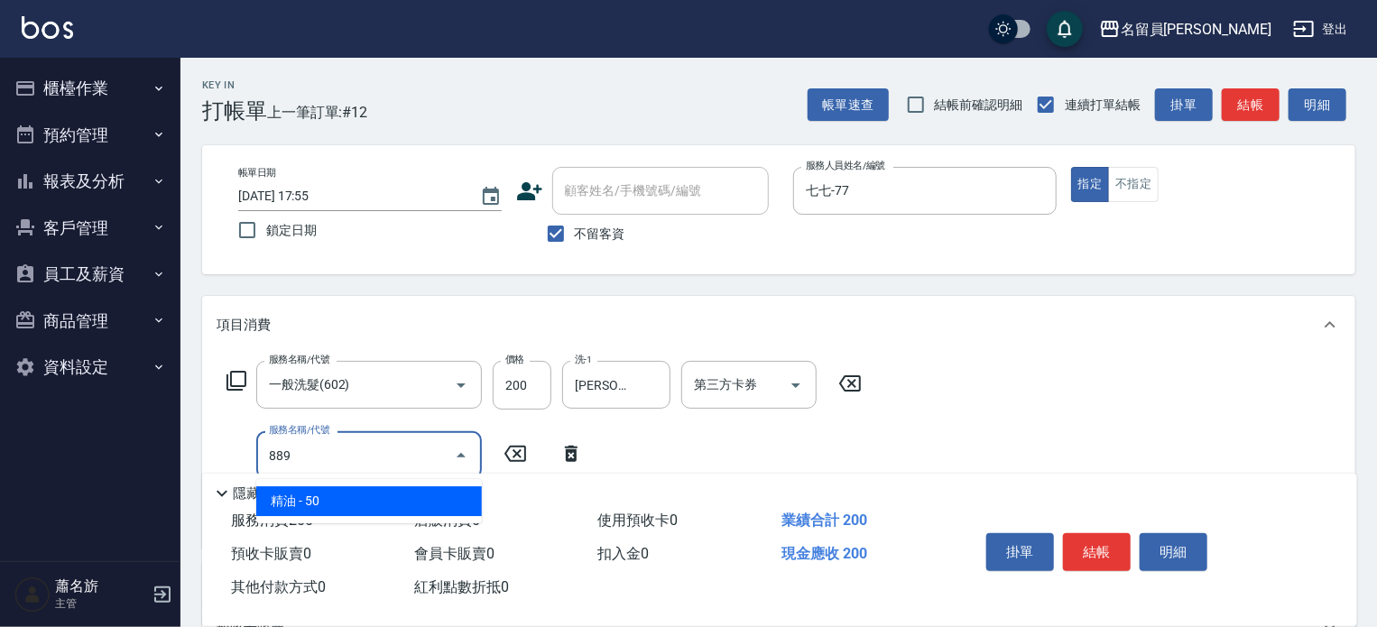
type input "精油(889)"
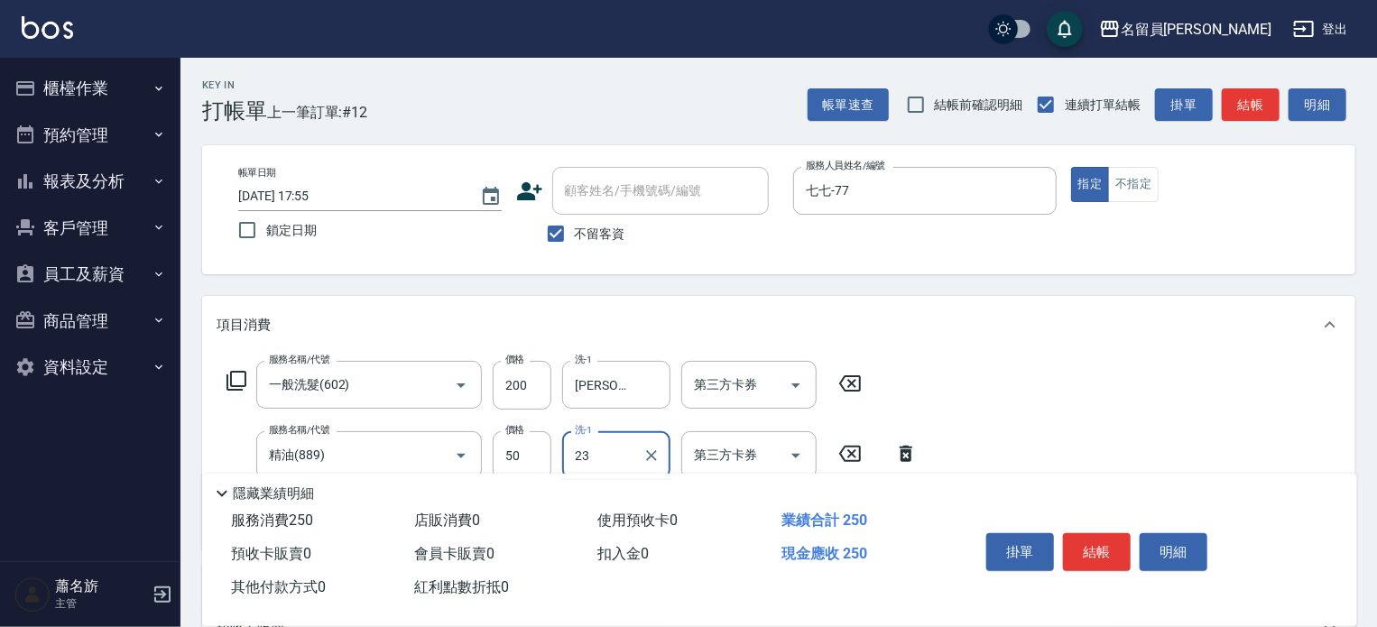
type input "[PERSON_NAME]-23"
type input "瞬間保養(415)"
type input "[PERSON_NAME]-23"
click at [1088, 541] on button "結帳" at bounding box center [1097, 552] width 68 height 38
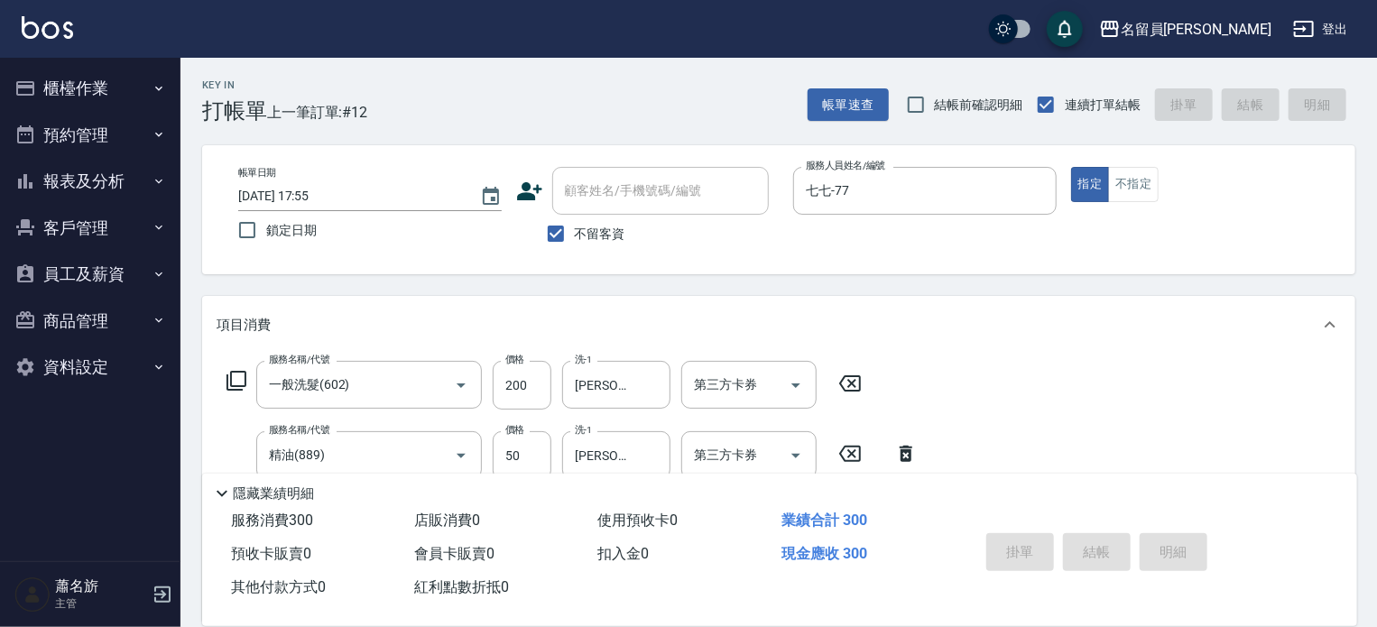
type input "[DATE] 17:56"
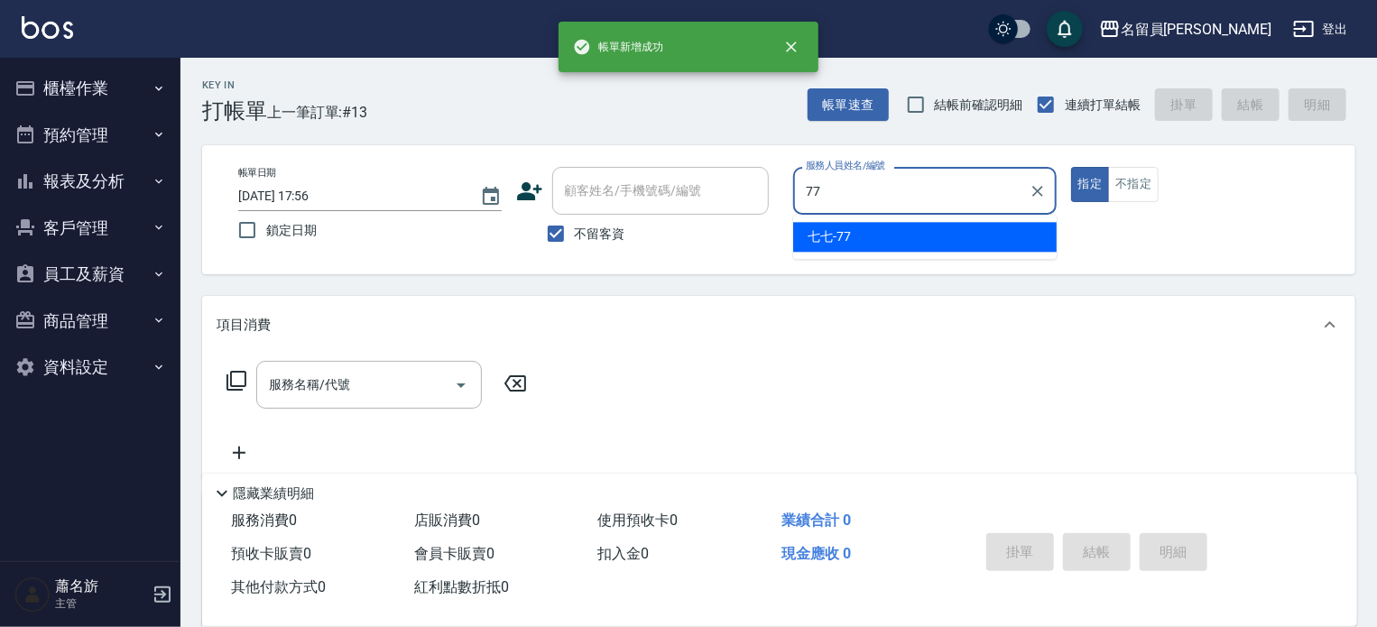
type input "七七-77"
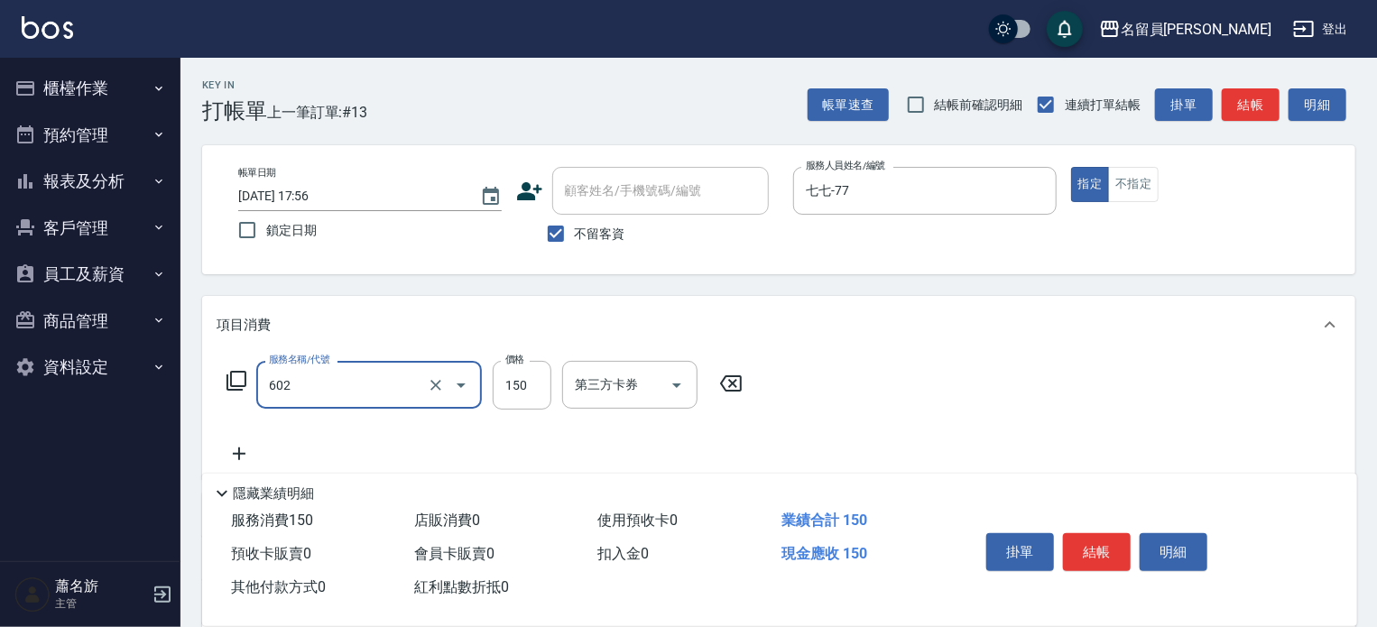
type input "一般洗髮(602)"
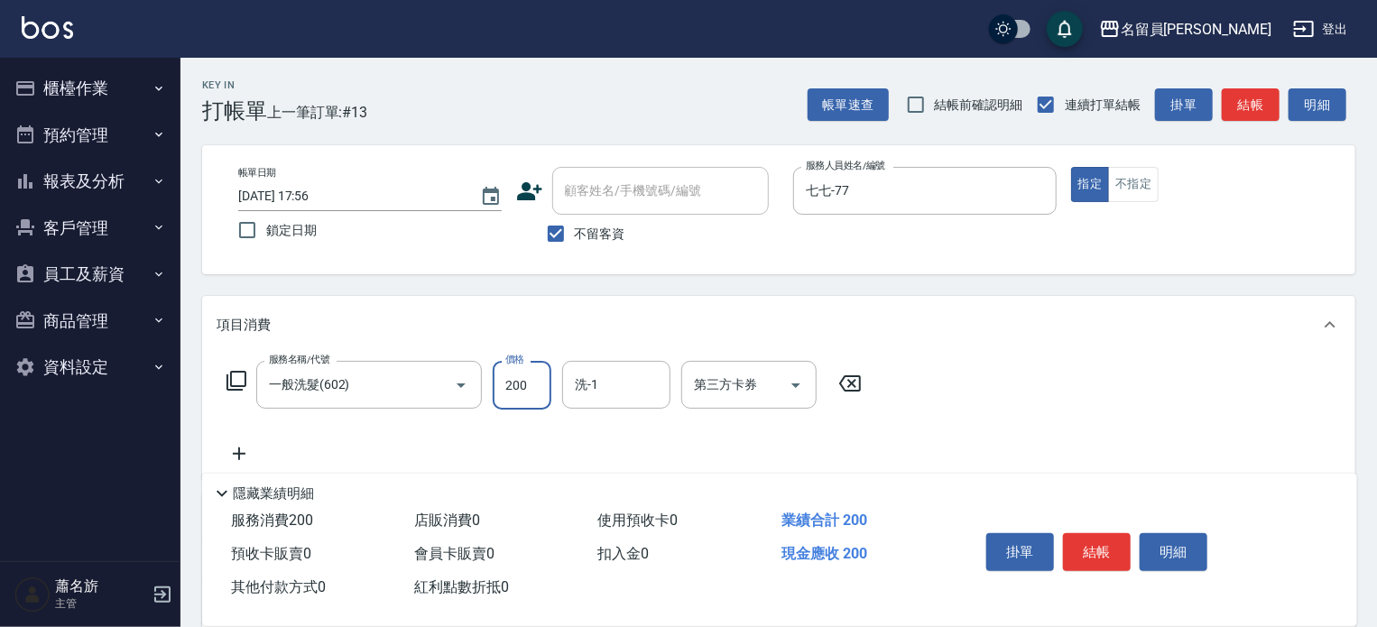
type input "200"
type input "[PERSON_NAME]-17"
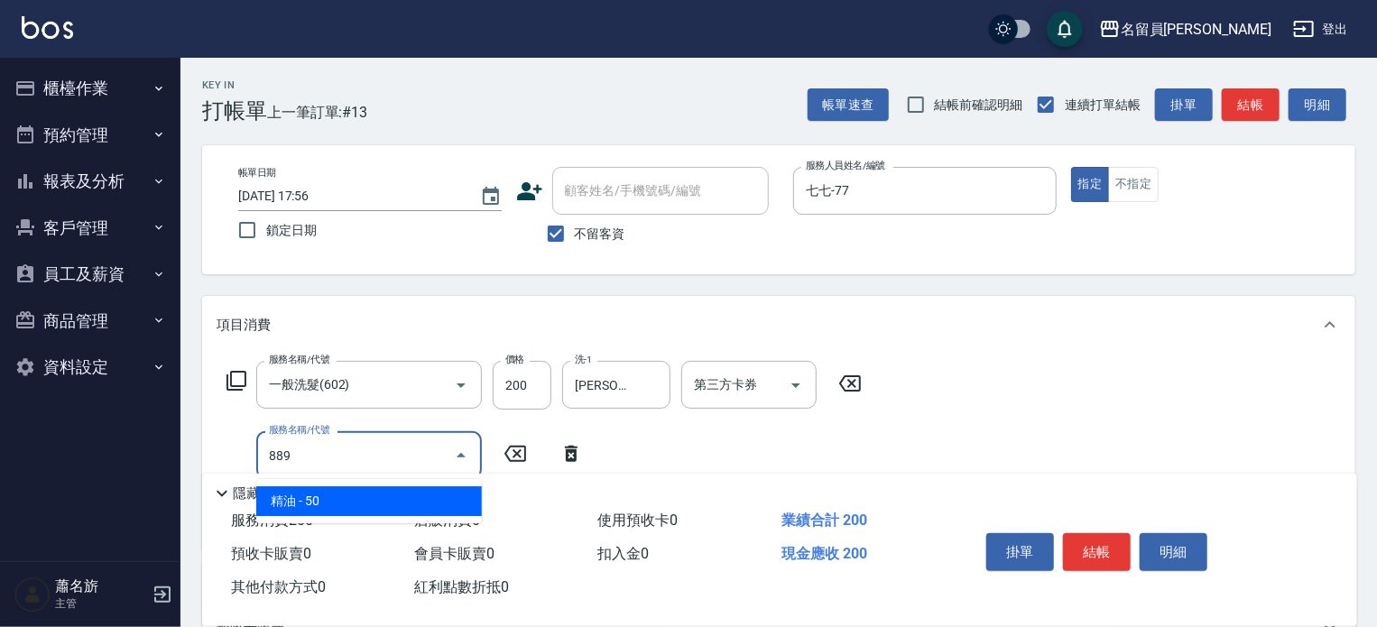
type input "精油(889)"
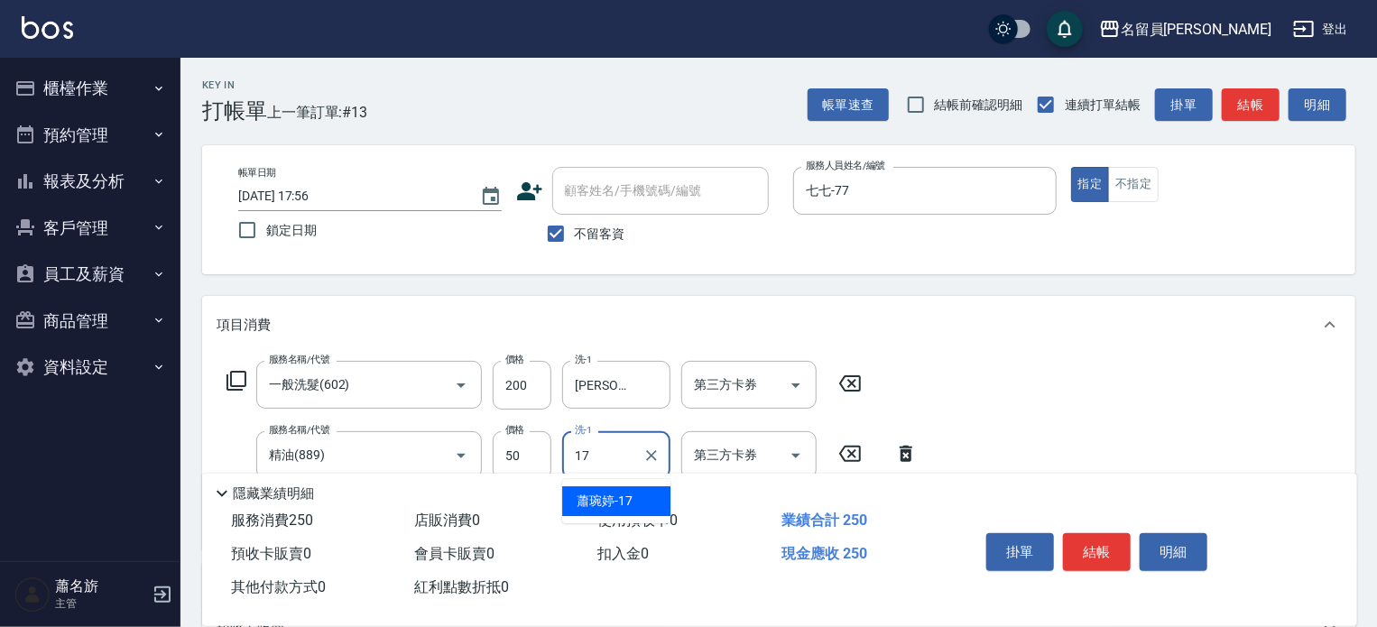
type input "[PERSON_NAME]-17"
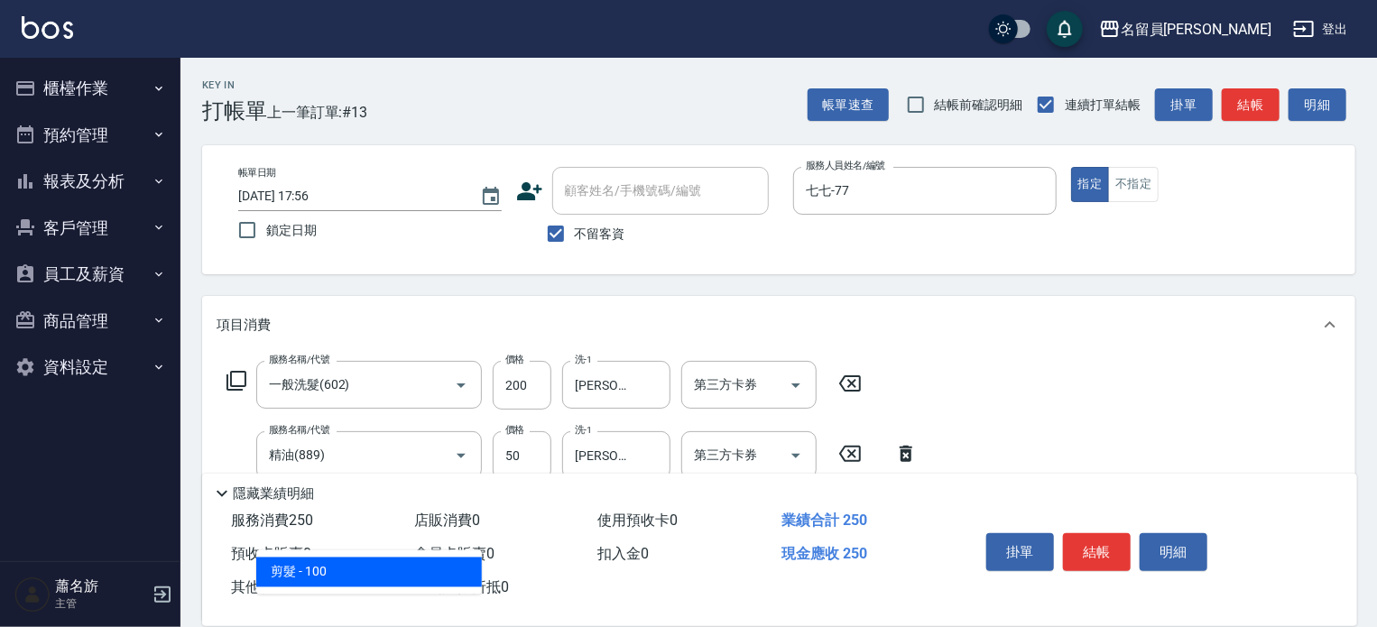
type input "剪髮(302)"
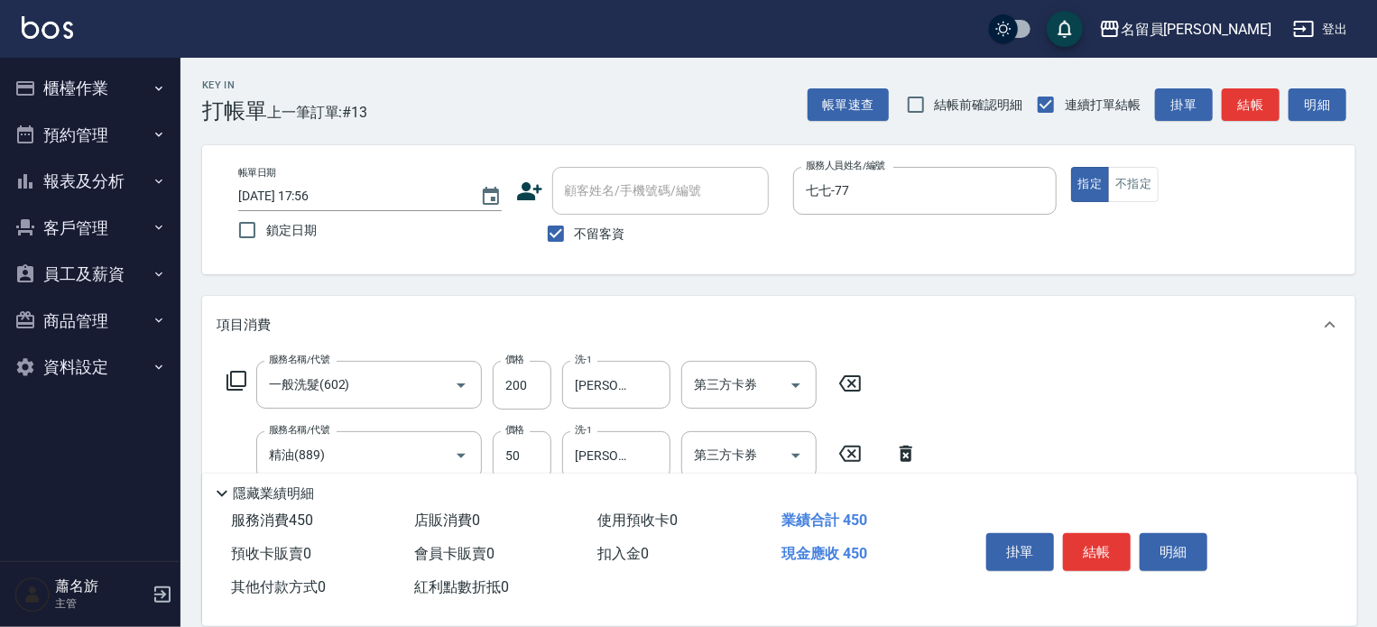
type input "200"
click at [1088, 541] on button "結帳" at bounding box center [1097, 552] width 68 height 38
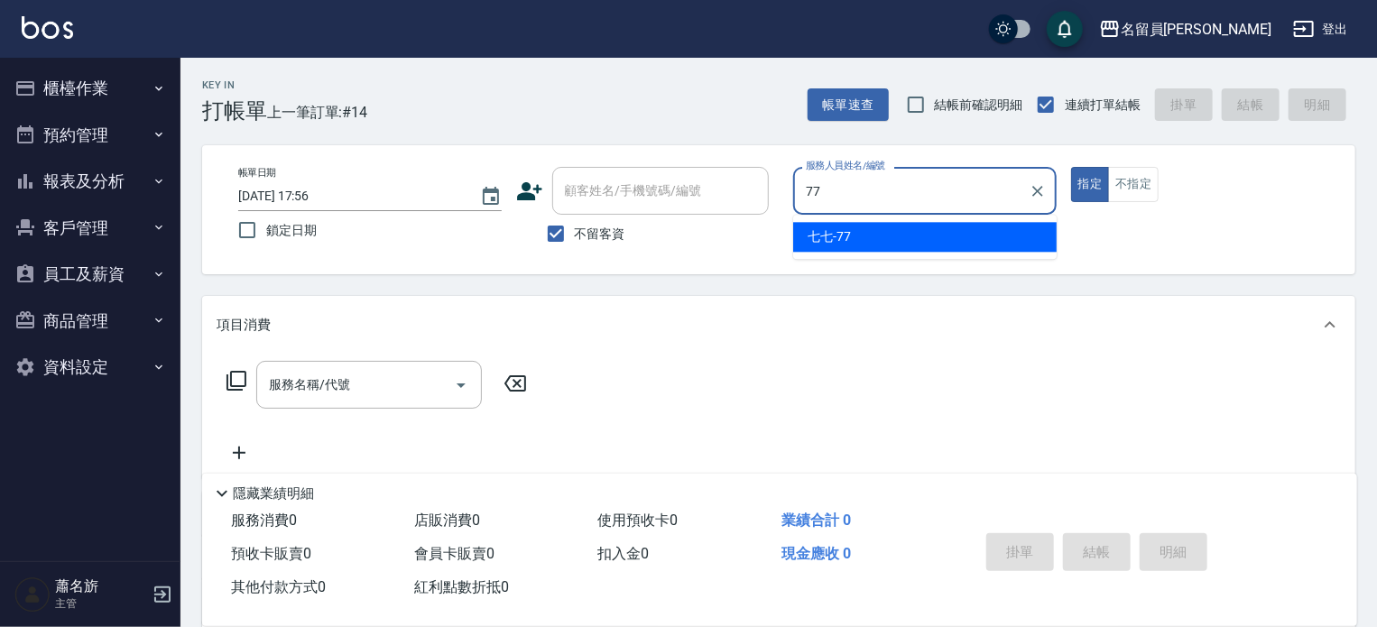
type input "七七-77"
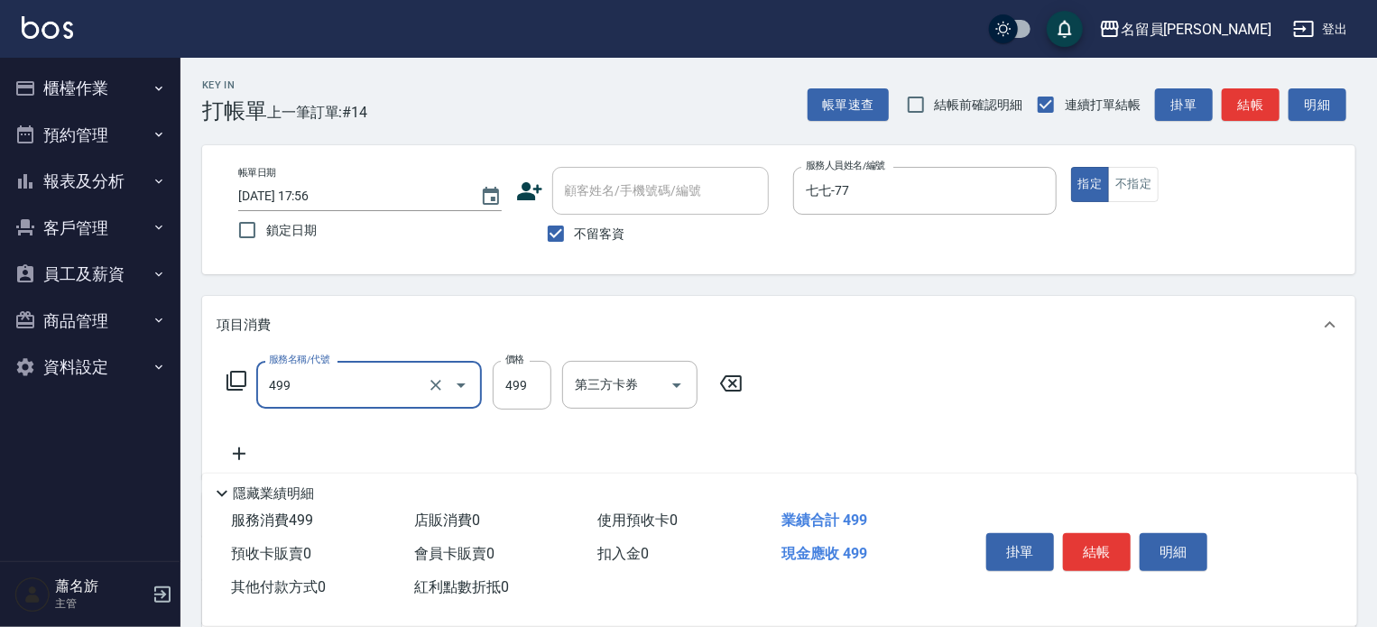
type input "去角質洗髮(499)"
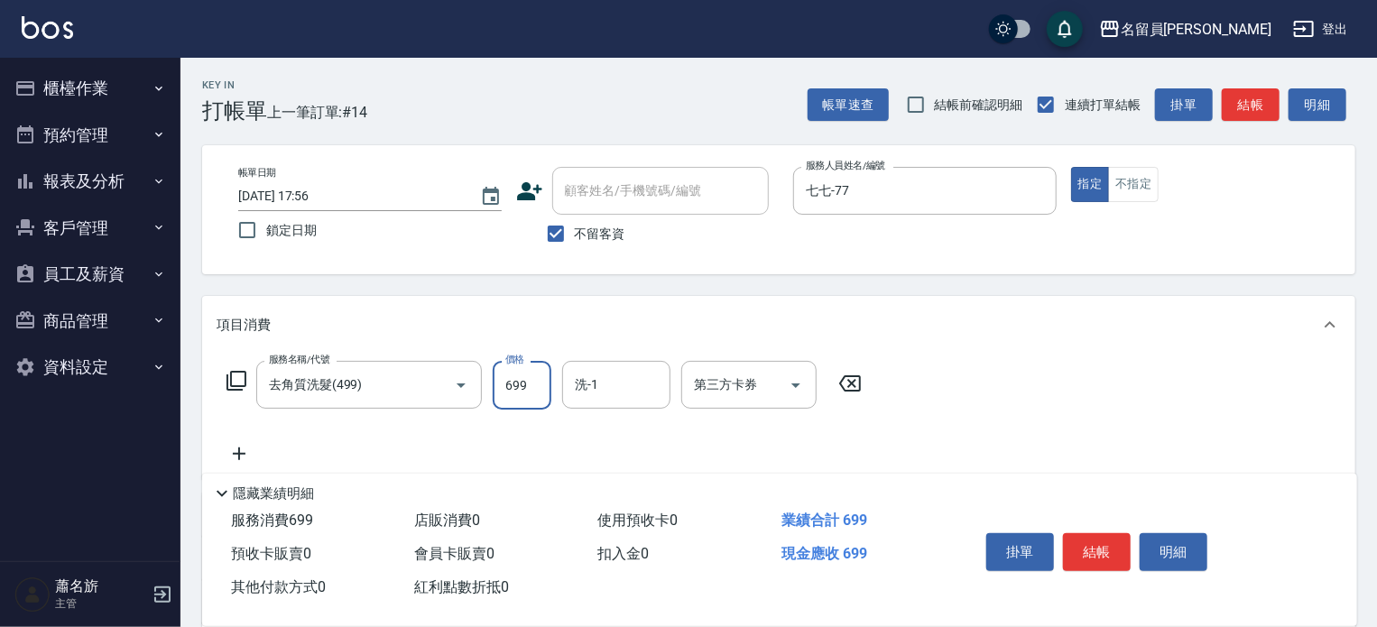
type input "699"
type input "[PERSON_NAME]-17"
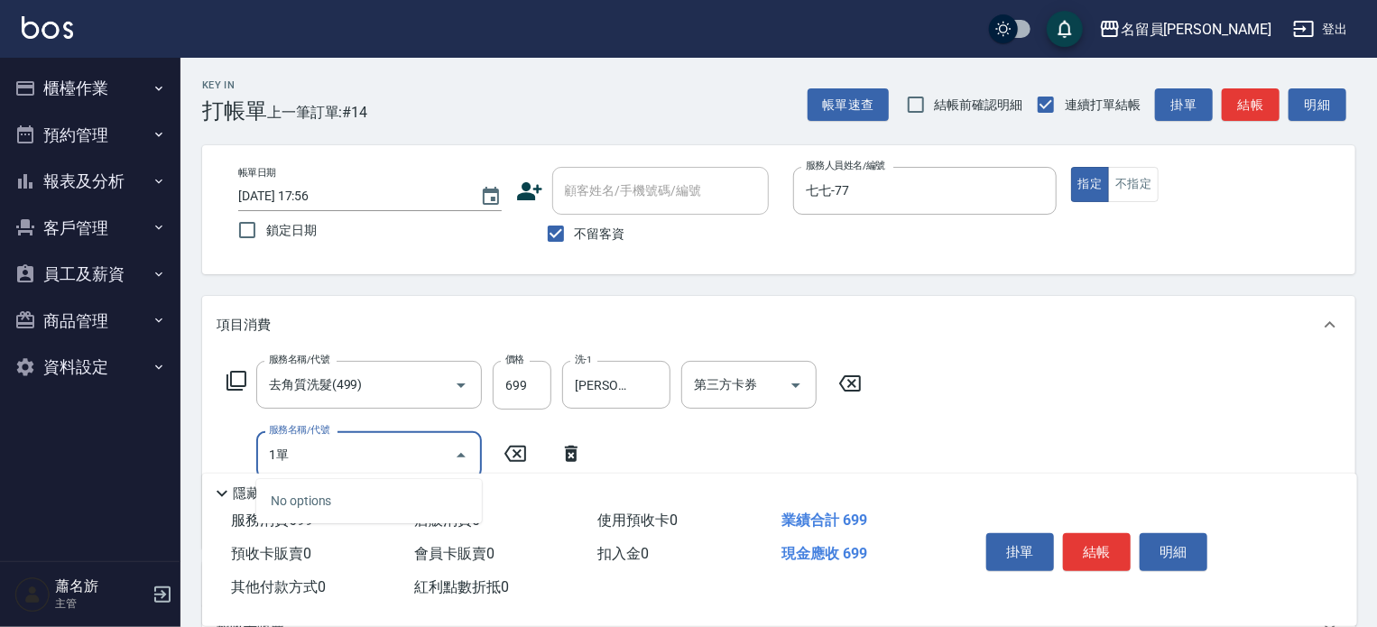
type input "1"
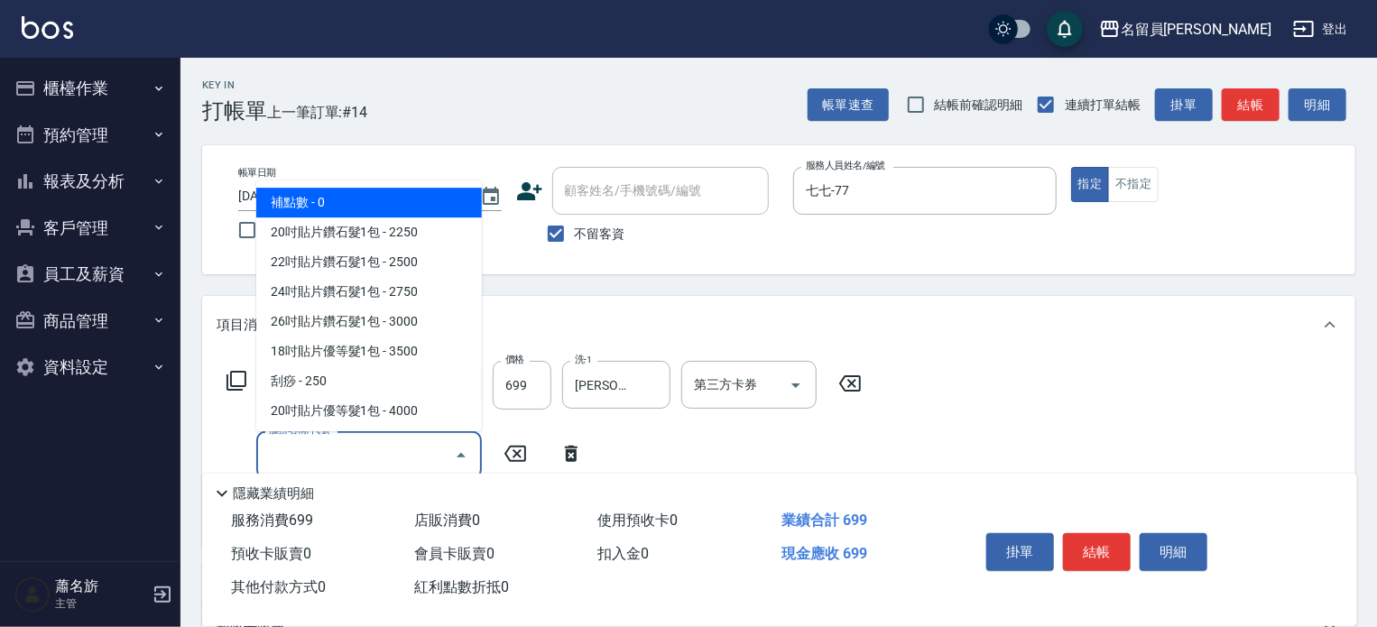
type input "ㄅ"
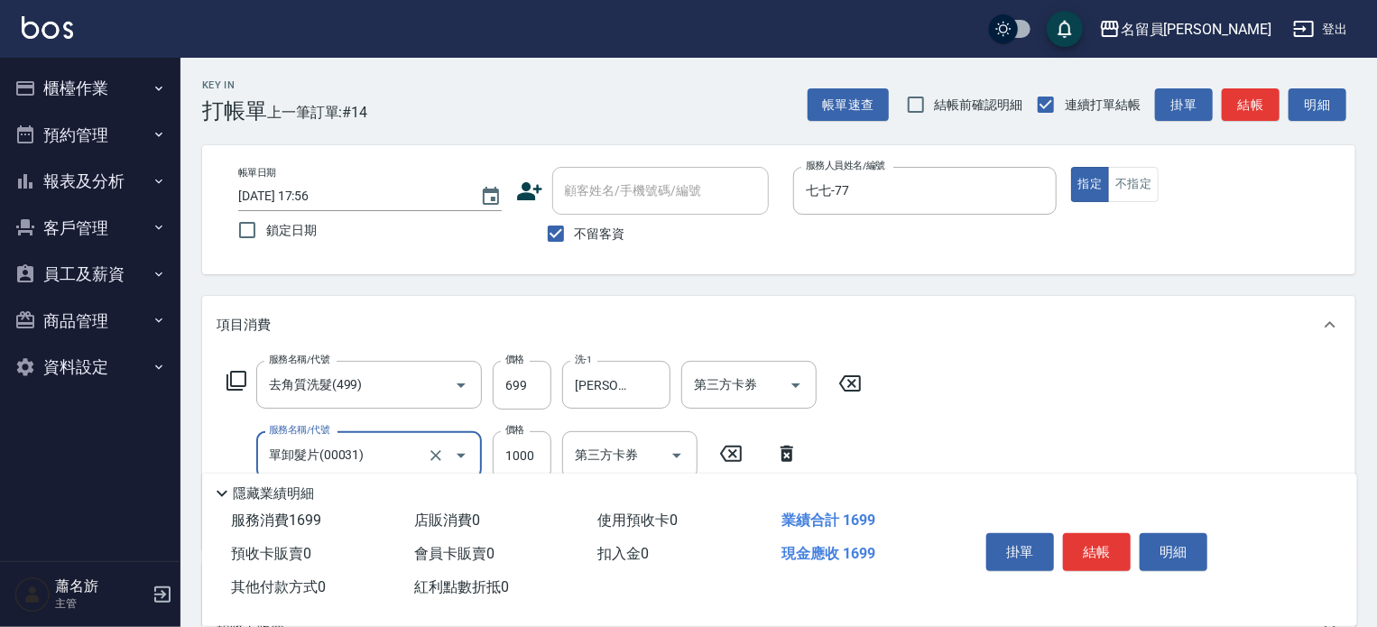
type input "單卸髮片(00031)"
type input "1500"
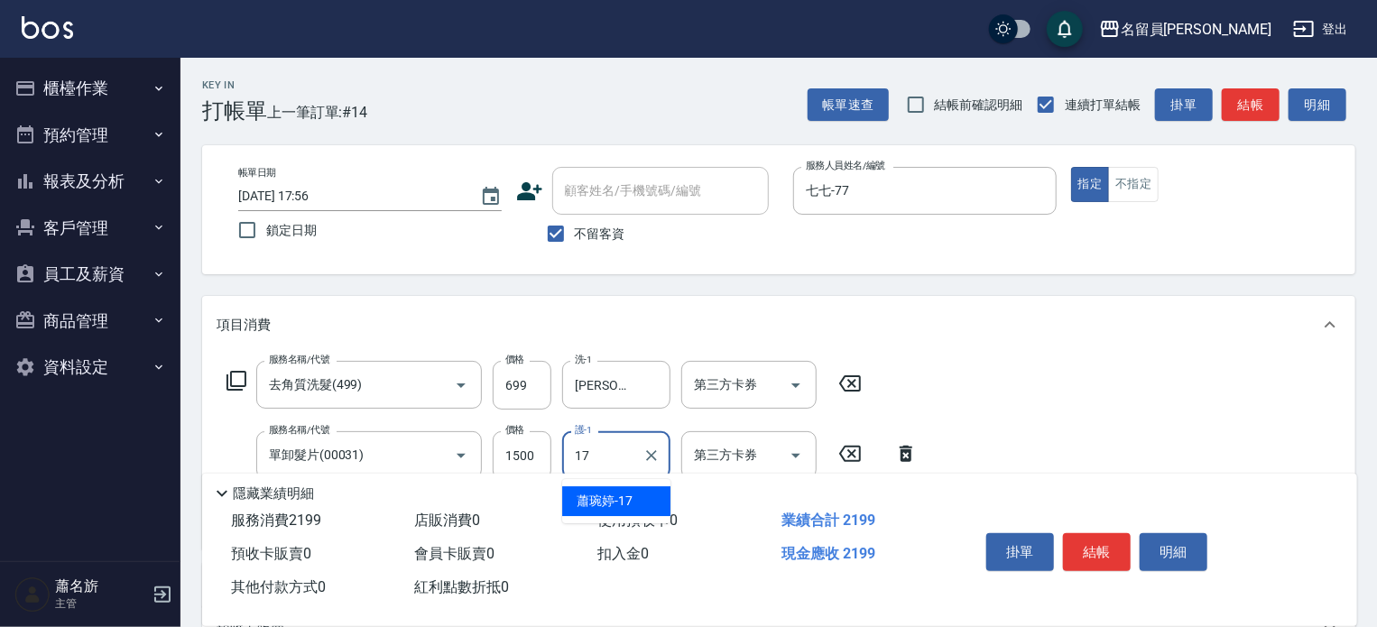
type input "[PERSON_NAME]-17"
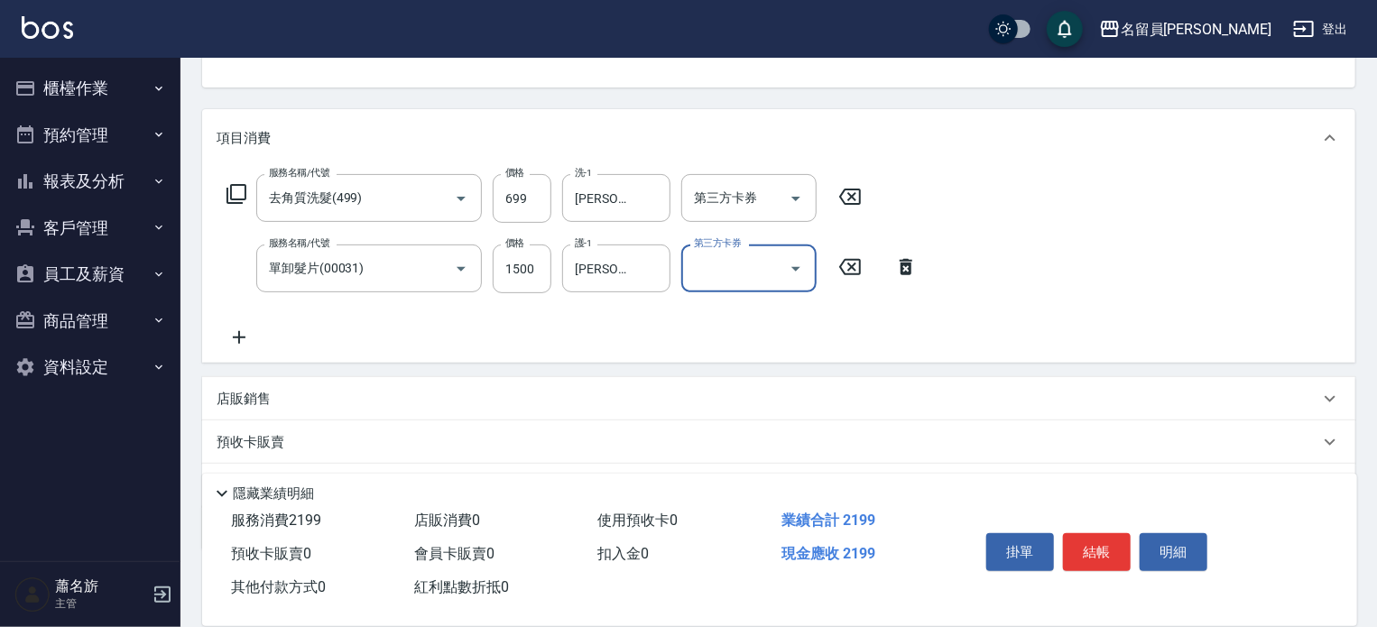
scroll to position [271, 0]
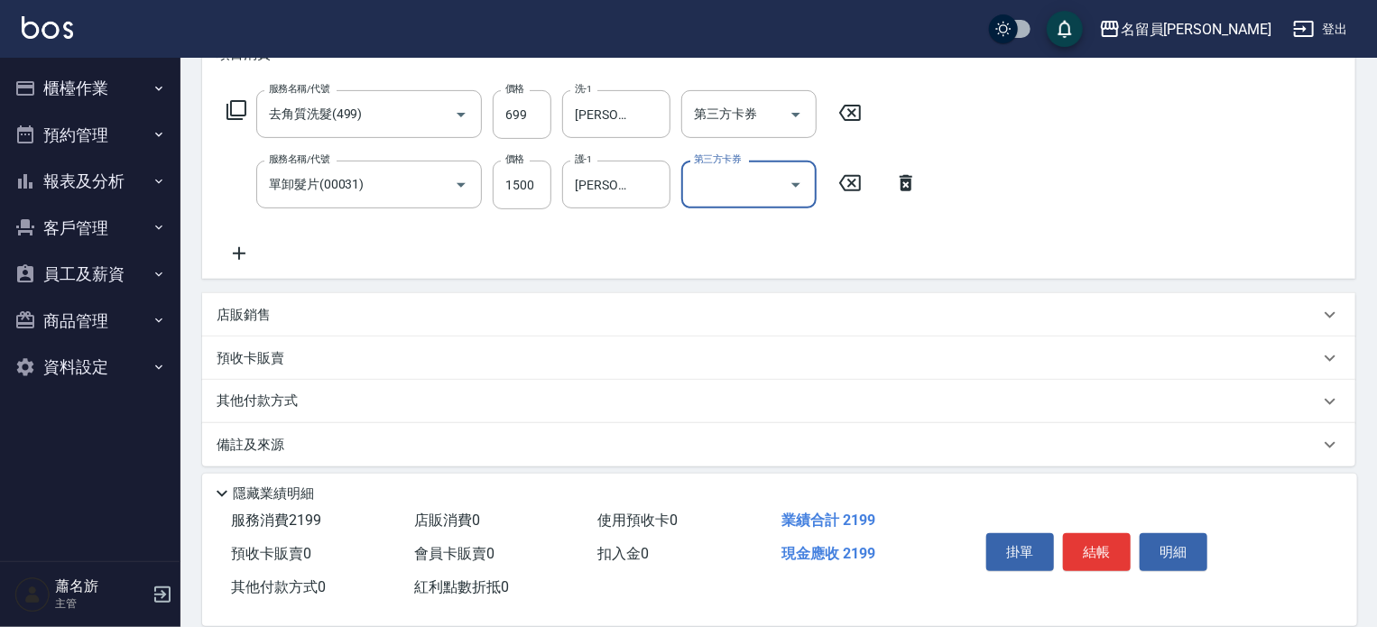
click at [613, 317] on div "店販銷售" at bounding box center [768, 315] width 1103 height 19
click at [579, 327] on div "店販銷售" at bounding box center [779, 314] width 1154 height 43
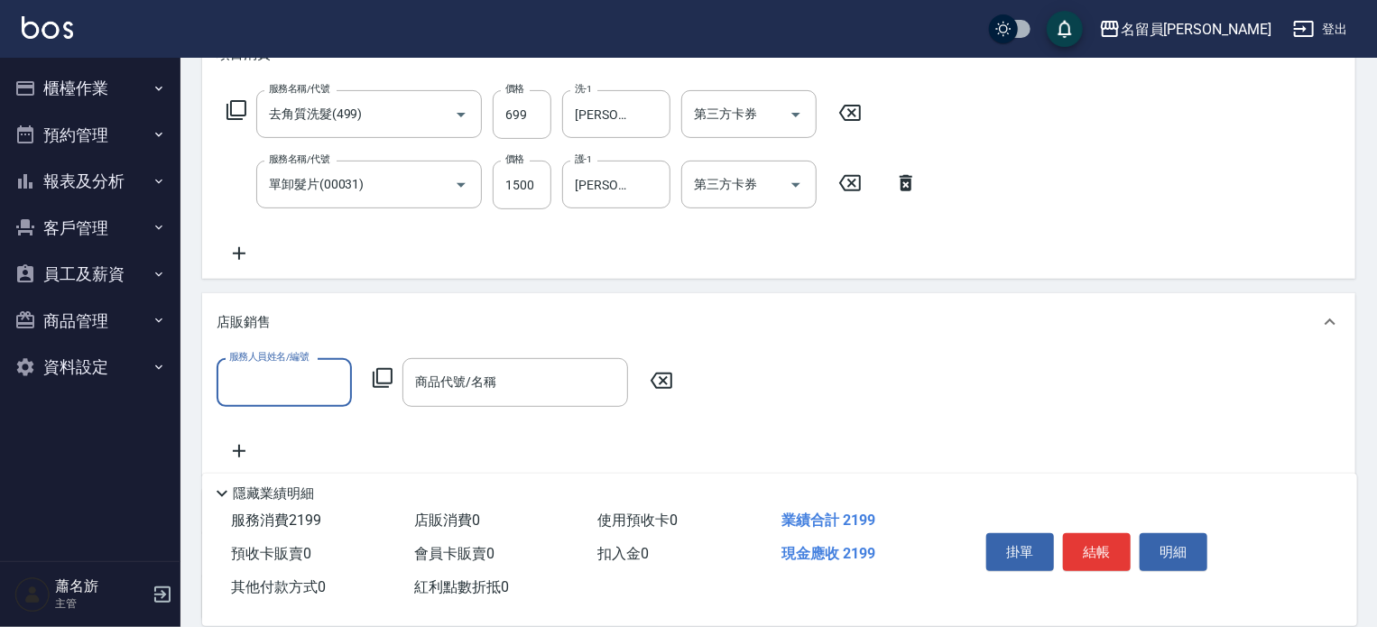
scroll to position [0, 0]
type input "七七-77"
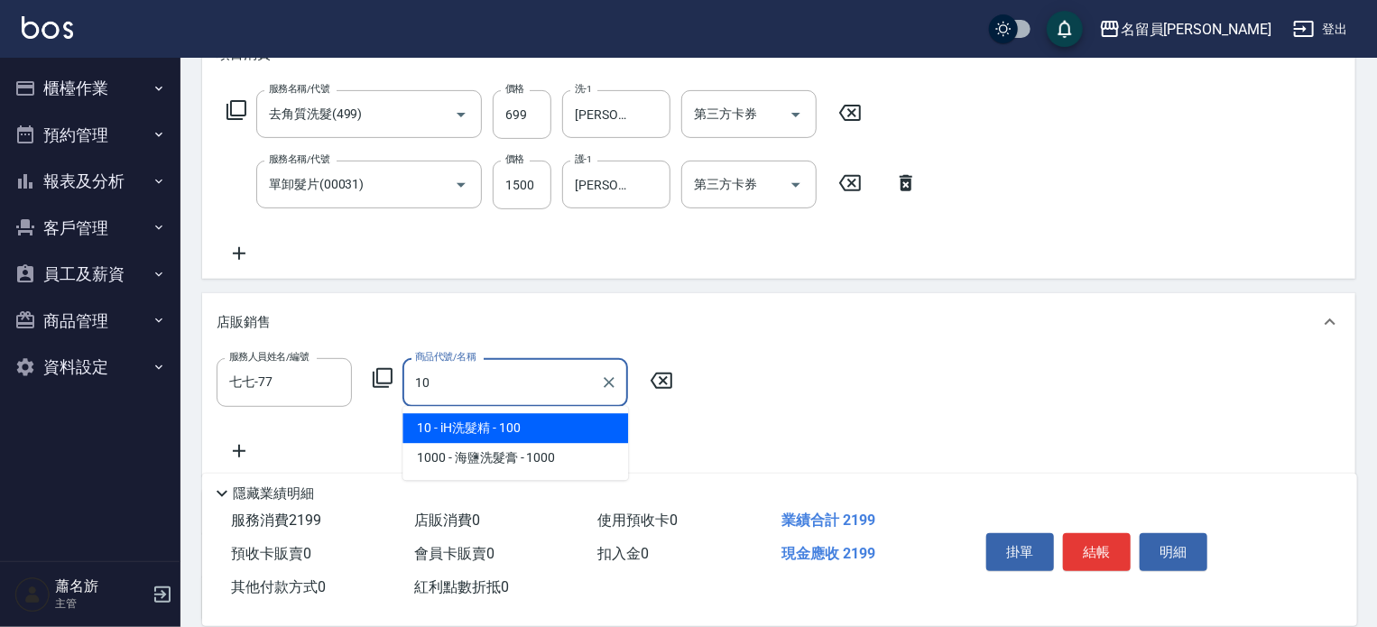
type input "iH洗髮精"
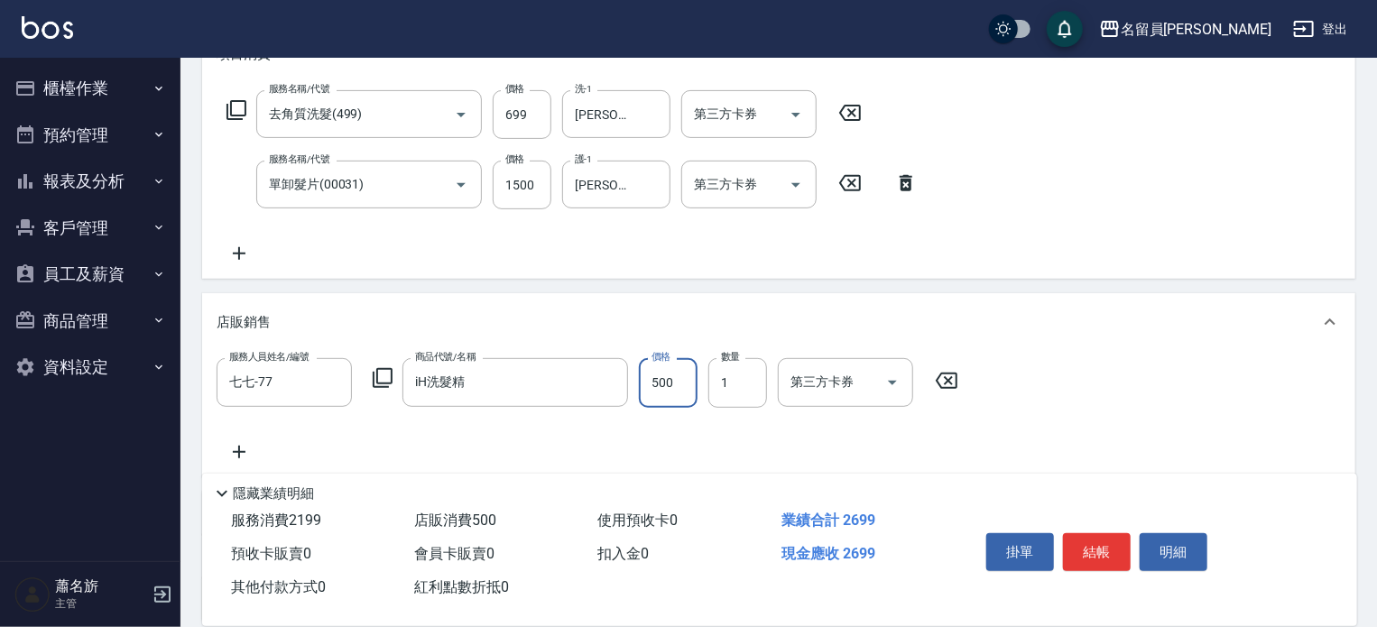
type input "500"
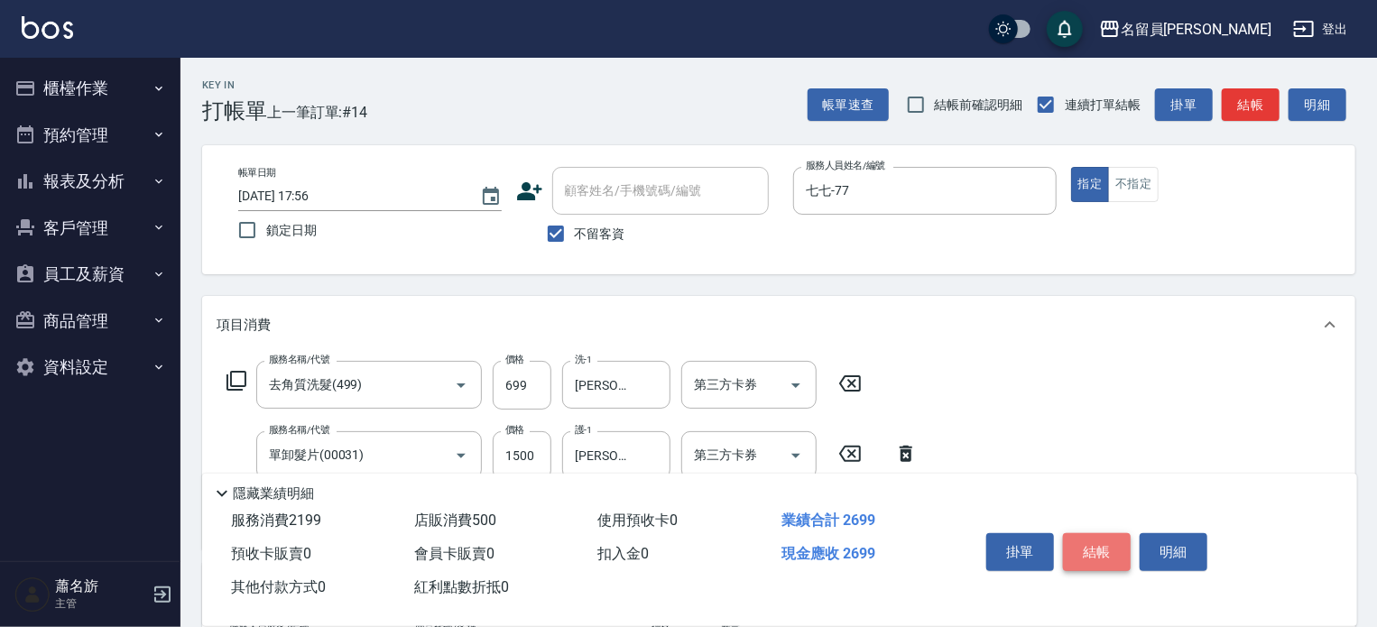
click at [1063, 546] on button "結帳" at bounding box center [1097, 552] width 68 height 38
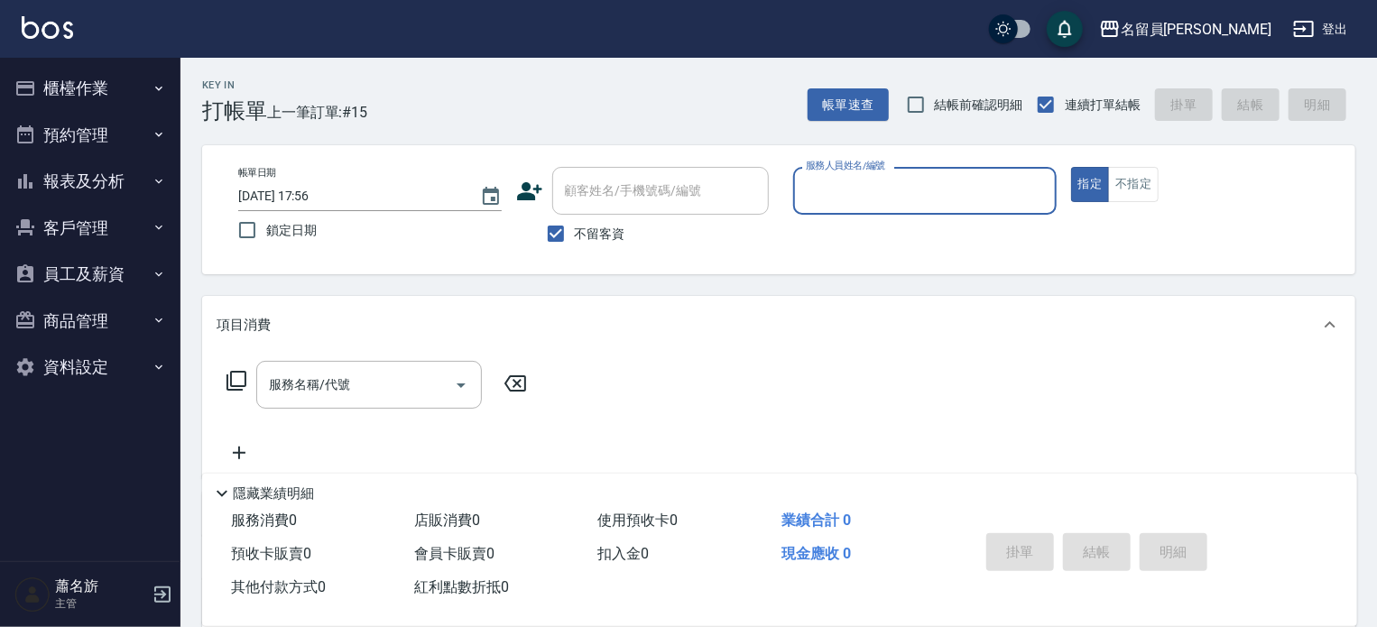
type input "ㄣ"
type input "[PERSON_NAME]"
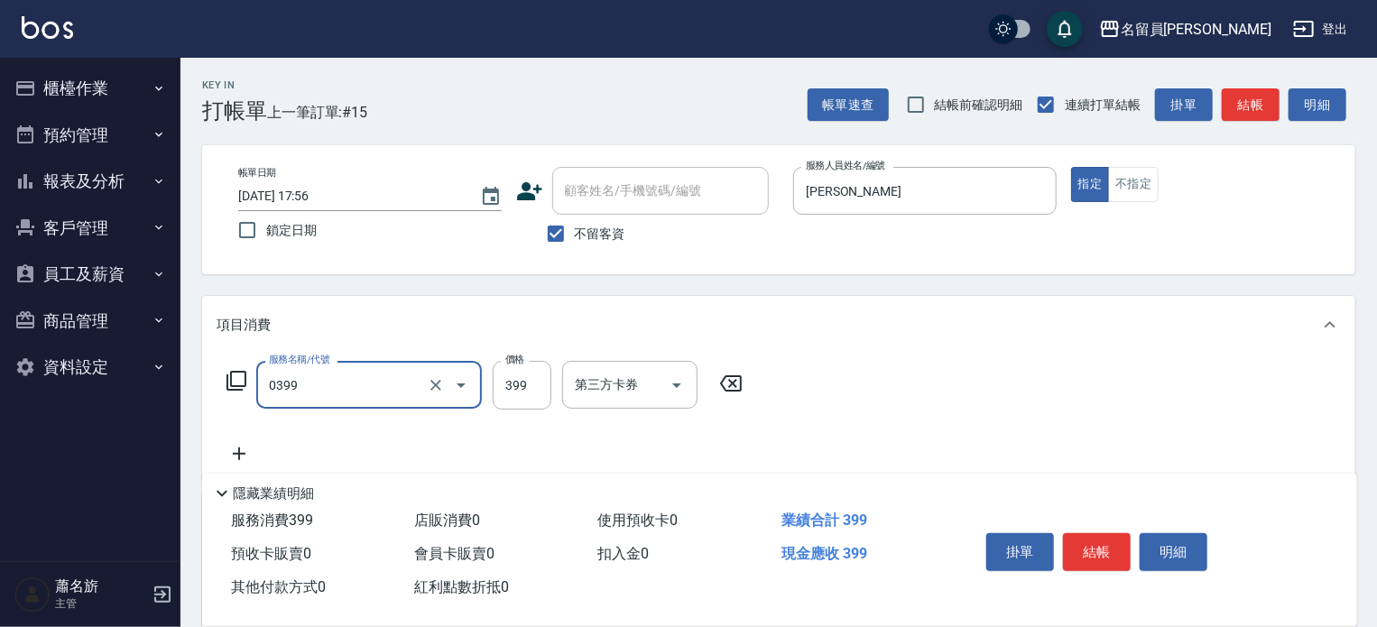
type input "海鹽SPA(0399)"
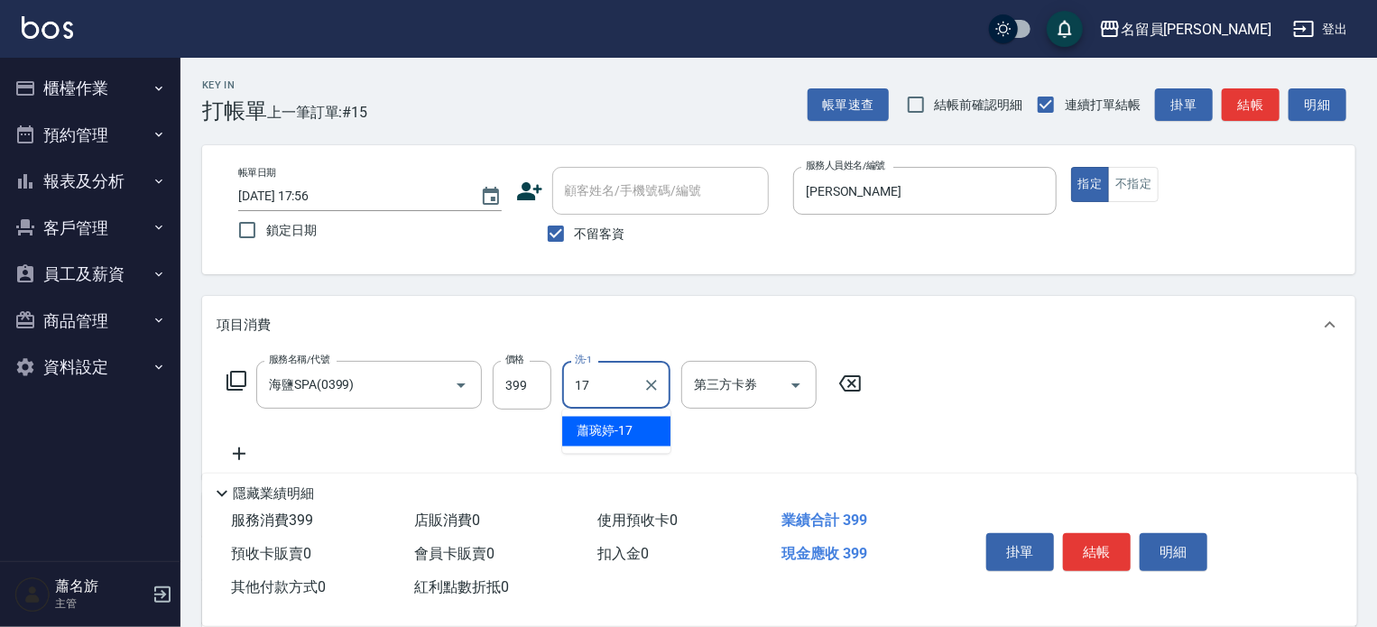
type input "[PERSON_NAME]-17"
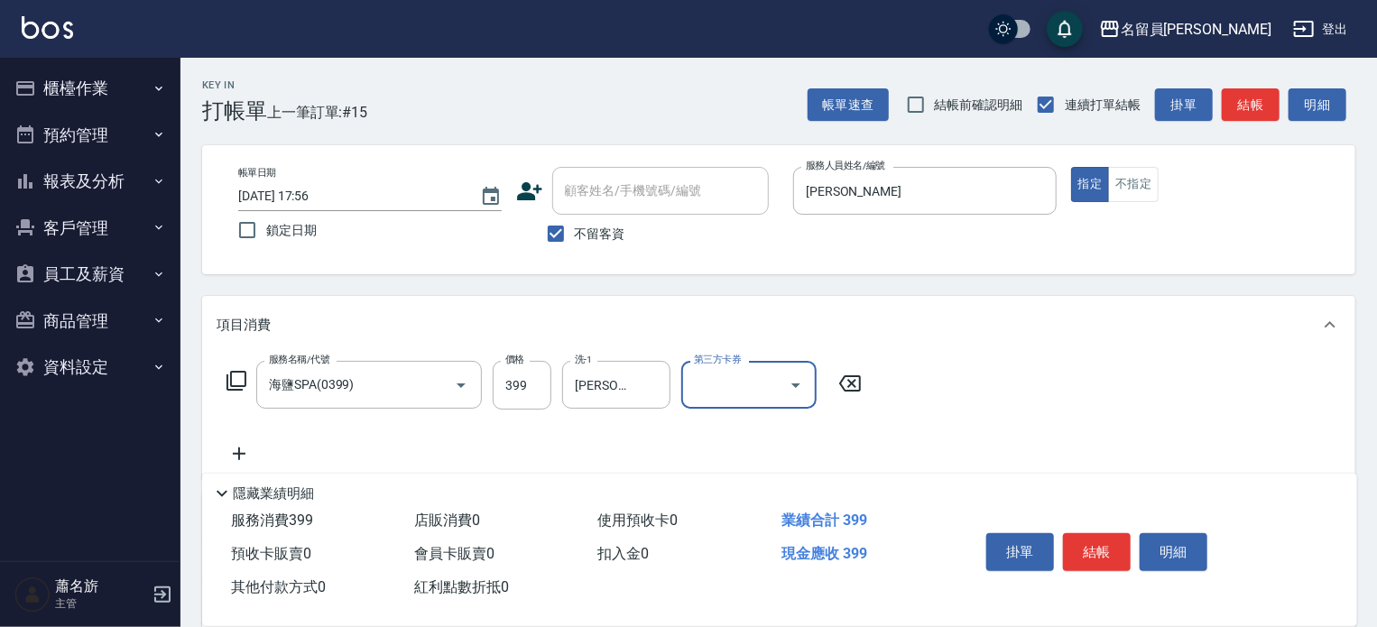
click at [1086, 543] on button "結帳" at bounding box center [1097, 552] width 68 height 38
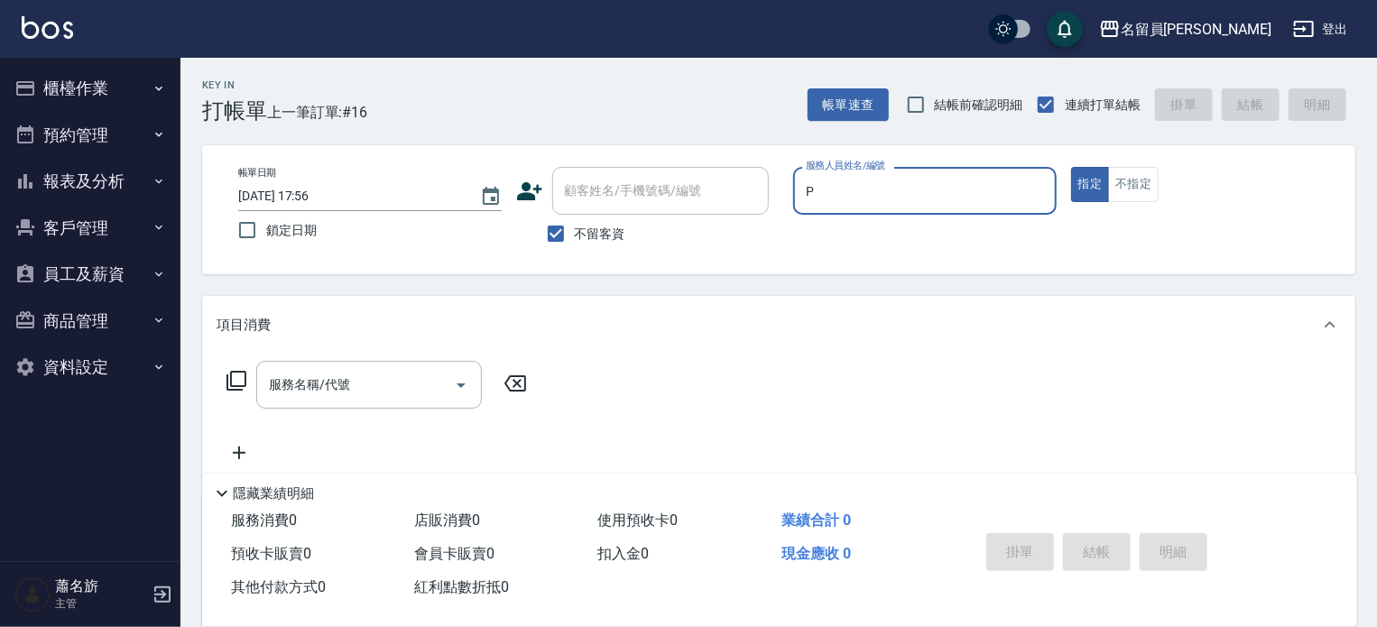
type input "[PERSON_NAME]"
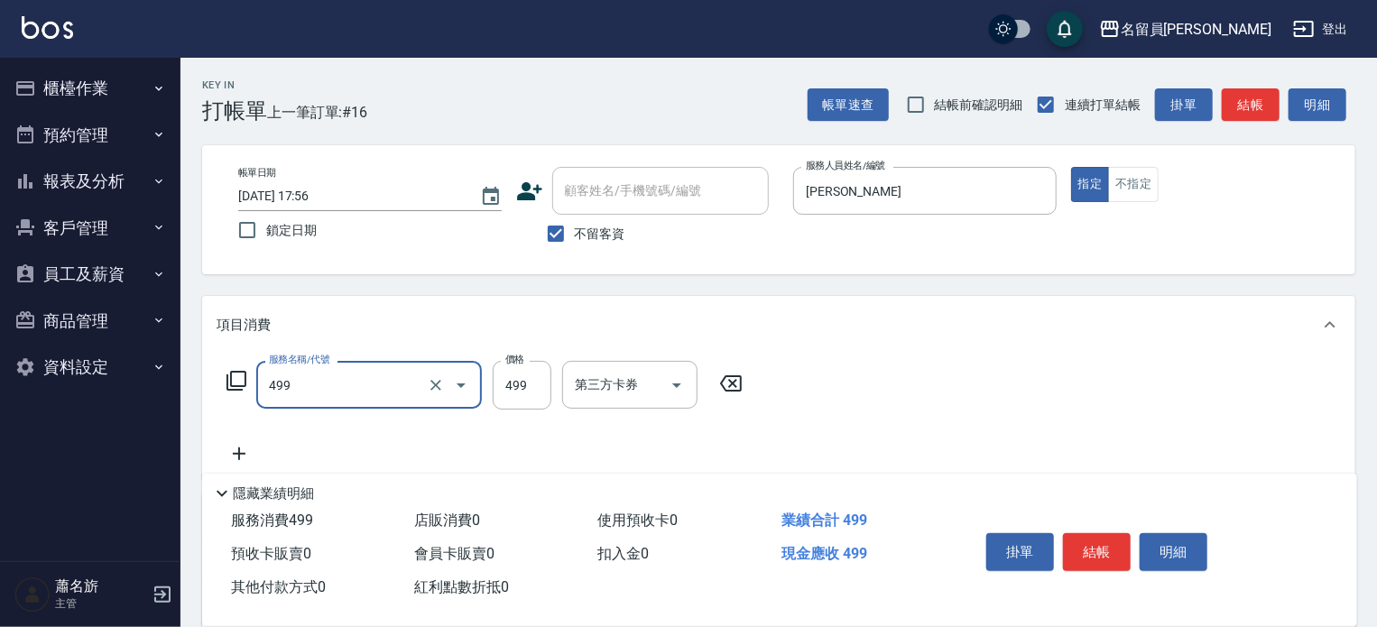
type input "去角質洗髮(499)"
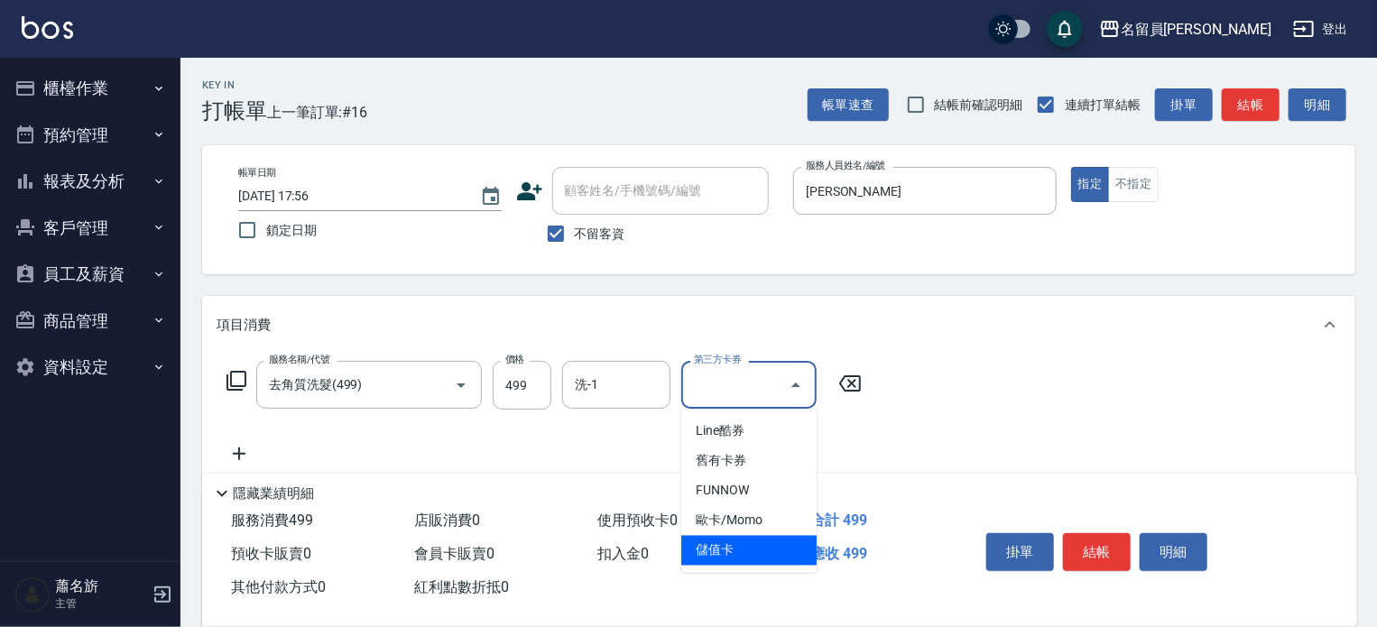
type input "儲值卡"
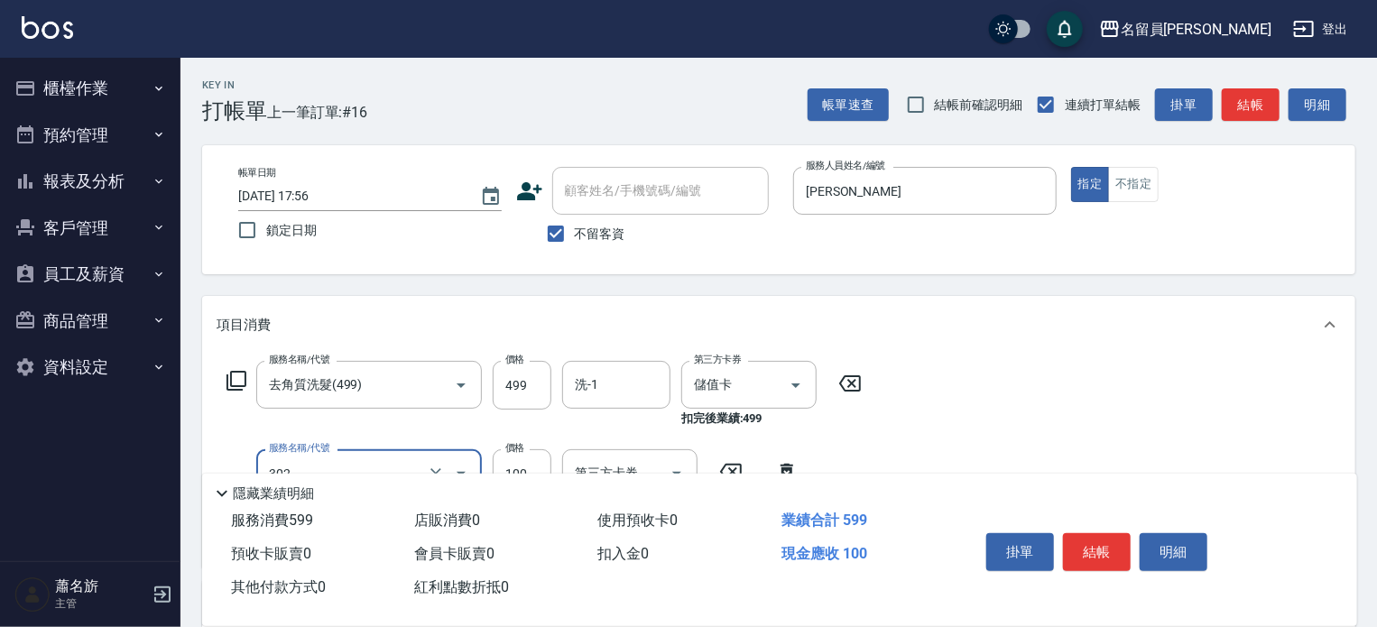
type input "剪髮(302)"
type input "200"
click at [1086, 543] on button "結帳" at bounding box center [1097, 552] width 68 height 38
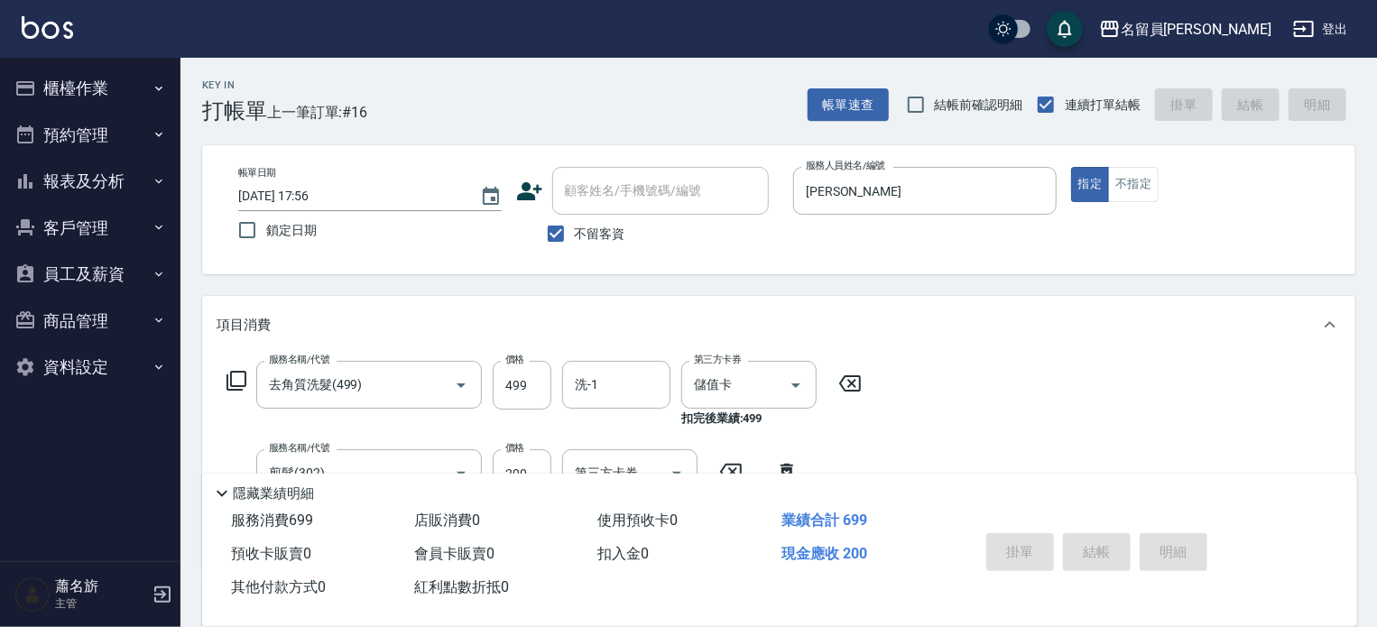
type input "[DATE] 17:57"
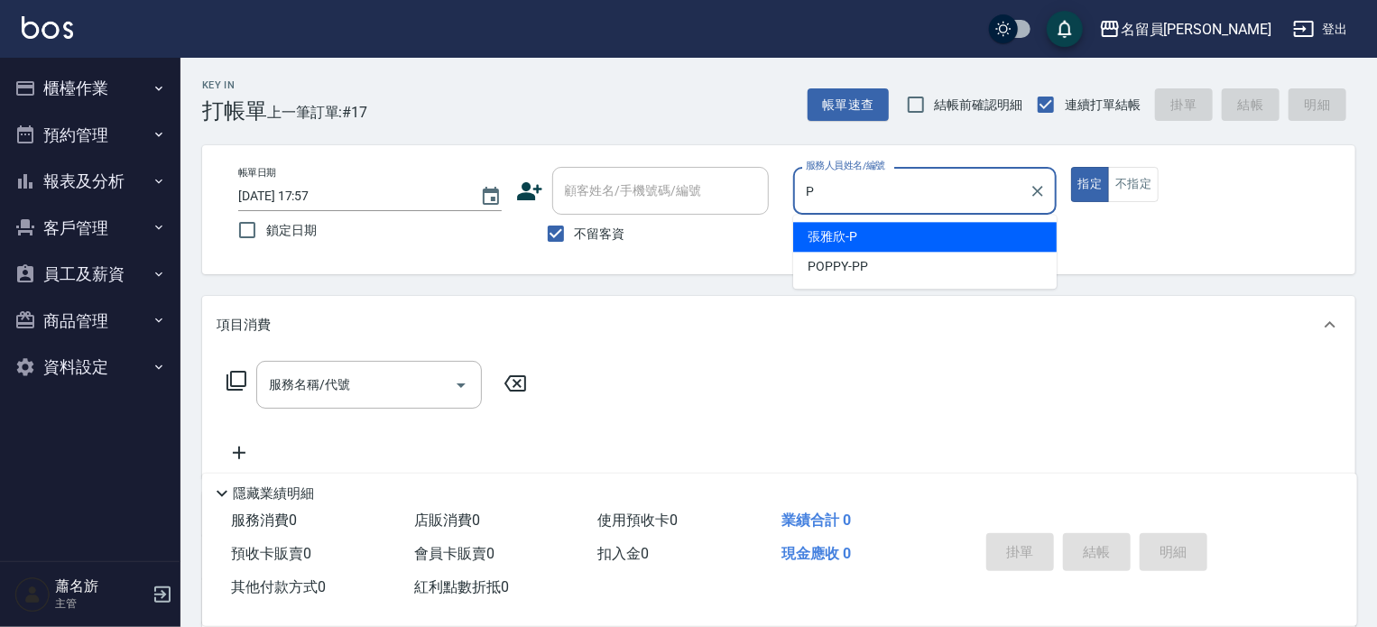
type input "[PERSON_NAME]"
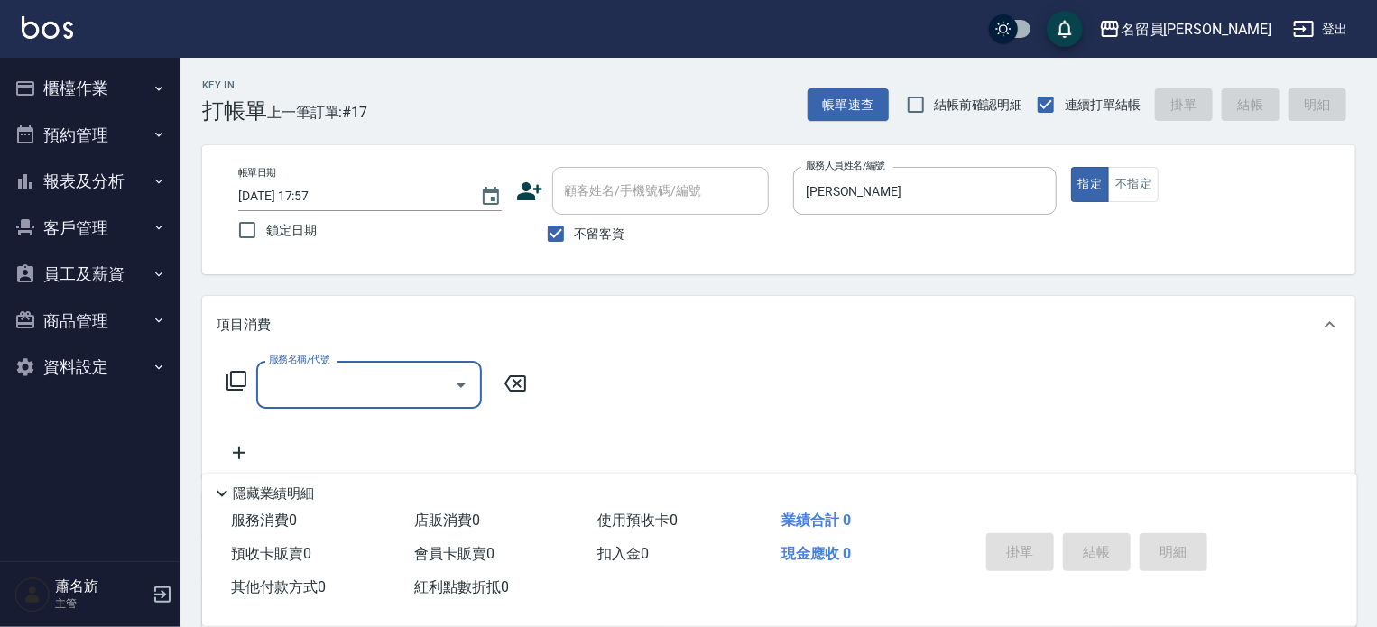
type input "6"
type input "去角質洗髮(499)"
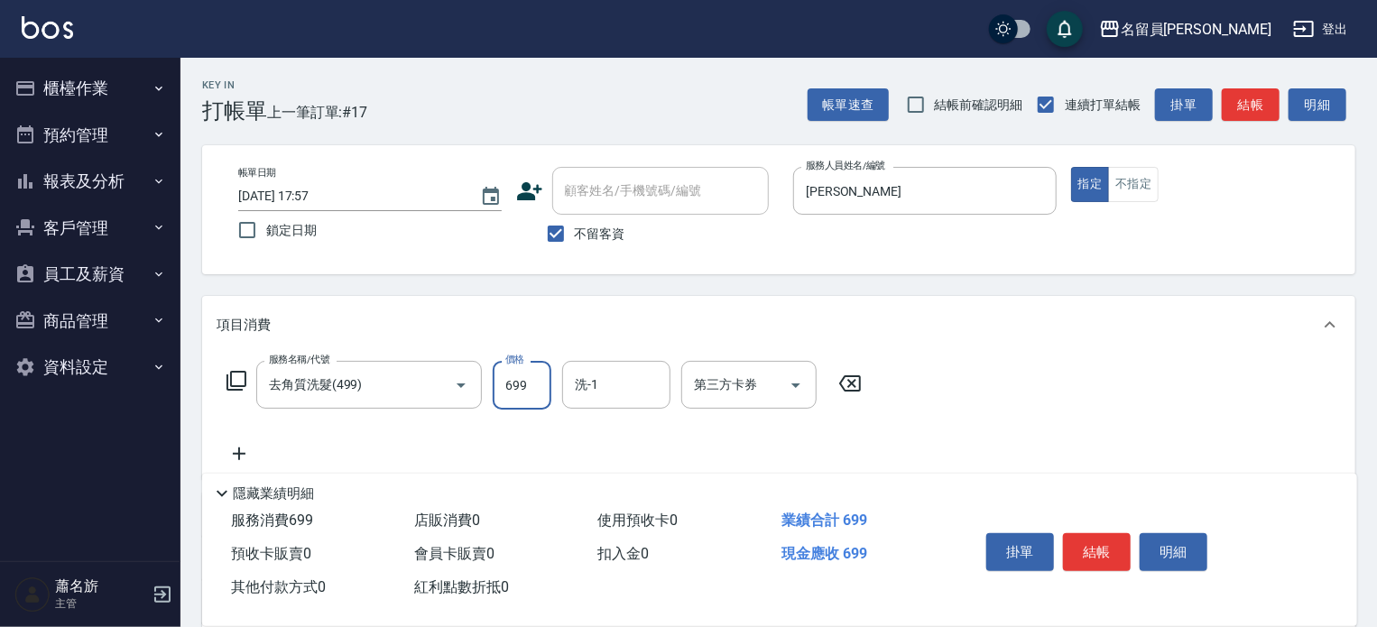
type input "699"
type input "[PERSON_NAME]-23"
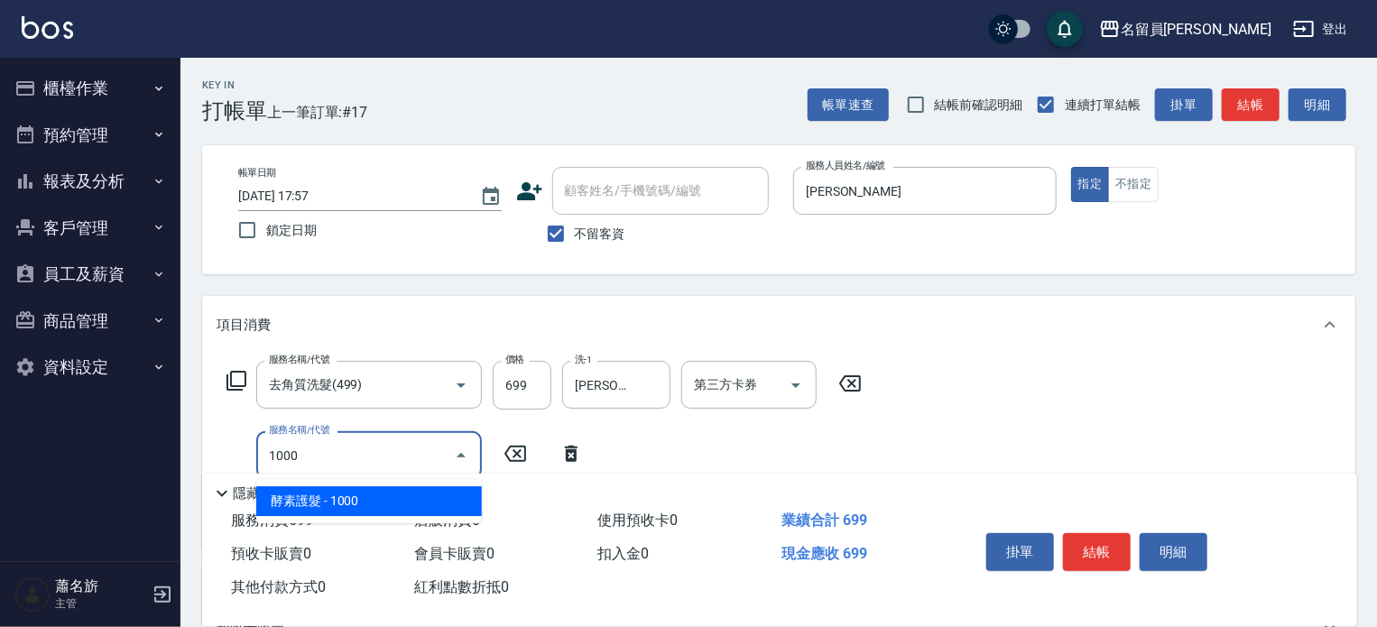
type input "酵素護髮(1000)"
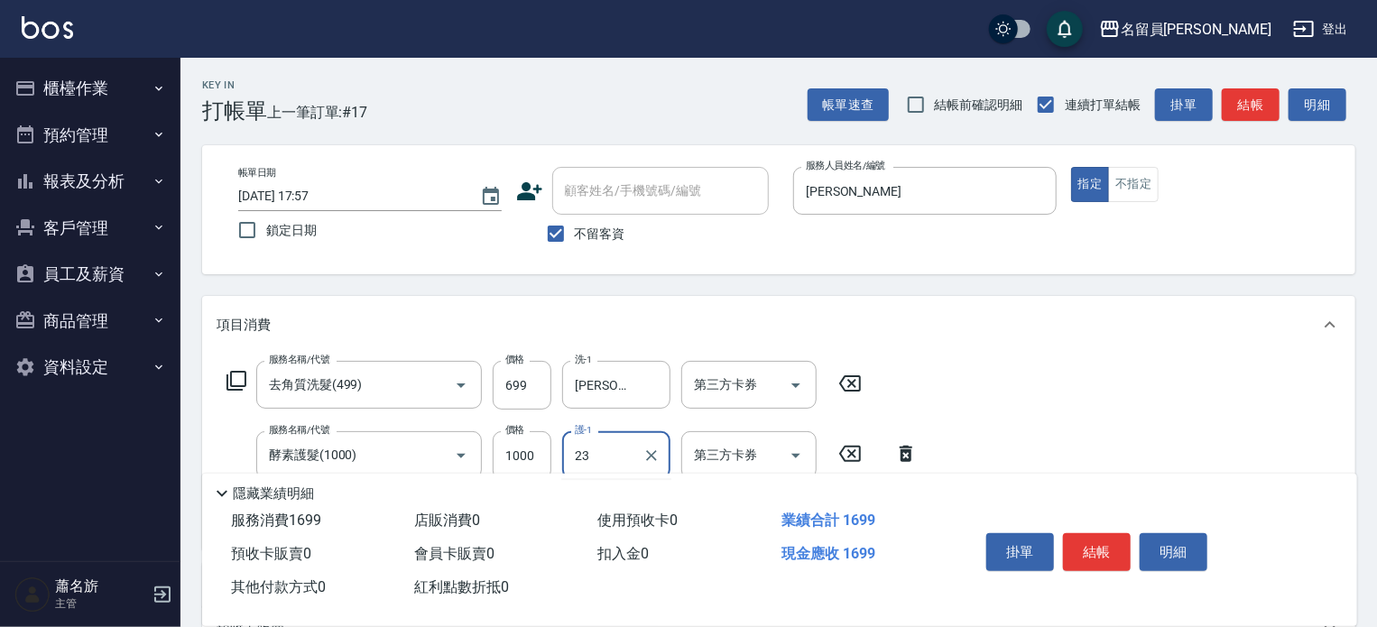
type input "[PERSON_NAME]-23"
click at [1086, 543] on button "結帳" at bounding box center [1097, 552] width 68 height 38
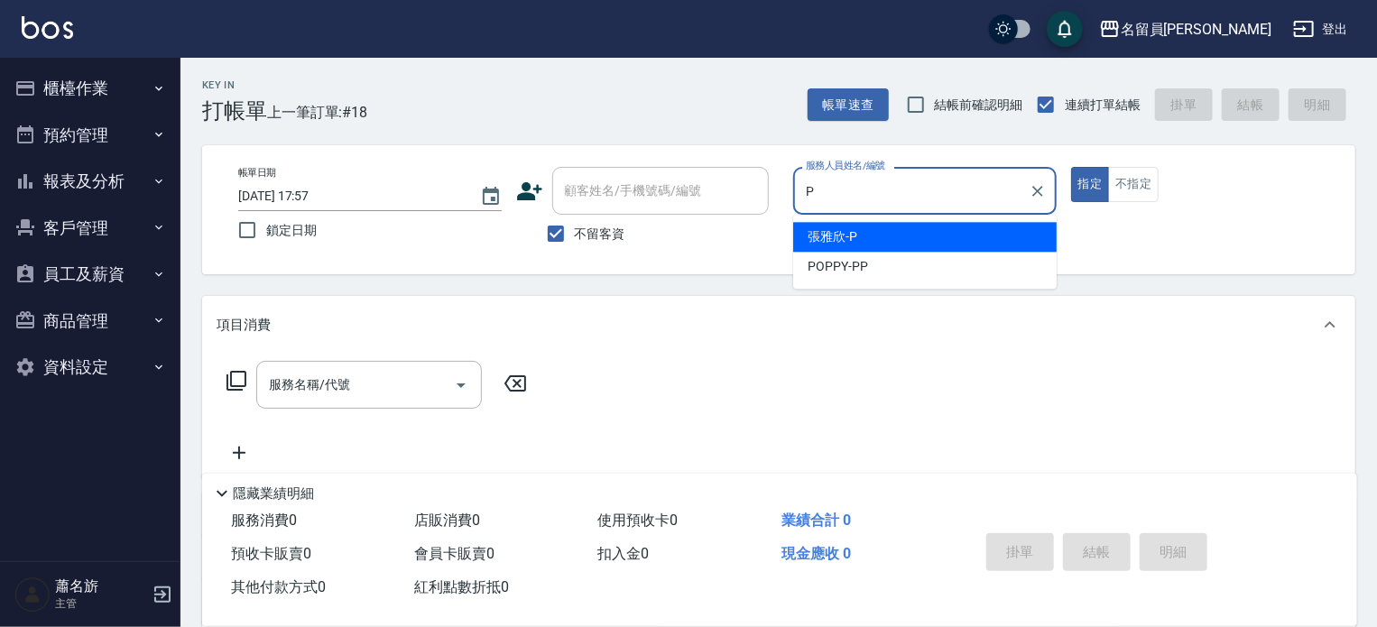
type input "[PERSON_NAME]"
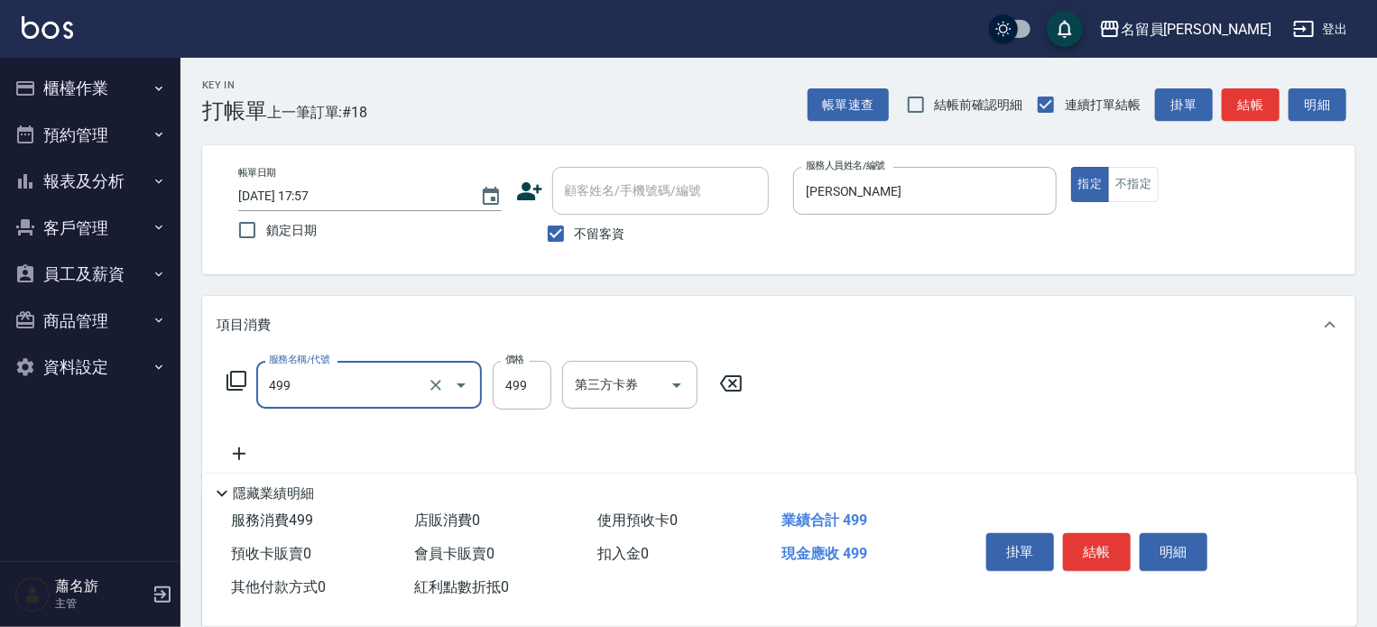
type input "去角質洗髮(499)"
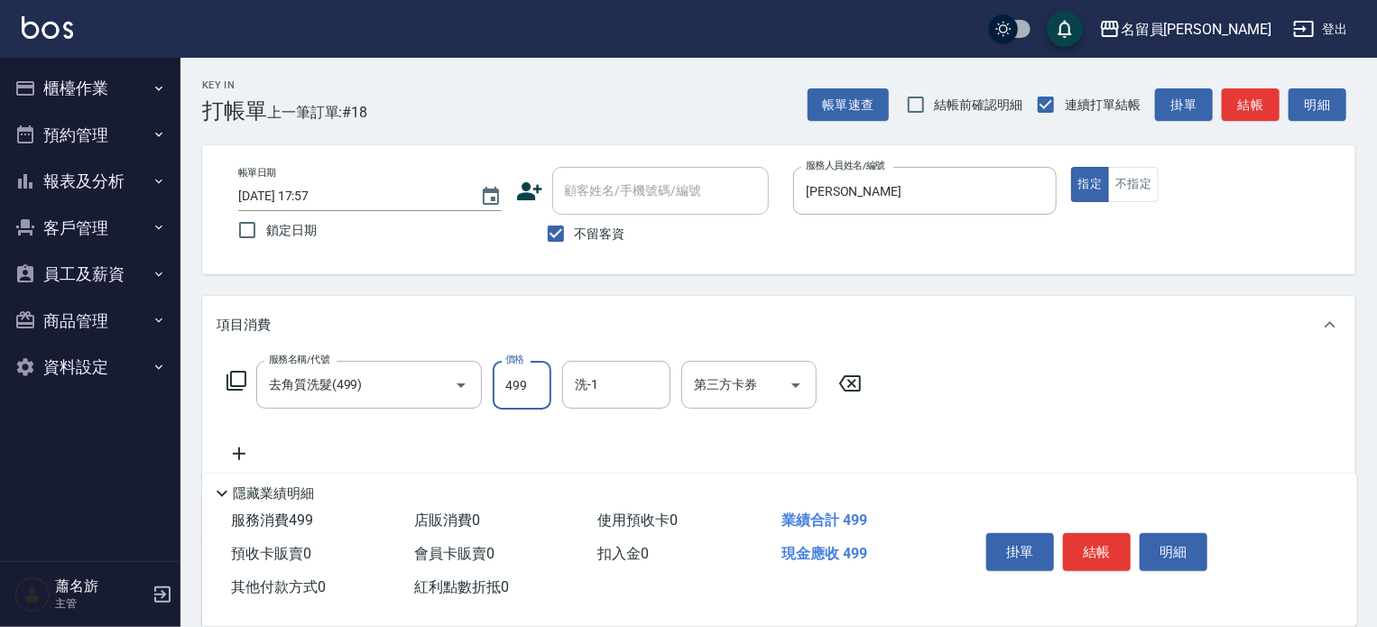
click at [1086, 543] on button "結帳" at bounding box center [1097, 552] width 68 height 38
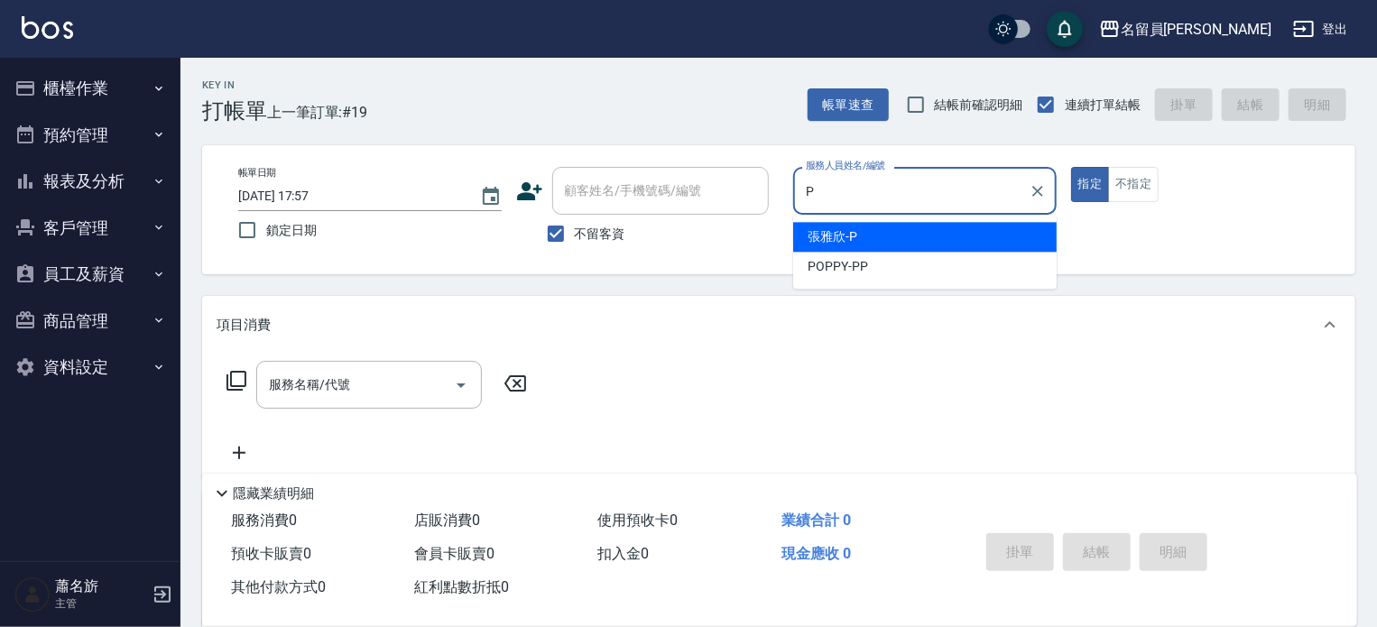
type input "[PERSON_NAME]"
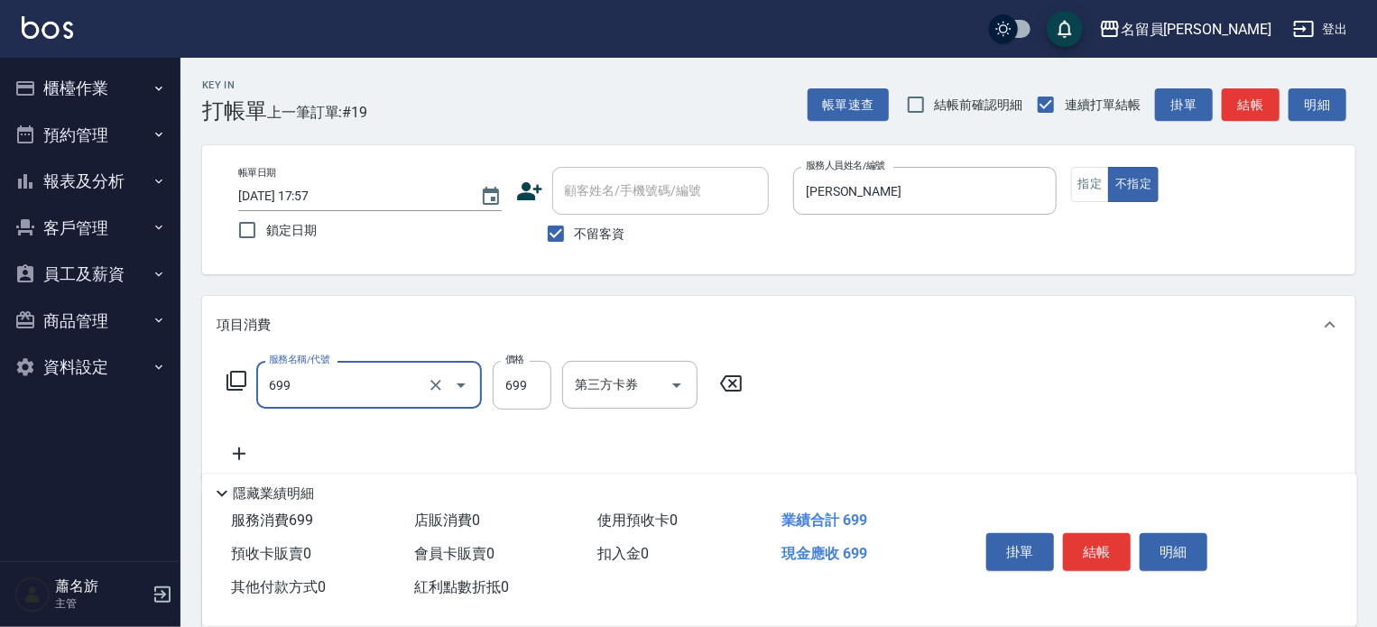
type input "精油洗髮(699)"
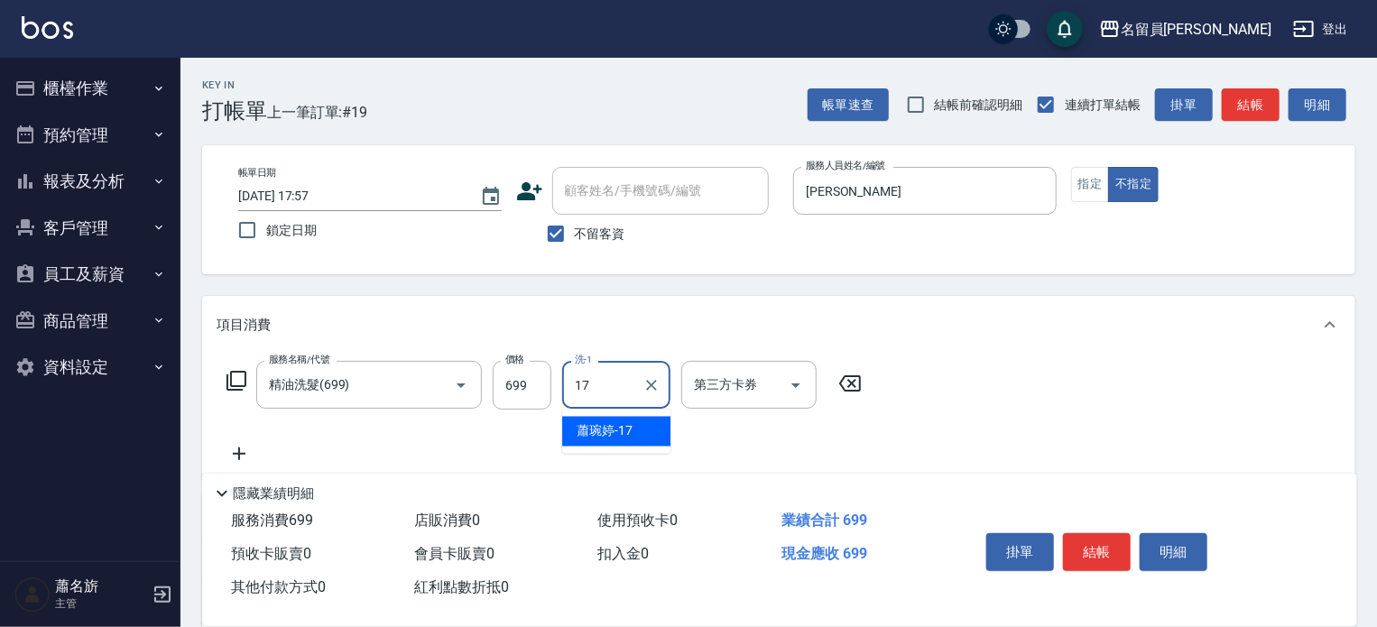
type input "[PERSON_NAME]-17"
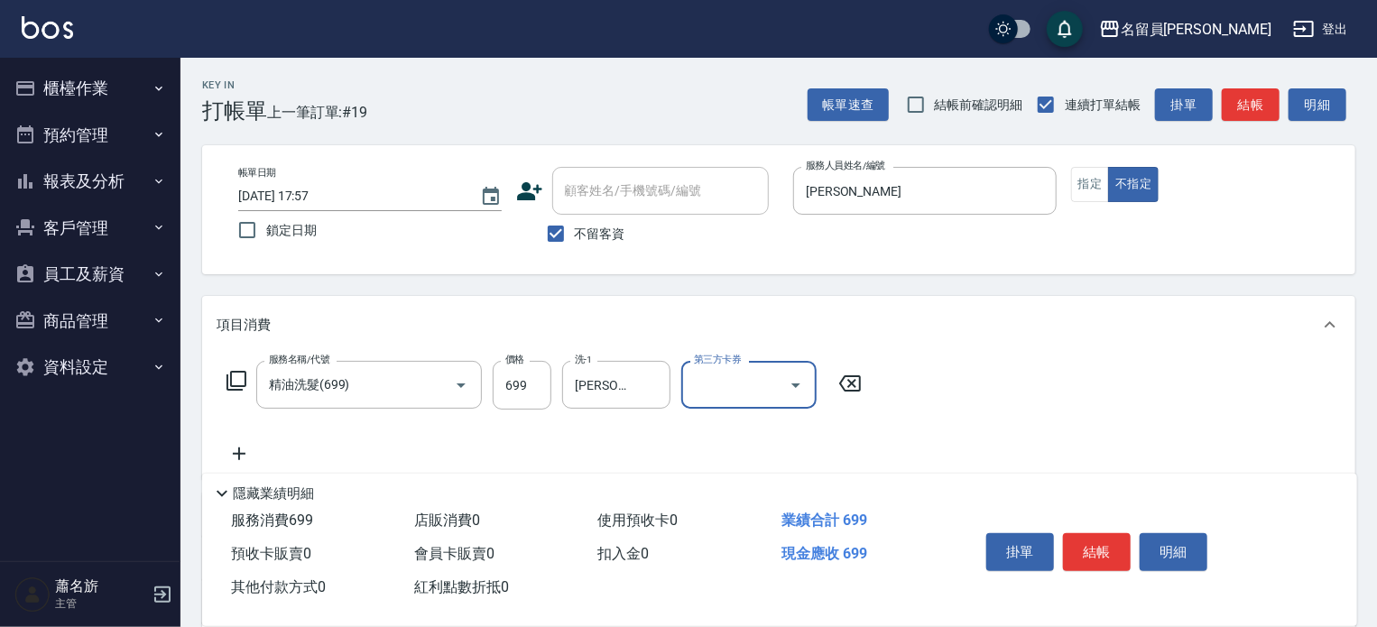
click at [1086, 543] on button "結帳" at bounding box center [1097, 552] width 68 height 38
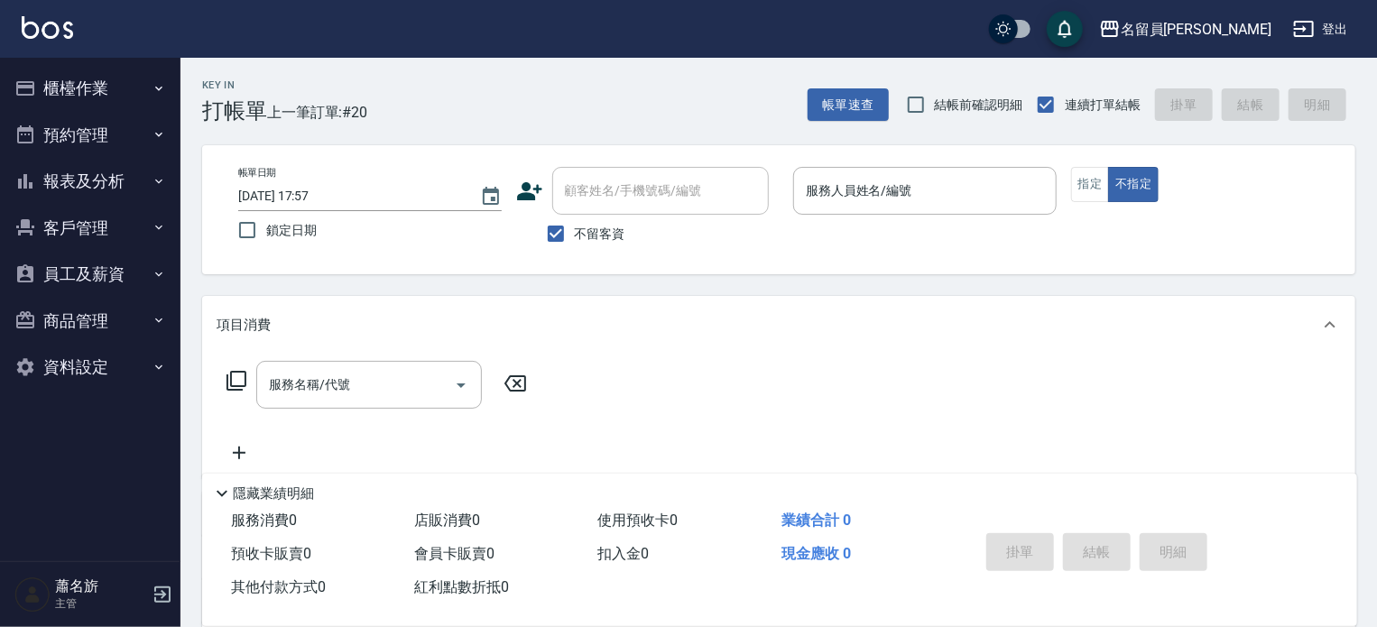
click at [1086, 543] on div "掛單 結帳 明細" at bounding box center [1097, 554] width 236 height 57
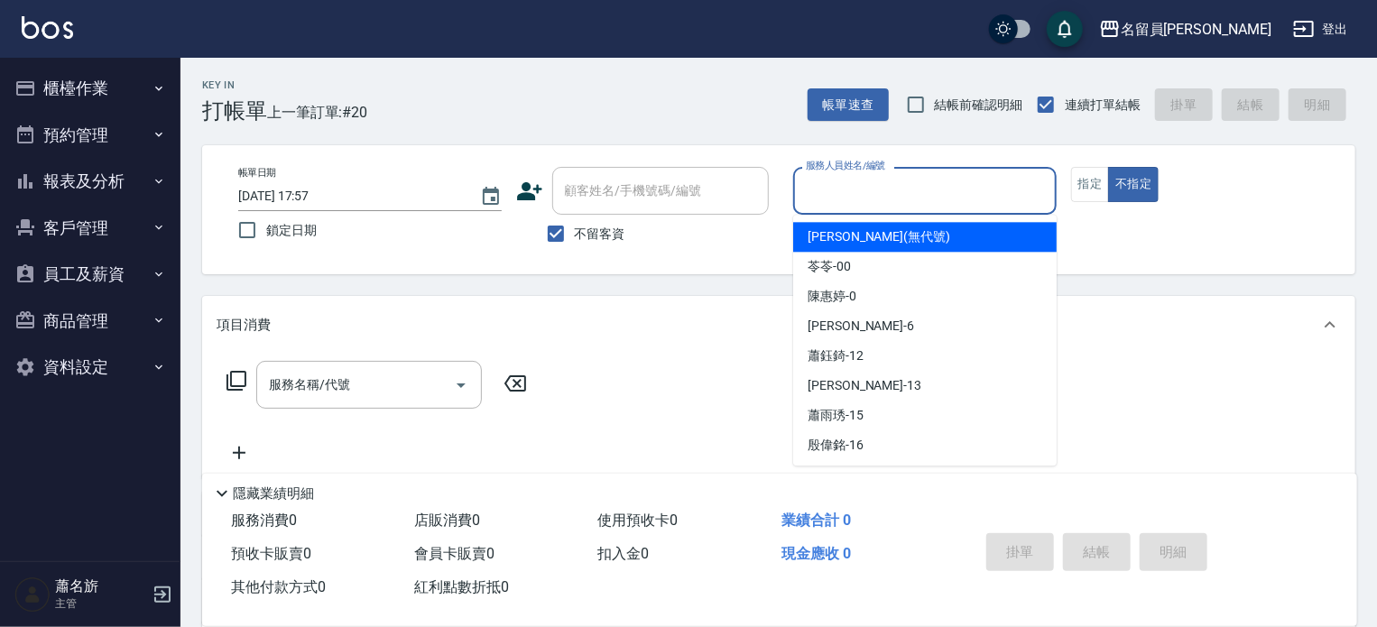
click at [949, 194] on input "服務人員姓名/編號" at bounding box center [925, 191] width 247 height 32
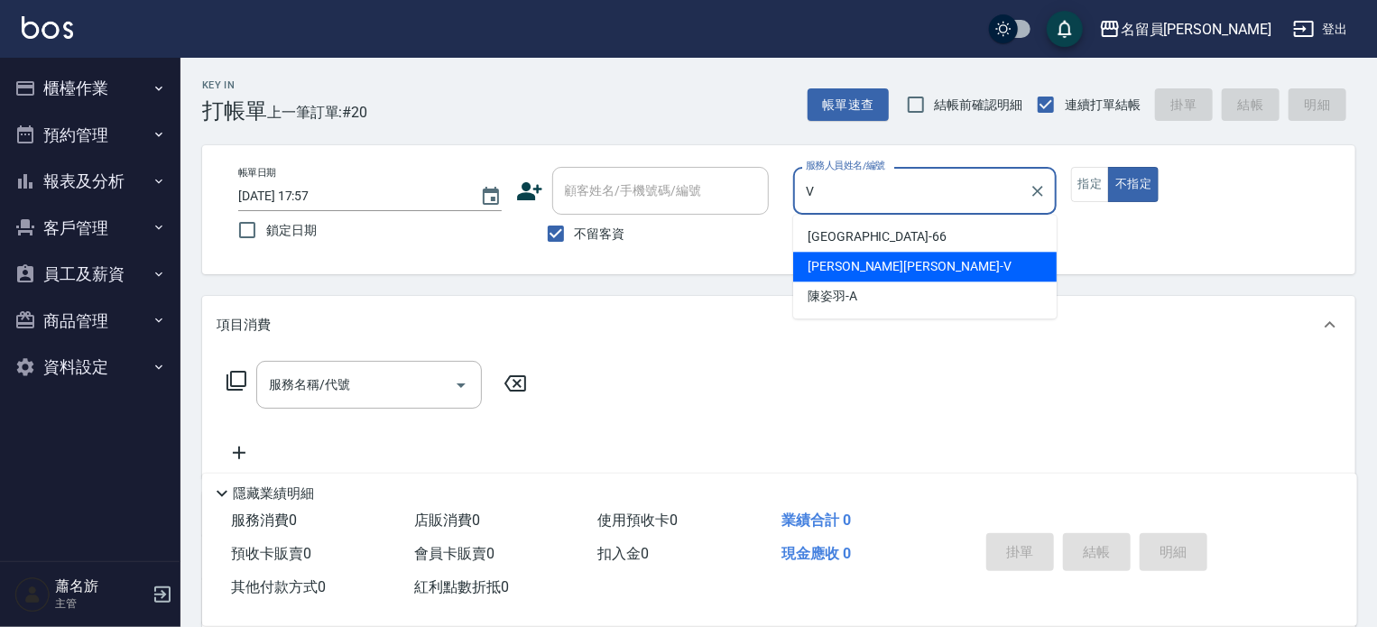
type input "[PERSON_NAME][PERSON_NAME]-V"
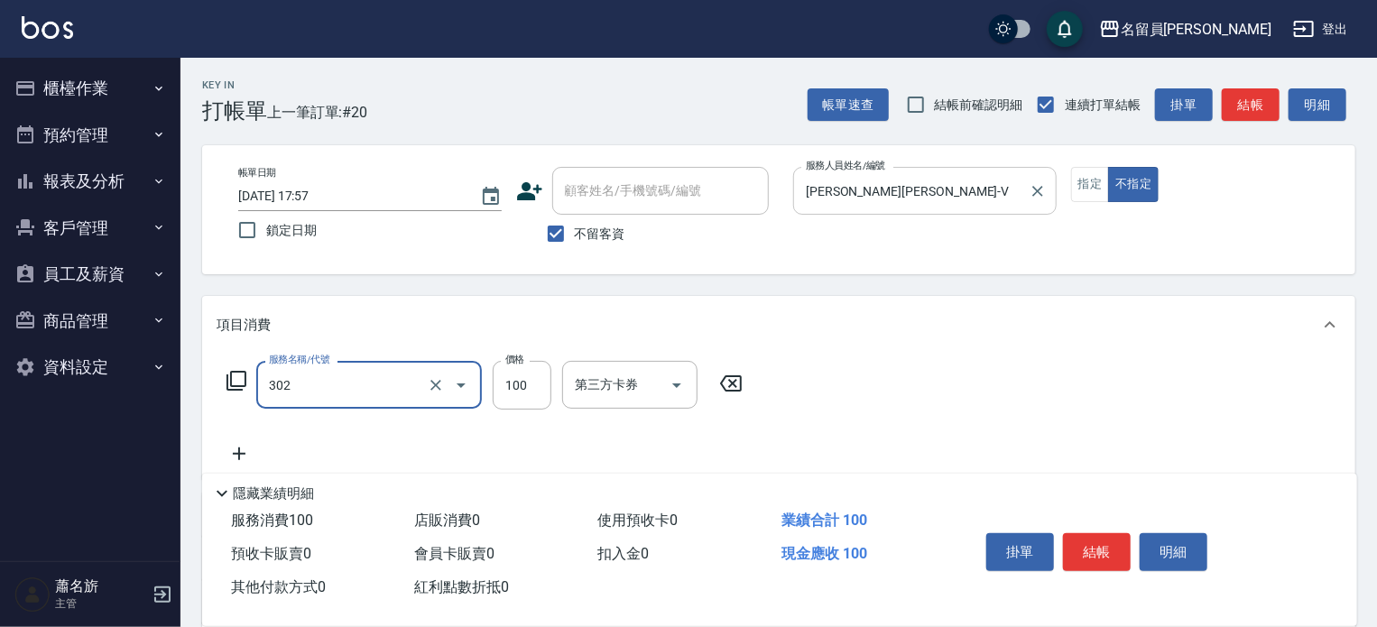
type input "剪髮(302)"
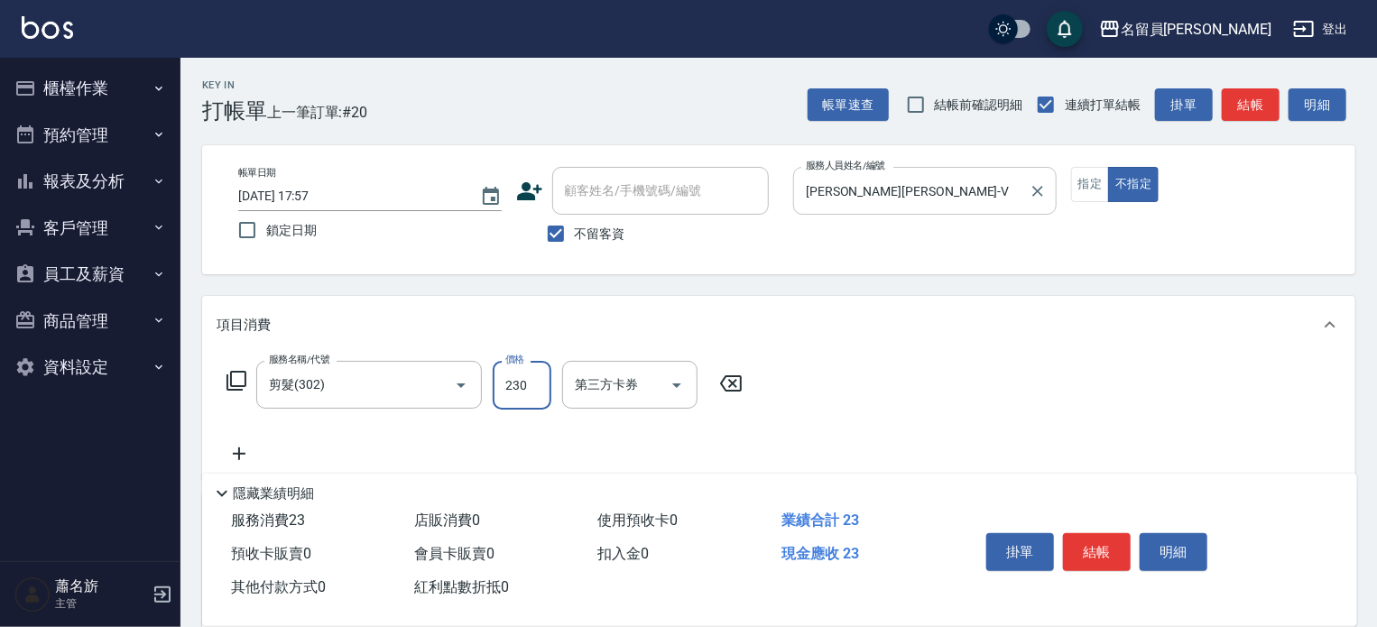
type input "230"
click at [1116, 536] on button "結帳" at bounding box center [1097, 552] width 68 height 38
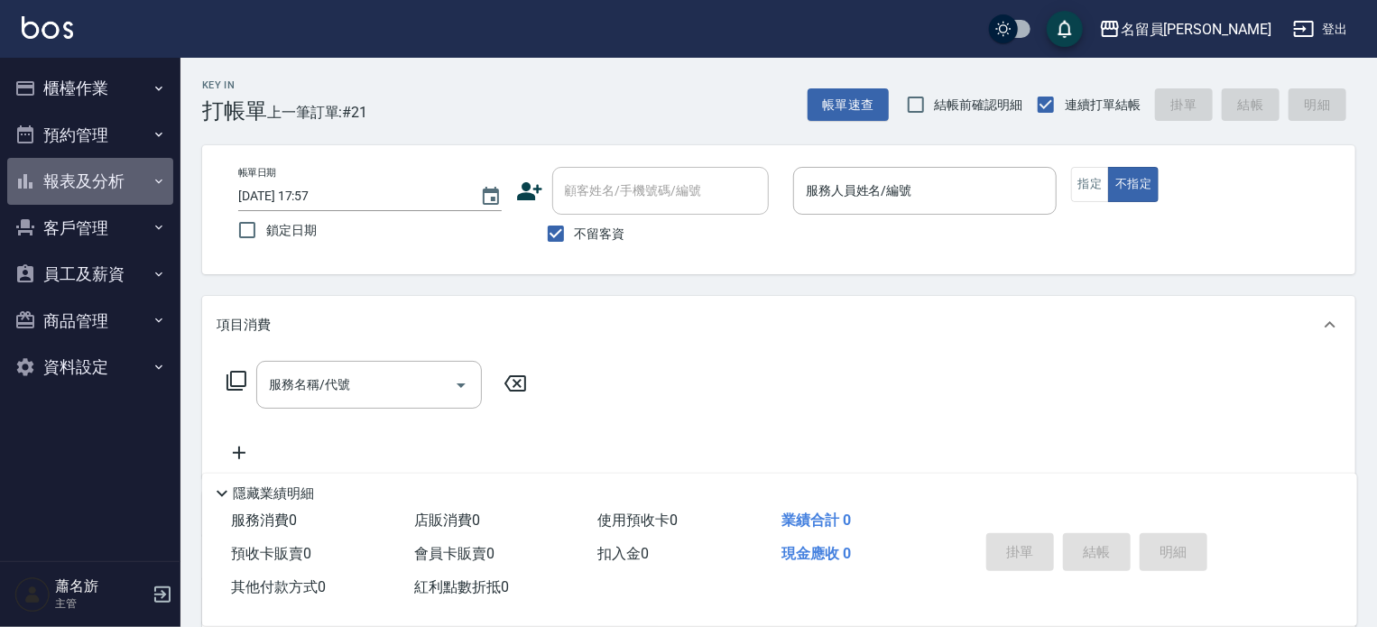
click at [77, 169] on button "報表及分析" at bounding box center [90, 181] width 166 height 47
click at [113, 183] on button "報表及分析" at bounding box center [90, 181] width 166 height 47
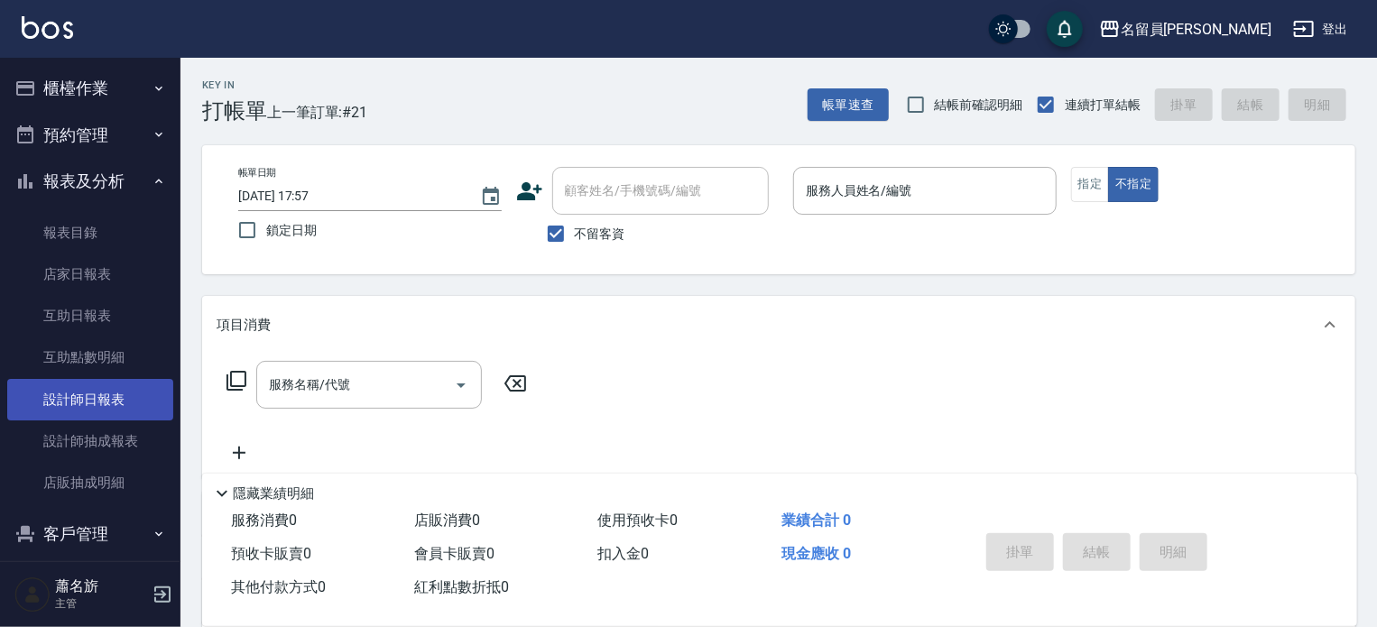
click at [90, 398] on link "設計師日報表" at bounding box center [90, 400] width 166 height 42
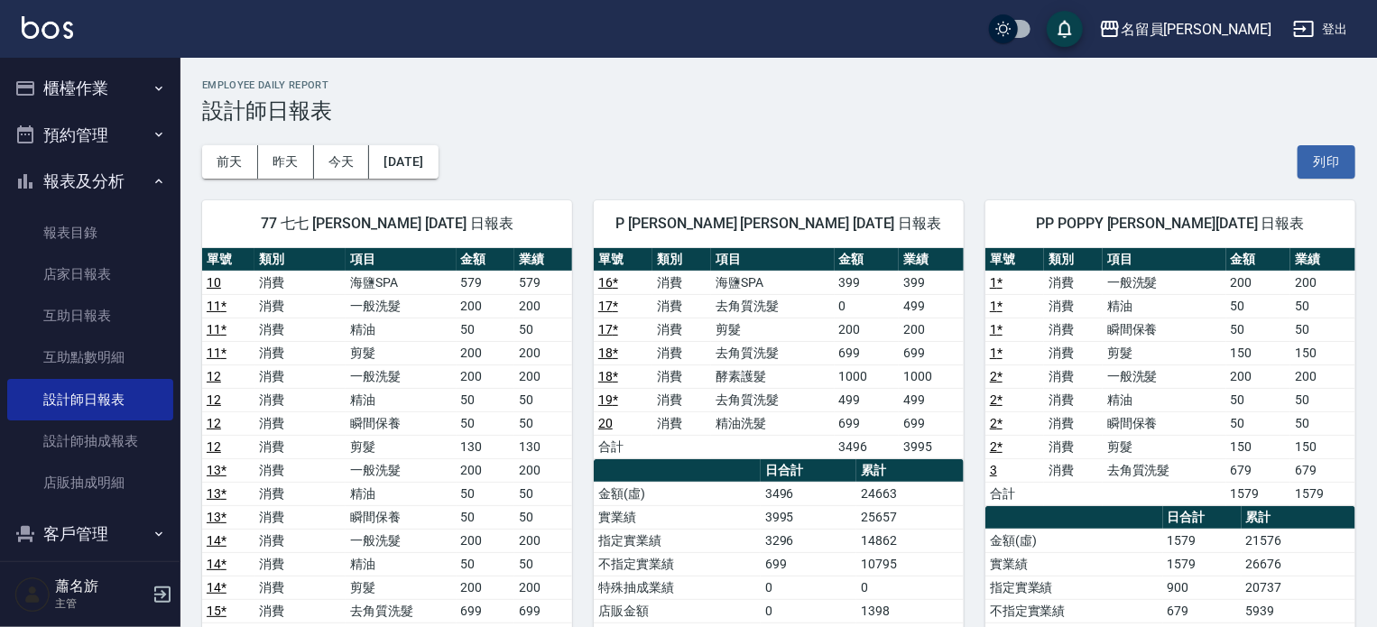
drag, startPoint x: 134, startPoint y: 60, endPoint x: 102, endPoint y: 118, distance: 67.1
click at [134, 62] on ul "櫃檯作業 打帳單 帳單列表 現金收支登錄 材料自購登錄 每日結帳 排班表 現場電腦打卡 預約管理 預約管理 單日預約紀錄 單週預約紀錄 報表及分析 報表目錄 …" at bounding box center [90, 381] width 166 height 646
click at [102, 118] on button "預約管理" at bounding box center [90, 135] width 166 height 47
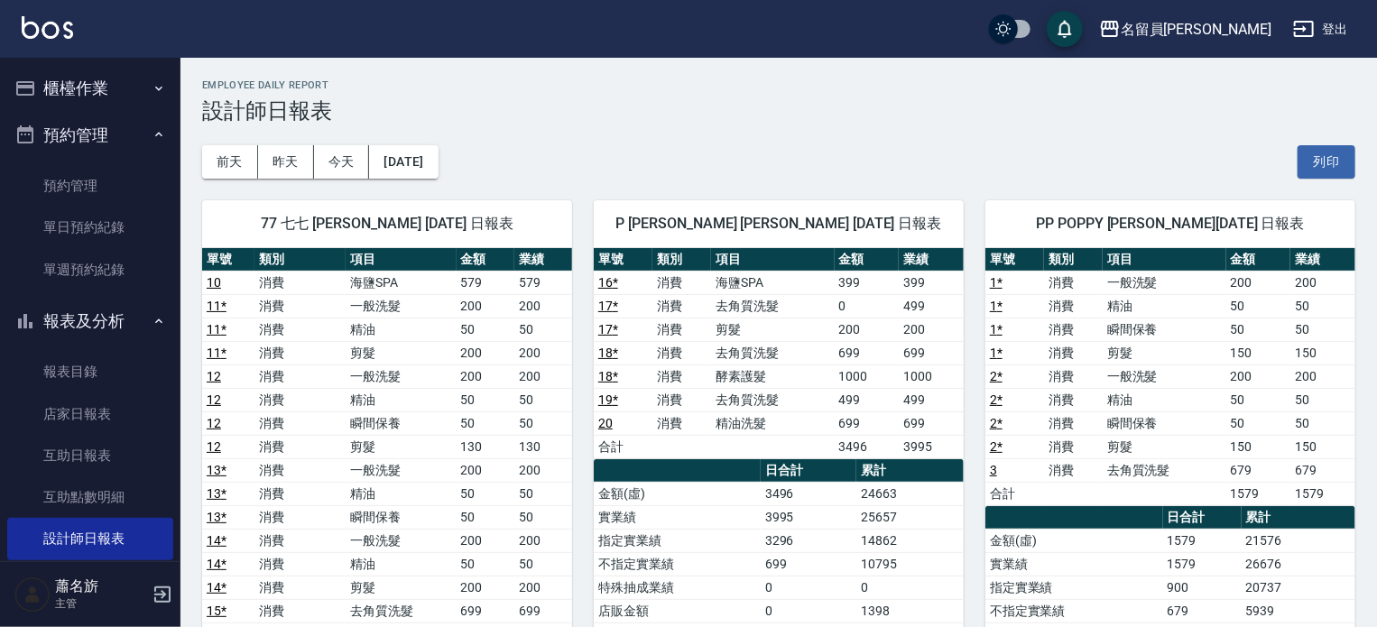
click at [123, 107] on button "櫃檯作業" at bounding box center [90, 88] width 166 height 47
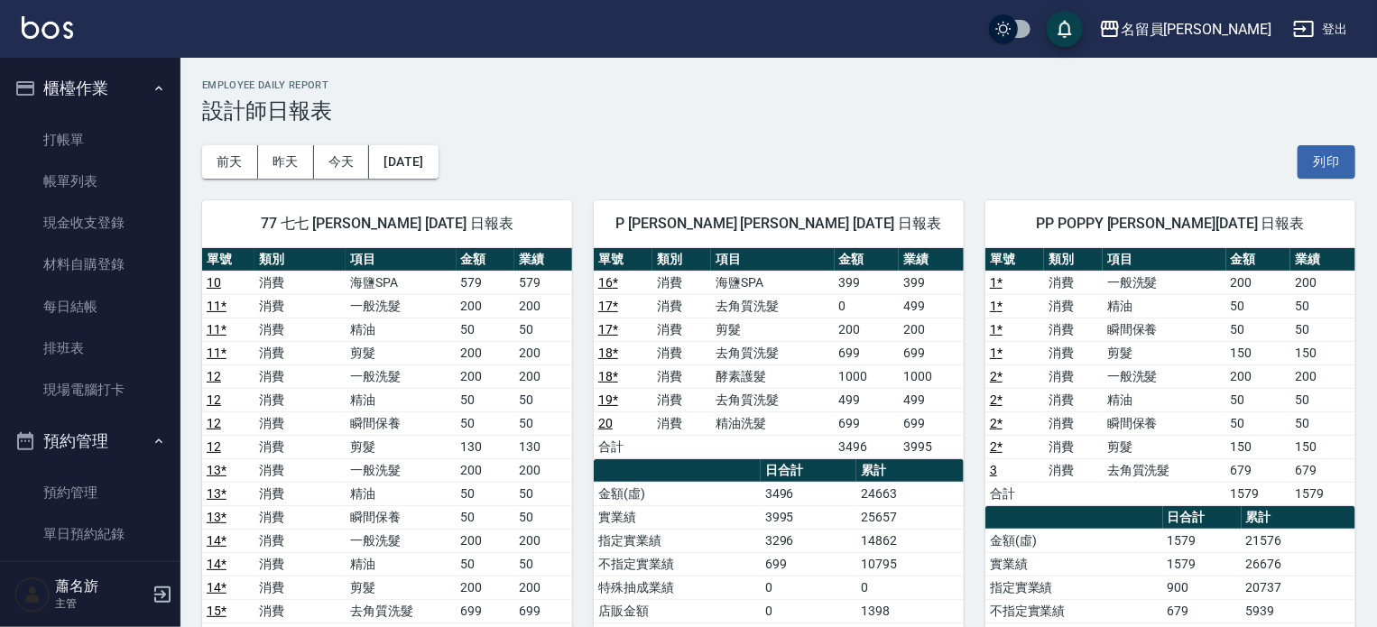
click at [123, 107] on button "櫃檯作業" at bounding box center [90, 88] width 166 height 47
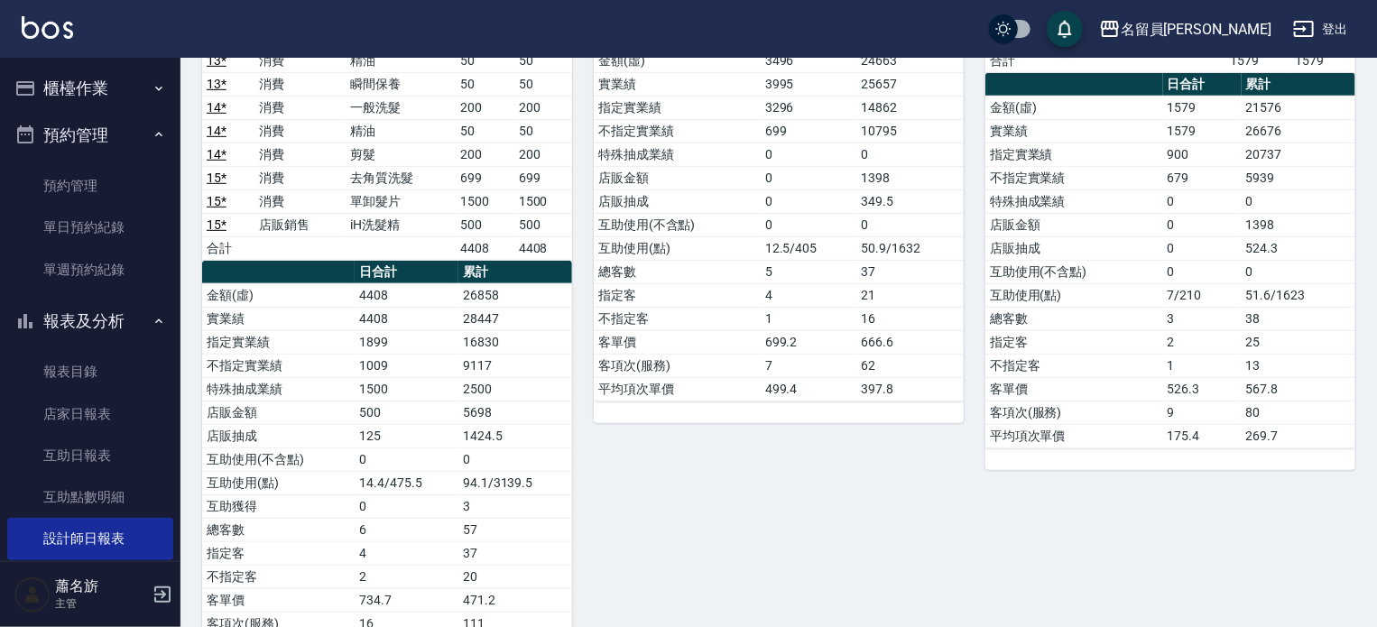
scroll to position [451, 0]
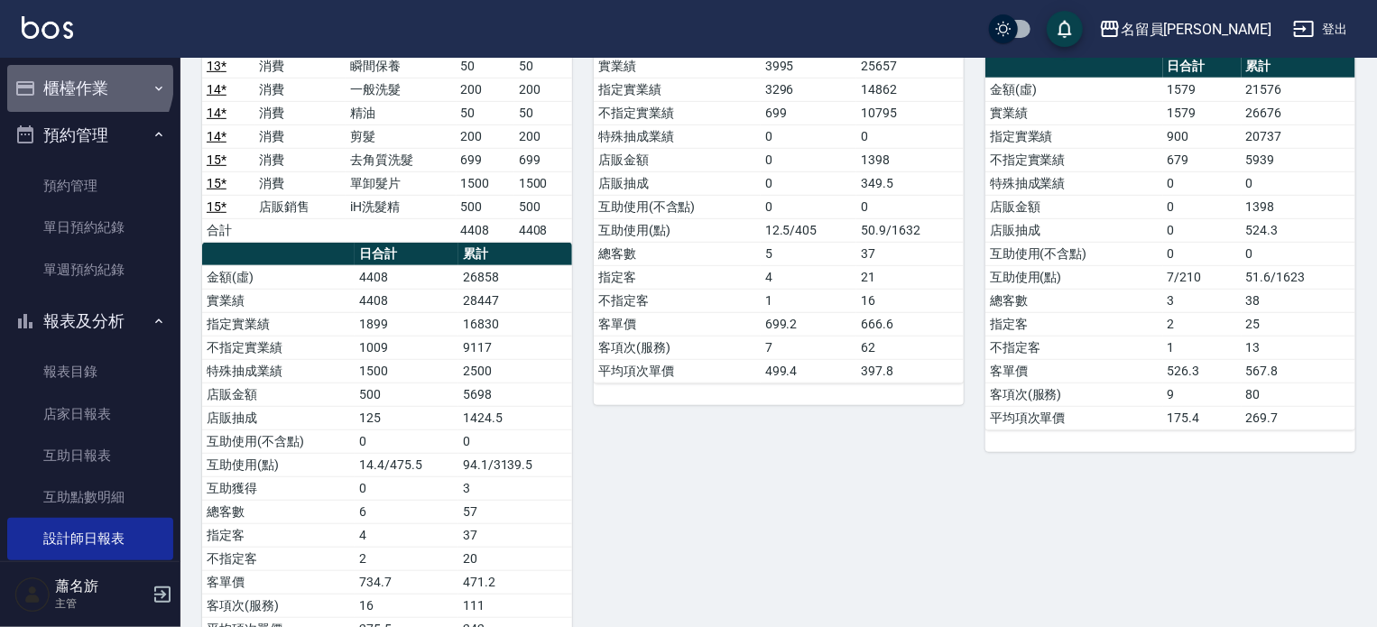
click at [88, 82] on button "櫃檯作業" at bounding box center [90, 88] width 166 height 47
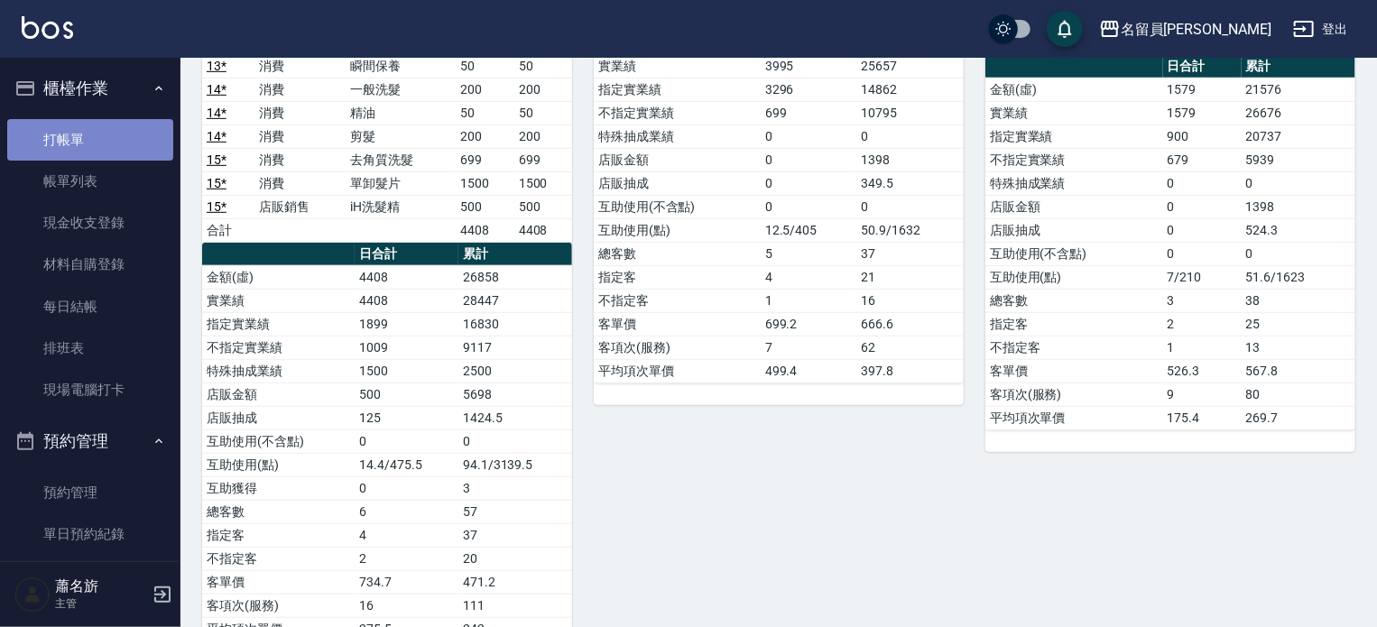
click at [91, 151] on link "打帳單" at bounding box center [90, 140] width 166 height 42
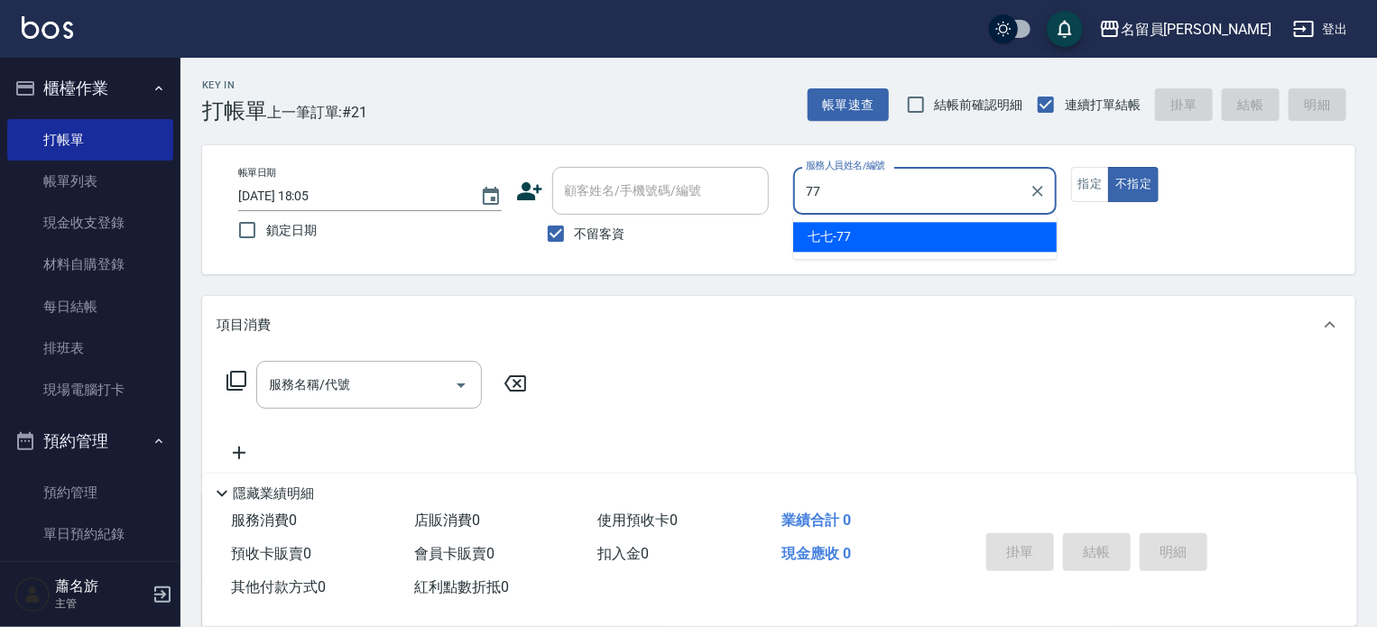
type input "七七-77"
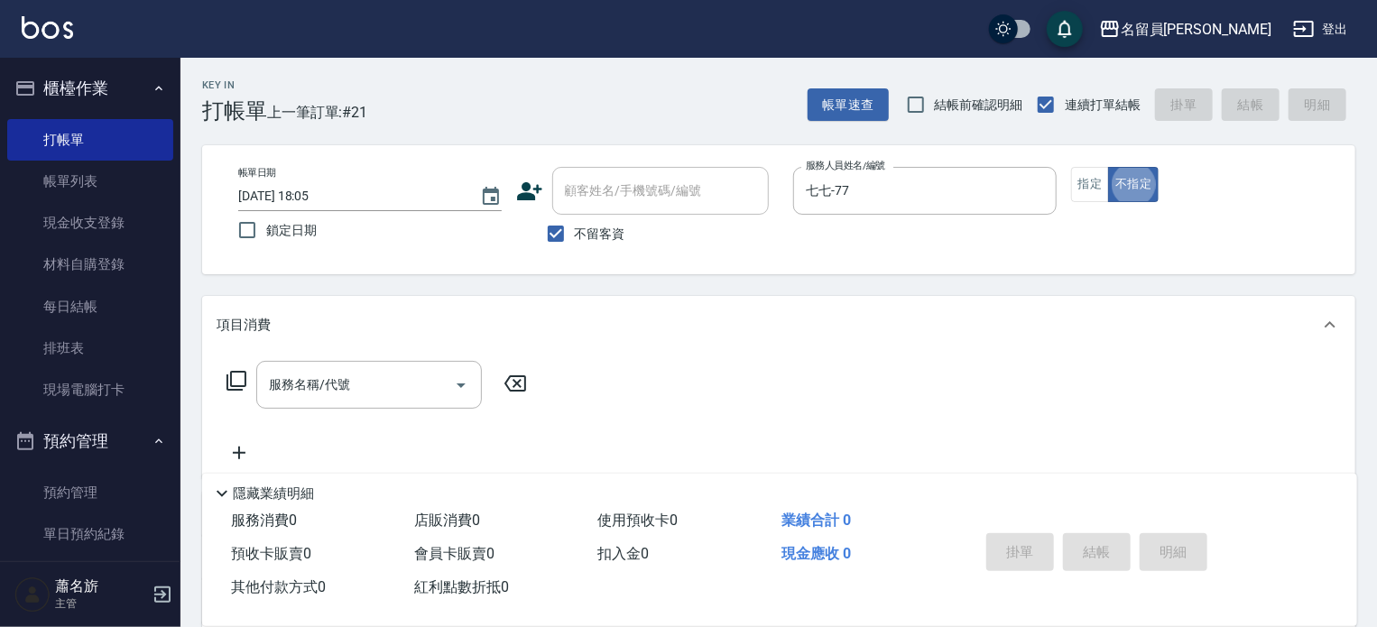
type button "false"
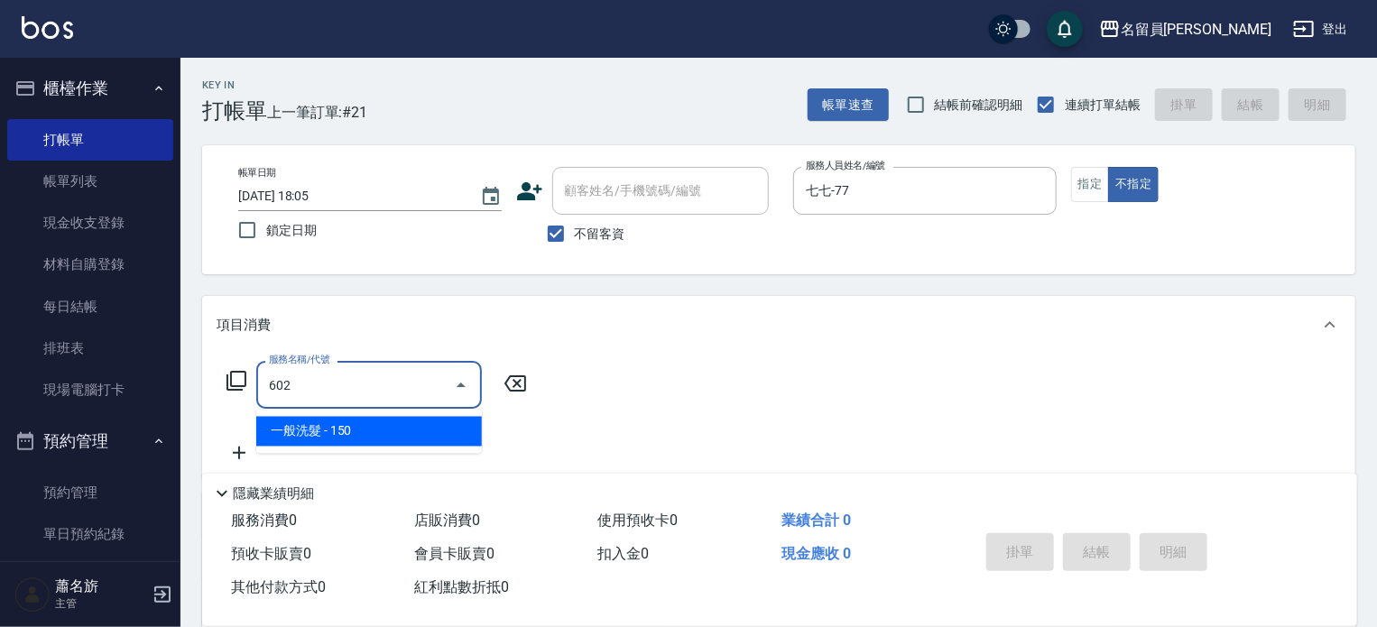
type input "一般洗髮(602)"
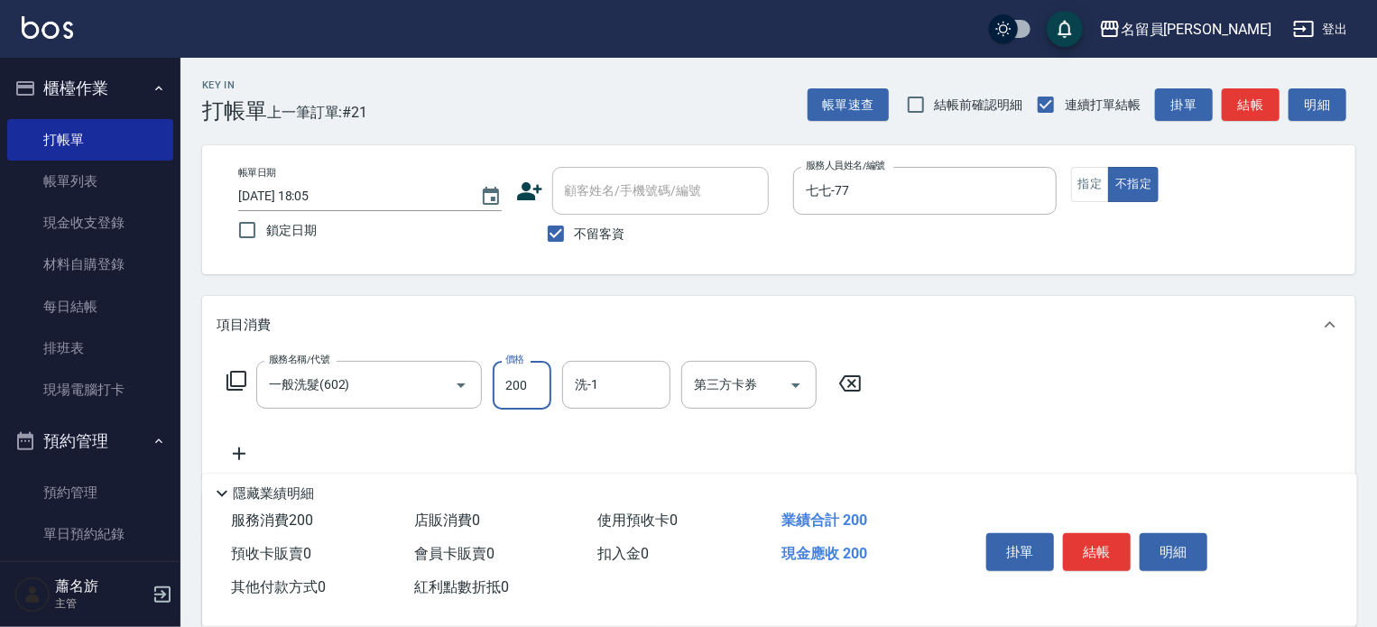
type input "200"
type input "7"
type input "0"
type input "7"
type input "妞"
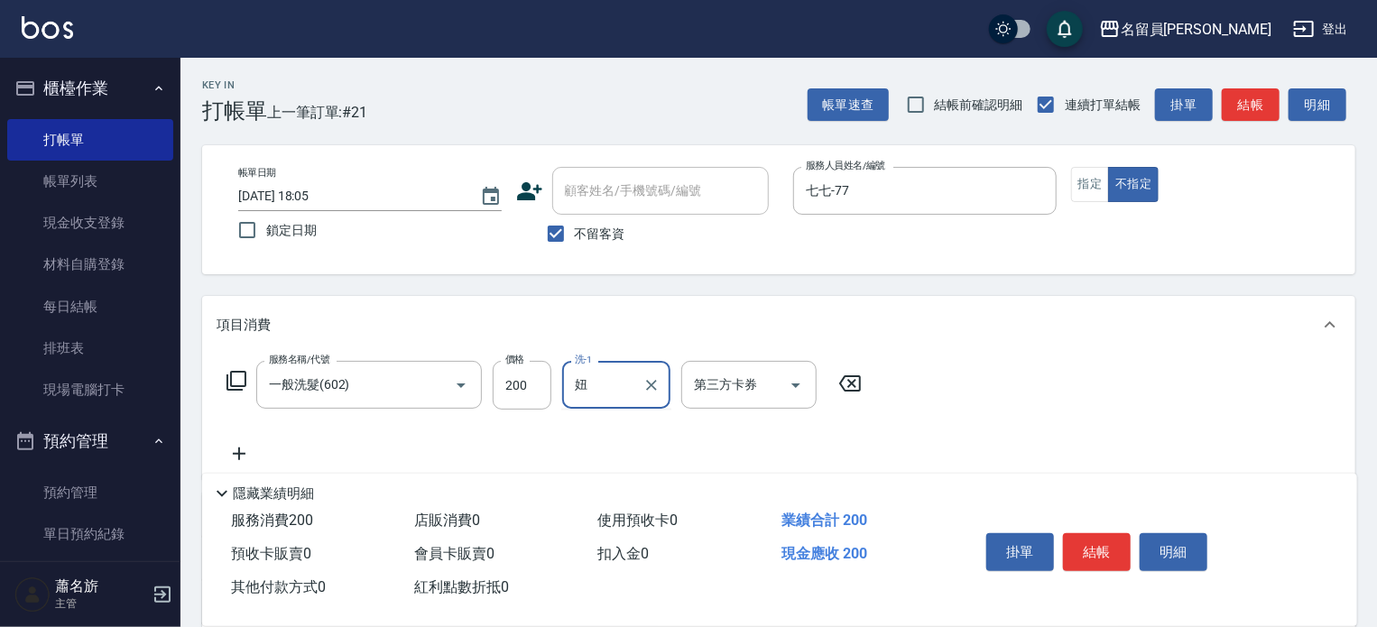
click at [663, 393] on div "妞 洗-1" at bounding box center [616, 385] width 108 height 48
click at [647, 389] on icon "Clear" at bounding box center [651, 385] width 11 height 11
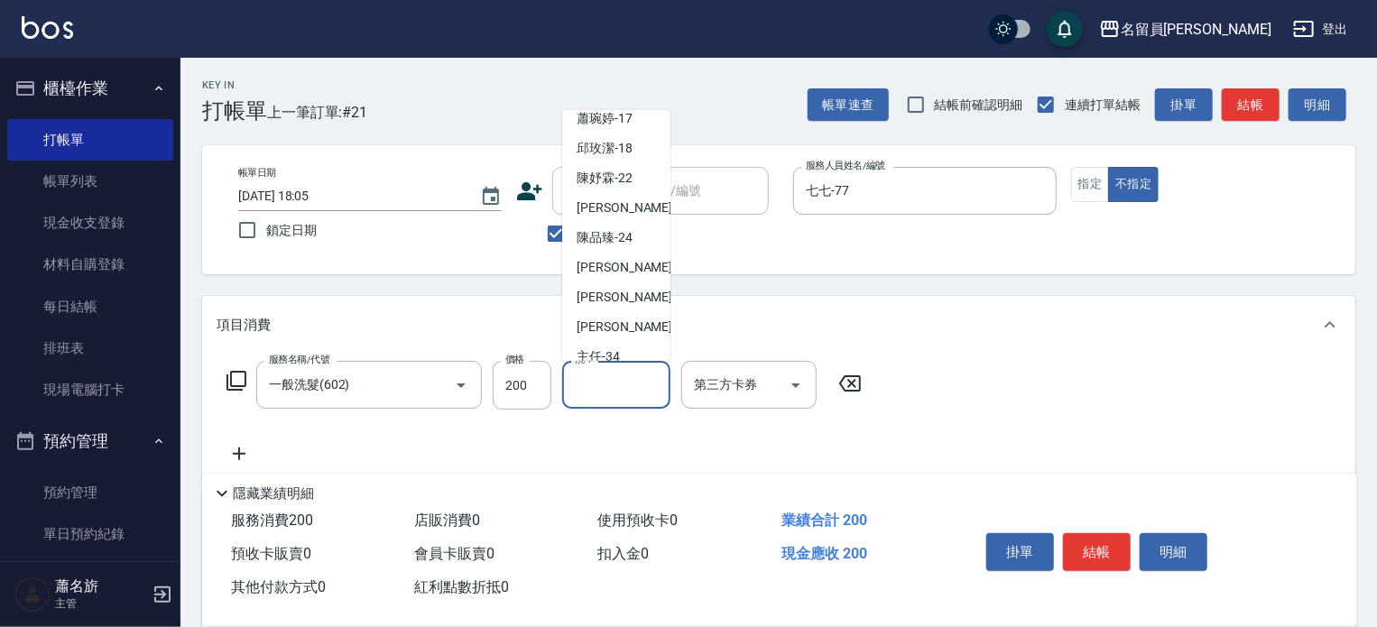
scroll to position [392, 0]
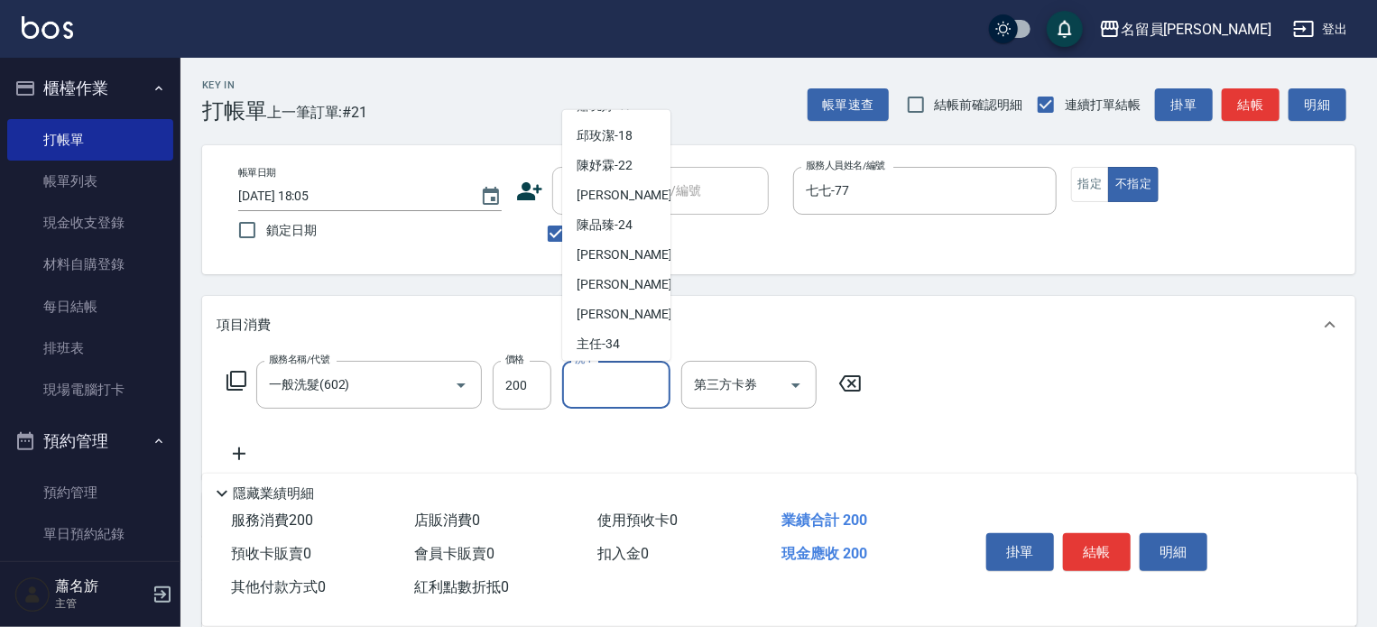
drag, startPoint x: 694, startPoint y: 208, endPoint x: 686, endPoint y: 258, distance: 51.2
click at [686, 258] on div "帳單日期 [DATE] 18:05 鎖定日期 顧客姓名/手機號碼/編號 顧客姓名/手機號碼/編號 不留客資 服務人員姓名/編號 七七-77 服務人員姓名/編號…" at bounding box center [779, 209] width 1154 height 129
drag, startPoint x: 671, startPoint y: 212, endPoint x: 664, endPoint y: 227, distance: 15.8
click at [664, 227] on body "名留員[PERSON_NAME] 登出 櫃檯作業 打帳單 帳單列表 現金收支登錄 材料自購登錄 每日結帳 排班表 現場電腦打卡 預約管理 預約管理 單日預約紀…" at bounding box center [688, 419] width 1377 height 839
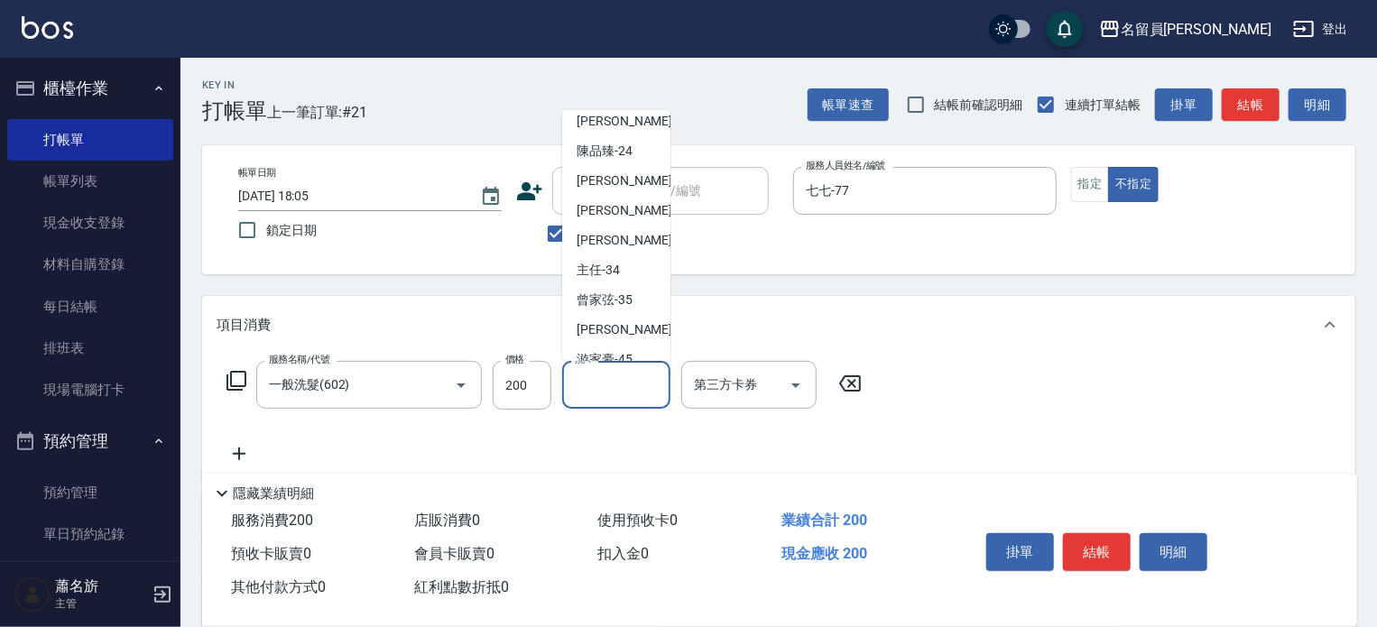
scroll to position [449, 0]
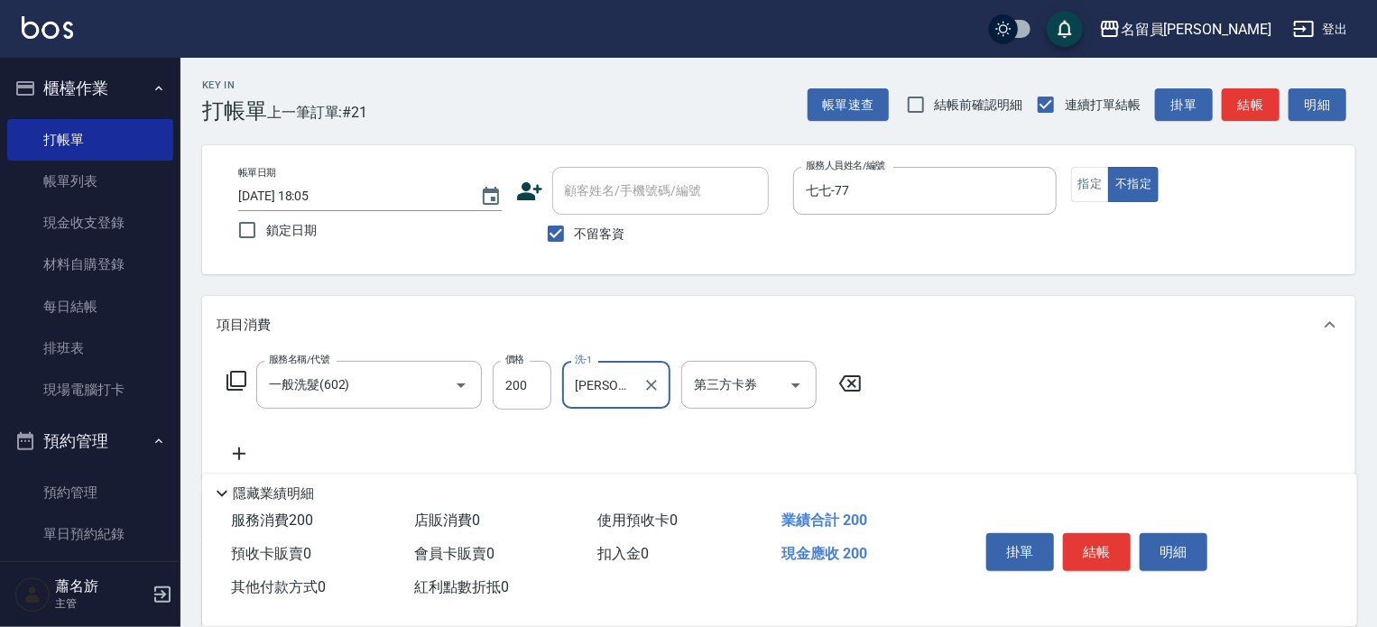
type input "陳"
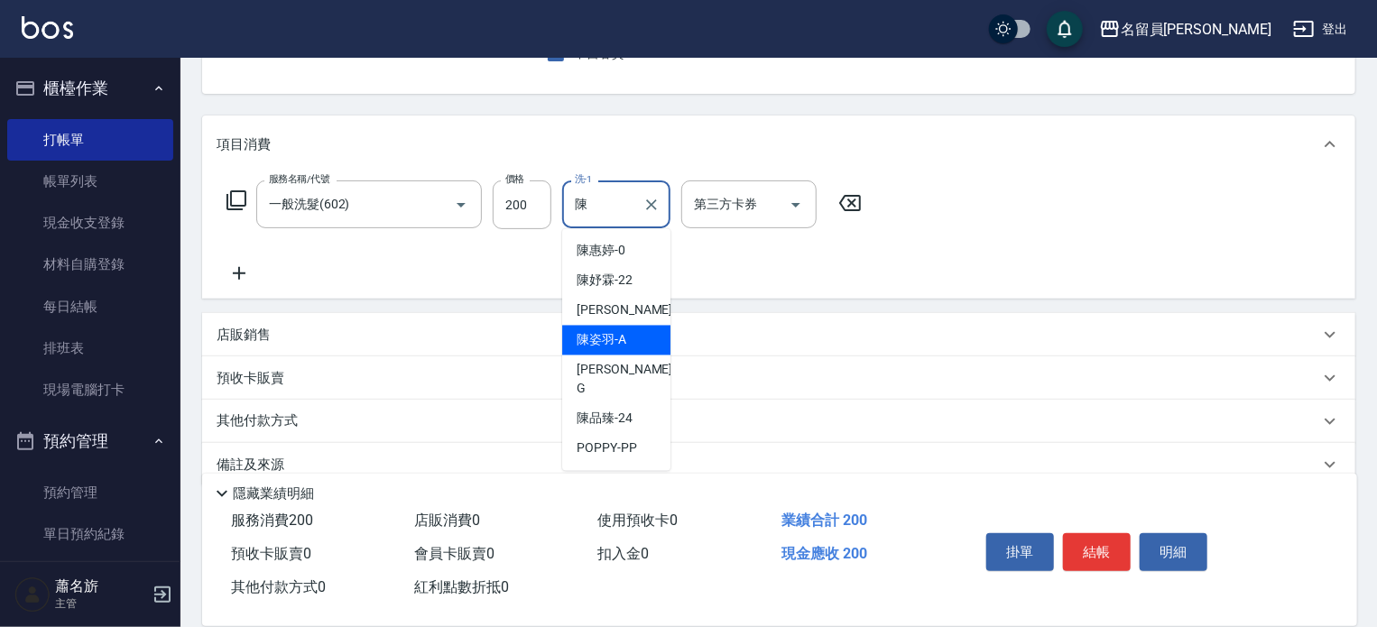
scroll to position [211, 0]
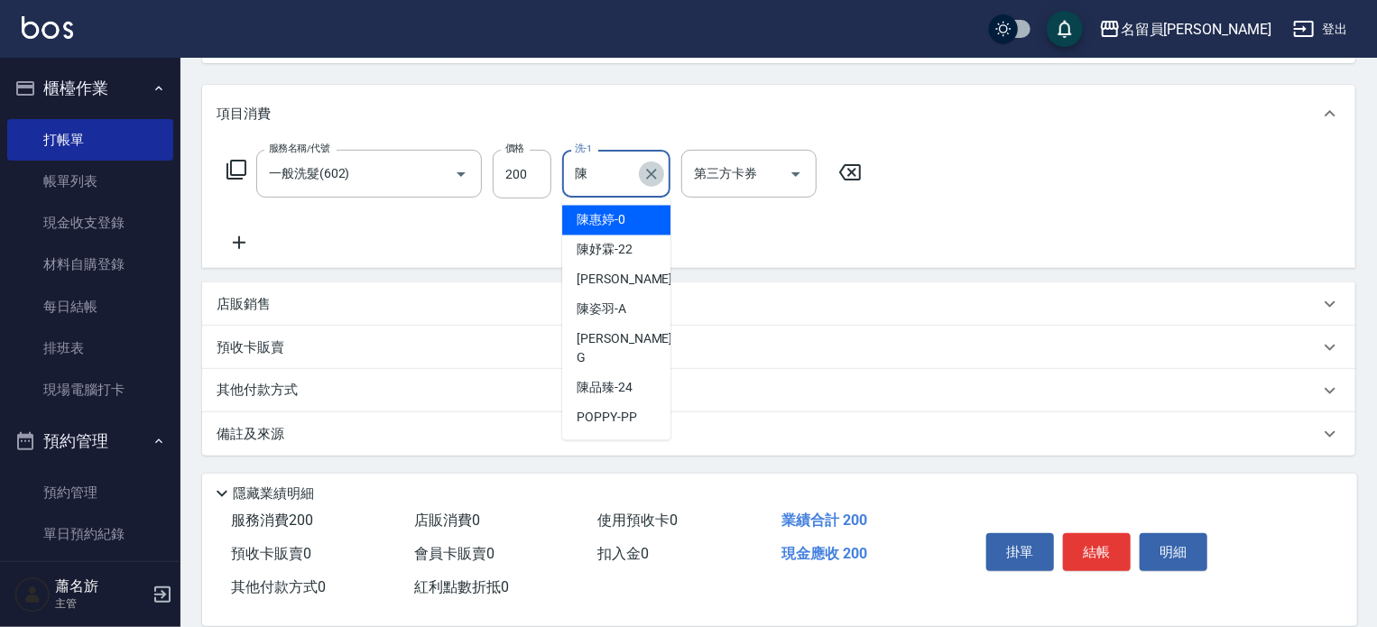
click at [651, 180] on icon "Clear" at bounding box center [652, 174] width 18 height 18
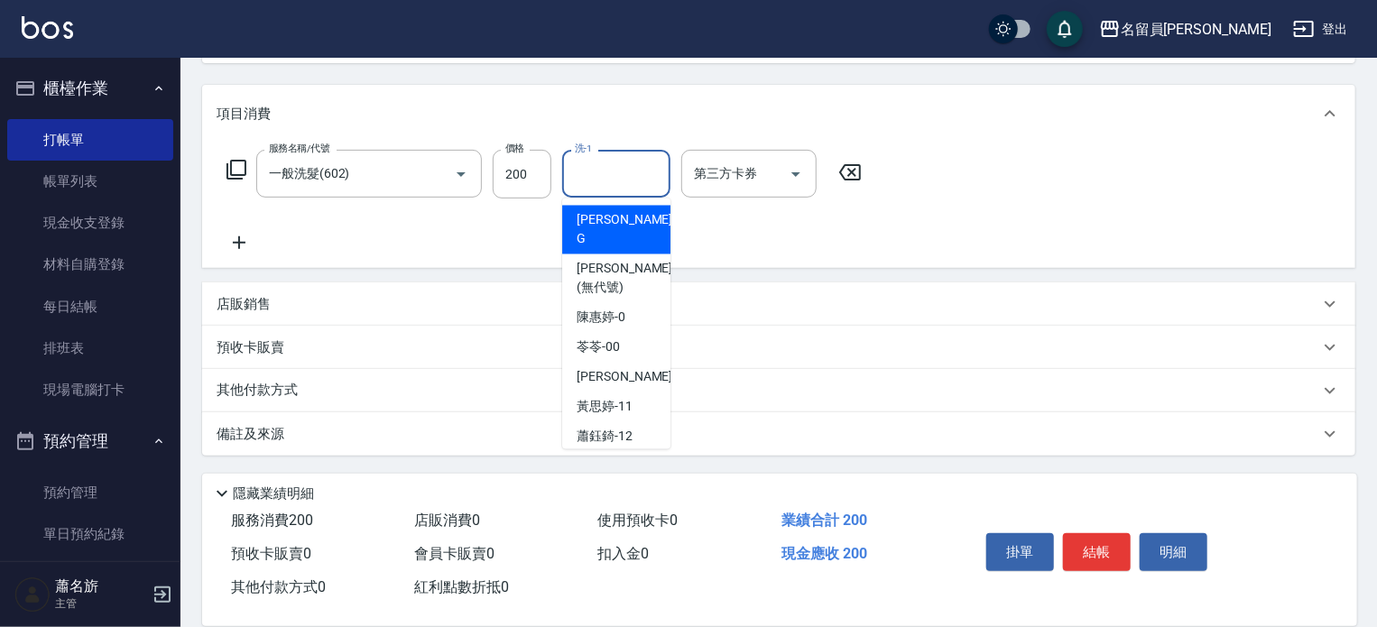
scroll to position [0, 0]
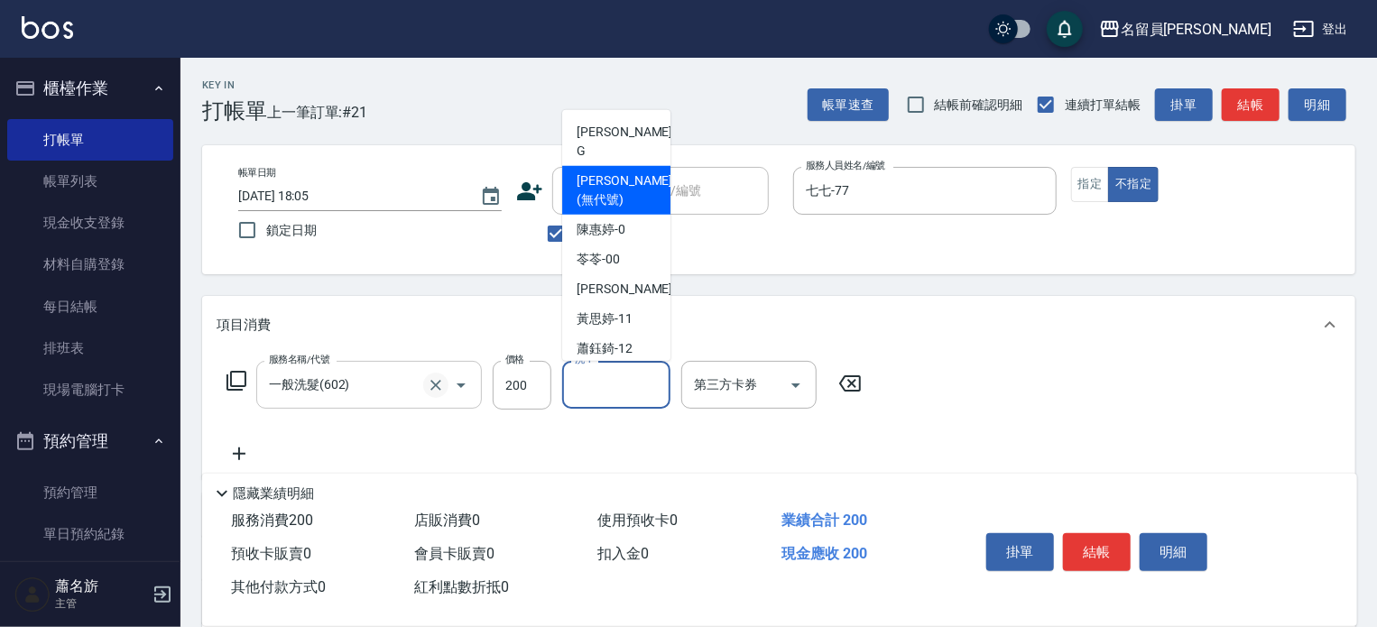
click at [427, 385] on icon "Clear" at bounding box center [436, 385] width 18 height 18
